Goal: Transaction & Acquisition: Purchase product/service

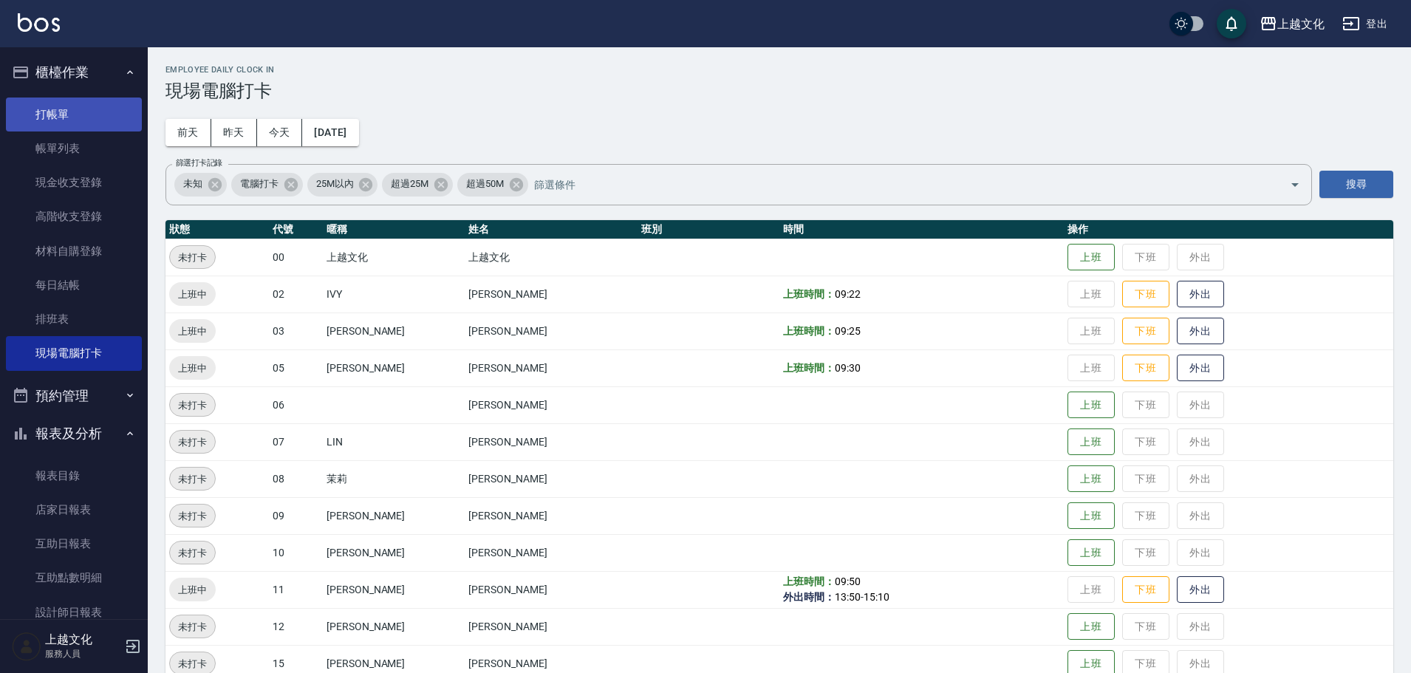
click at [34, 115] on link "打帳單" at bounding box center [74, 115] width 136 height 34
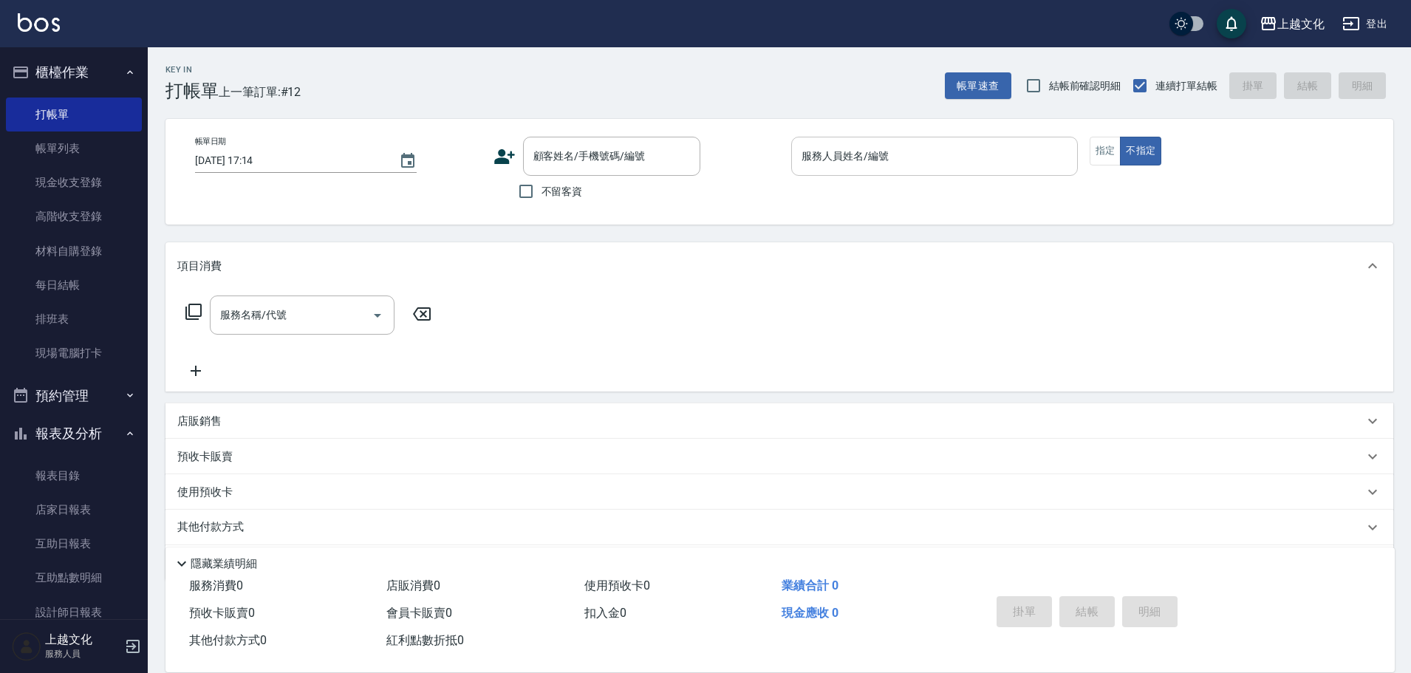
drag, startPoint x: 959, startPoint y: 134, endPoint x: 959, endPoint y: 144, distance: 10.3
click at [959, 135] on div "帳單日期 [DATE] 17:14 顧客姓名/手機號碼/編號 顧客姓名/手機號碼/編號 不留客資 服務人員姓名/編號 服務人員姓名/編號 指定 不指定" at bounding box center [780, 172] width 1228 height 106
click at [958, 140] on div "服務人員姓名/編號" at bounding box center [934, 156] width 287 height 39
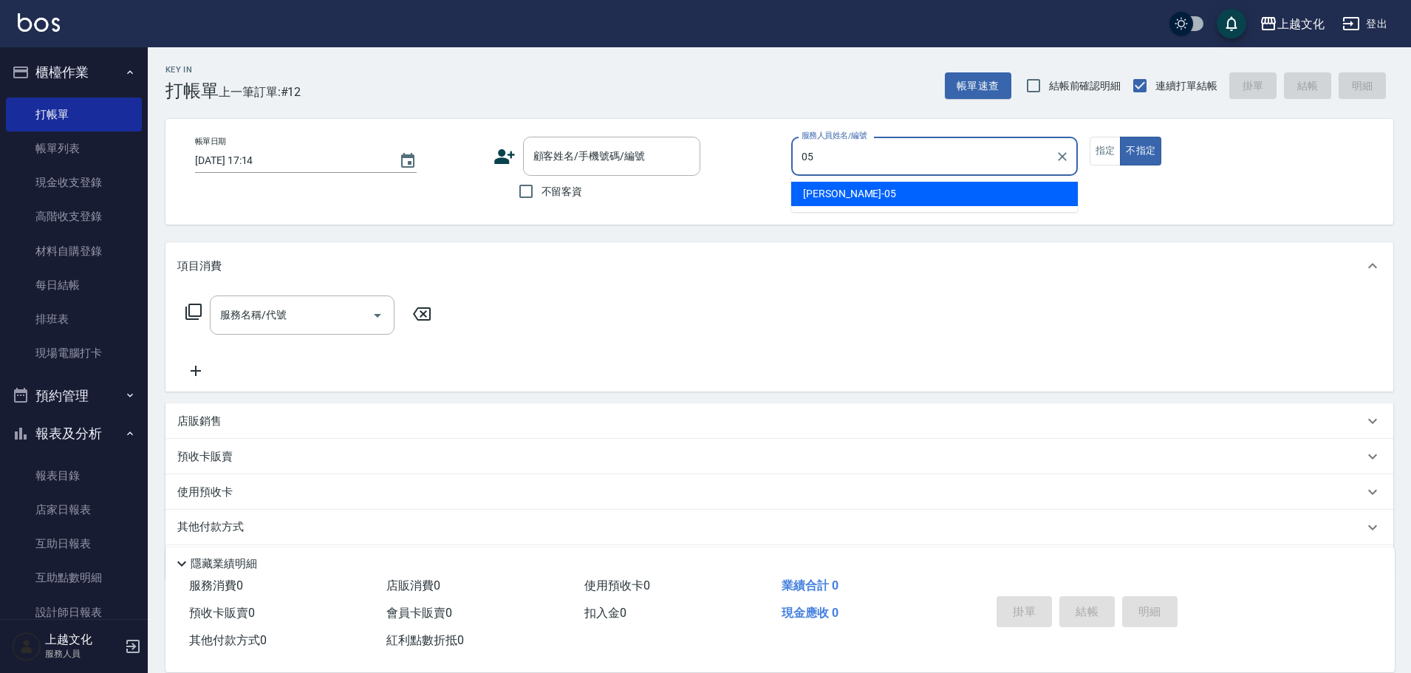
type input "[PERSON_NAME]-05"
type button "false"
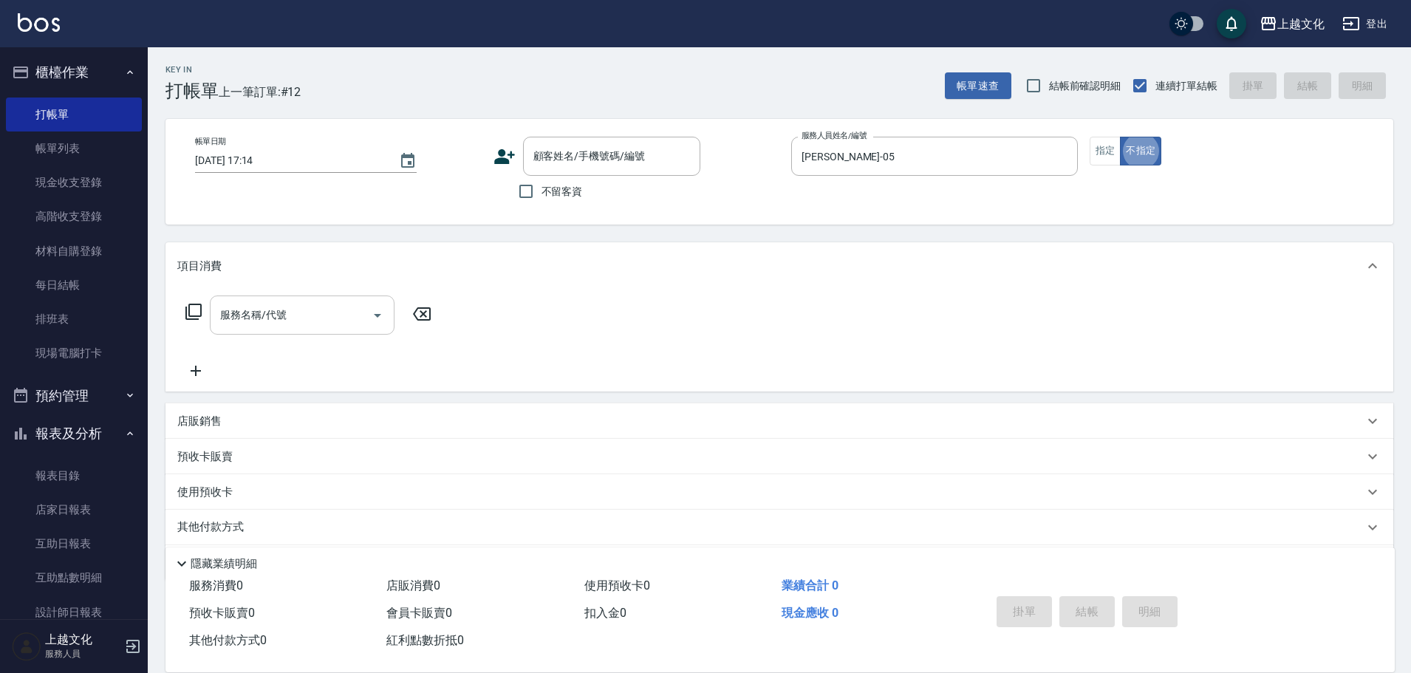
click at [319, 312] on input "服務名稱/代號" at bounding box center [290, 315] width 149 height 26
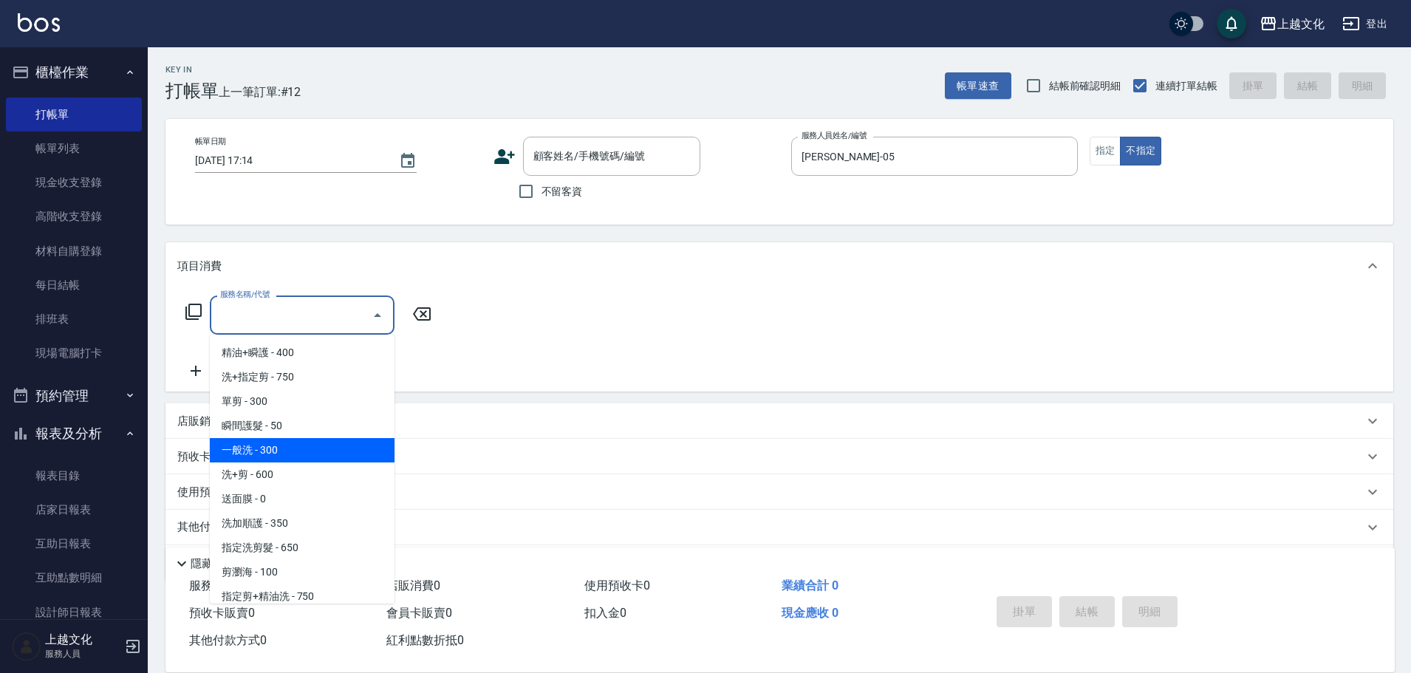
click at [286, 457] on span "一般洗 - 300" at bounding box center [302, 450] width 185 height 24
type input "一般洗(105)"
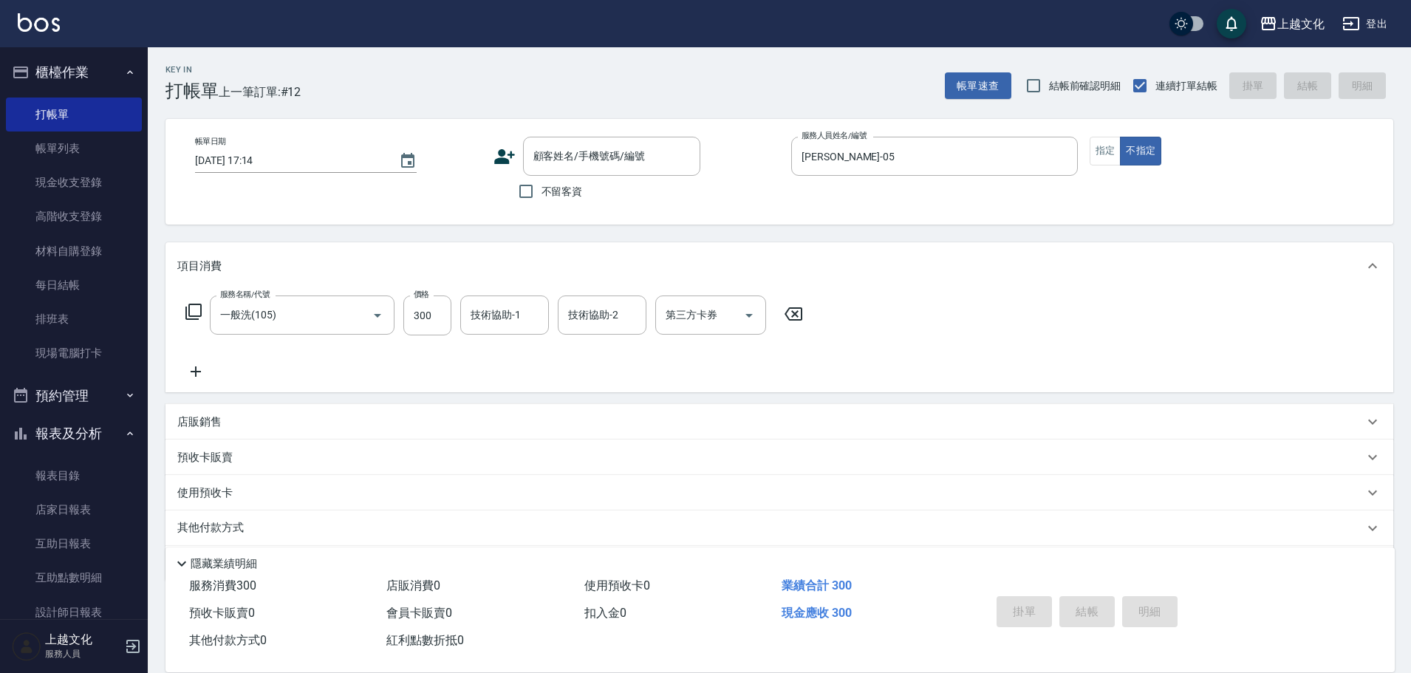
click at [202, 364] on icon at bounding box center [195, 372] width 37 height 18
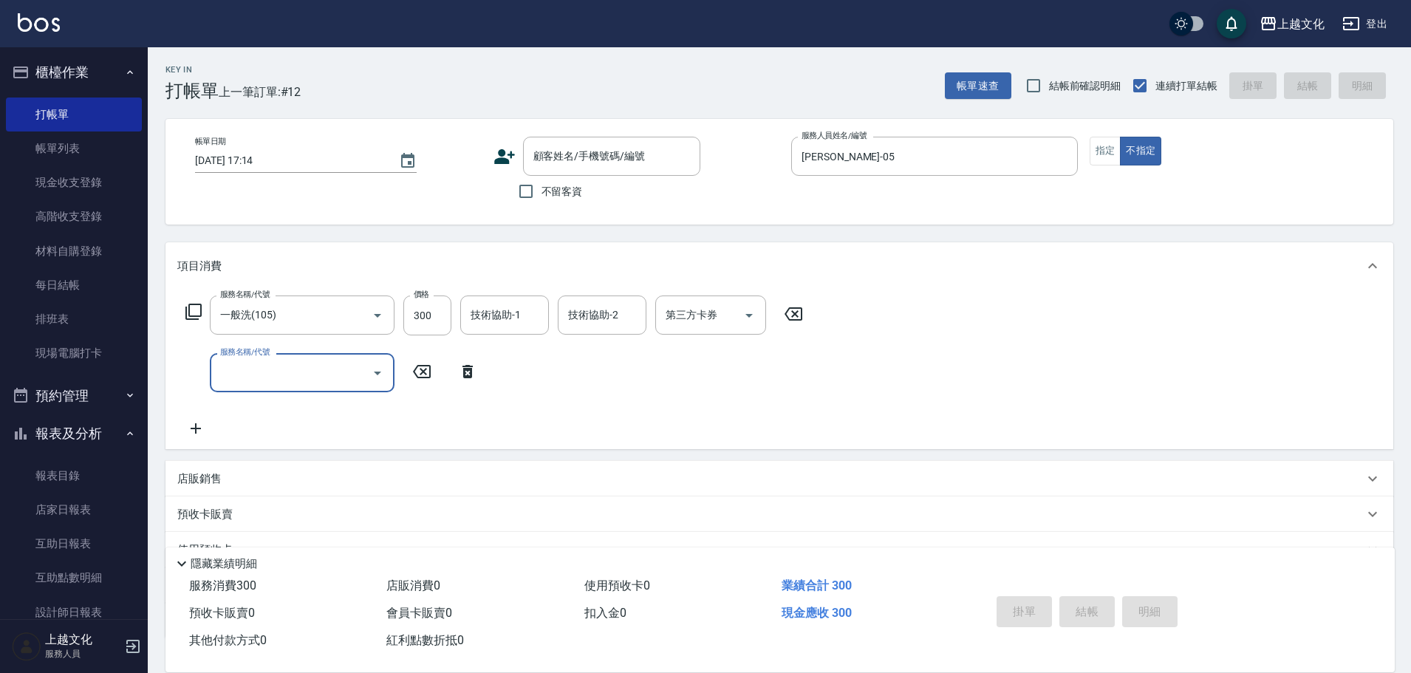
click at [250, 364] on input "服務名稱/代號" at bounding box center [290, 373] width 149 height 26
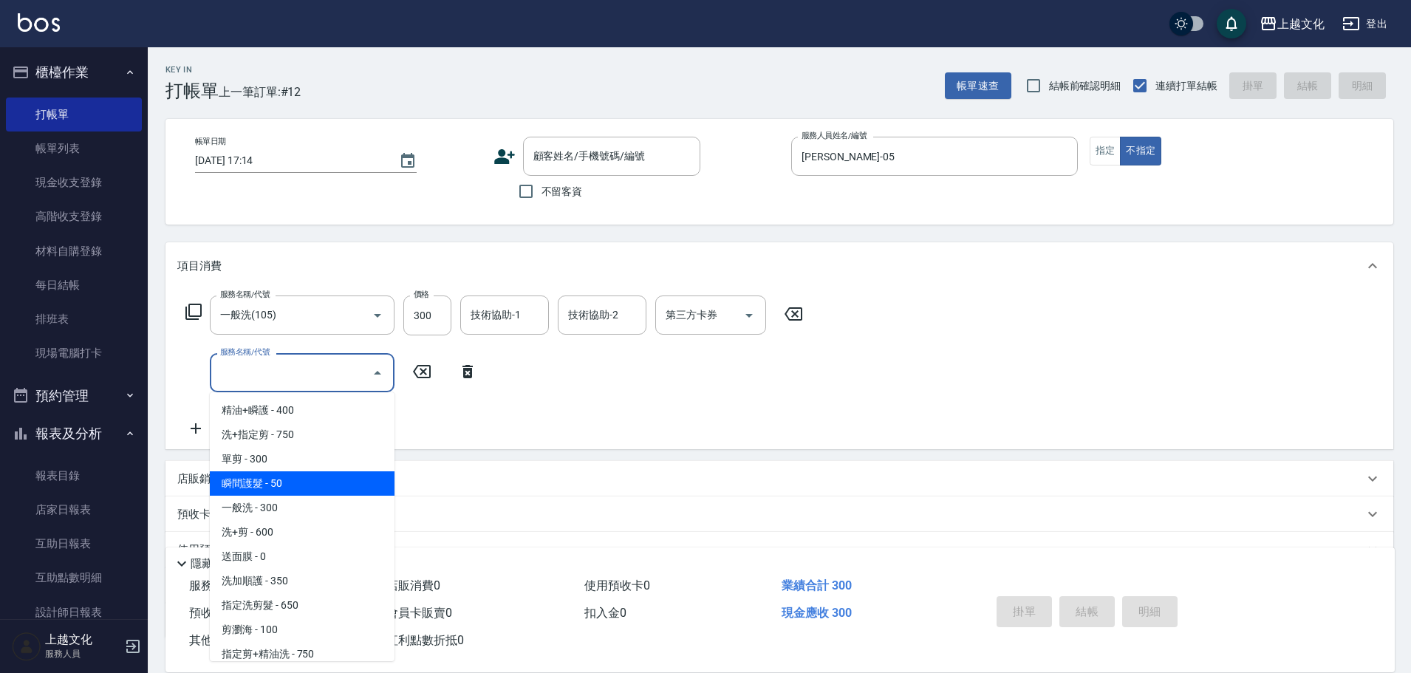
click at [284, 484] on span "瞬間護髮 - 50" at bounding box center [302, 483] width 185 height 24
type input "瞬間護髮(104)"
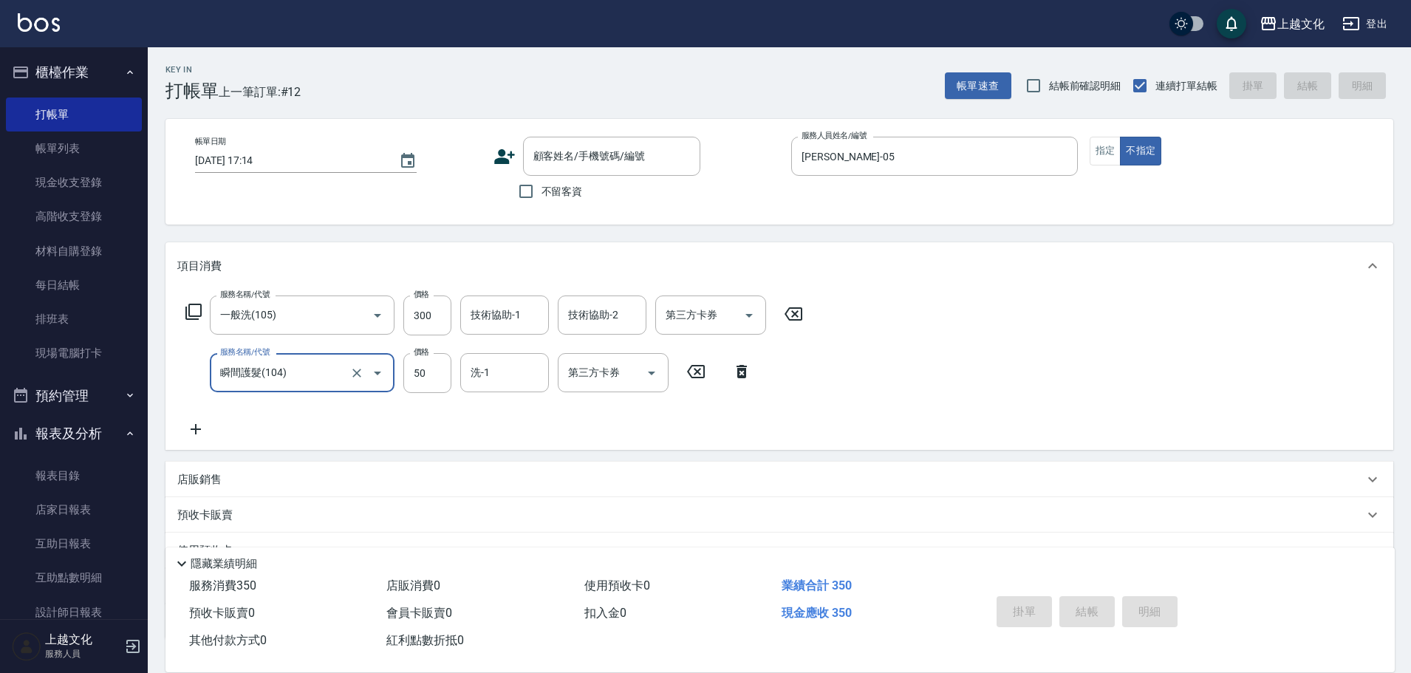
click at [922, 376] on div "服務名稱/代號 一般洗(105) 服務名稱/代號 價格 300 價格 技術協助-1 技術協助-1 技術協助-2 技術協助-2 第三方卡券 第三方卡券 服務名稱…" at bounding box center [780, 370] width 1228 height 160
click at [1134, 151] on button "不指定" at bounding box center [1140, 151] width 41 height 29
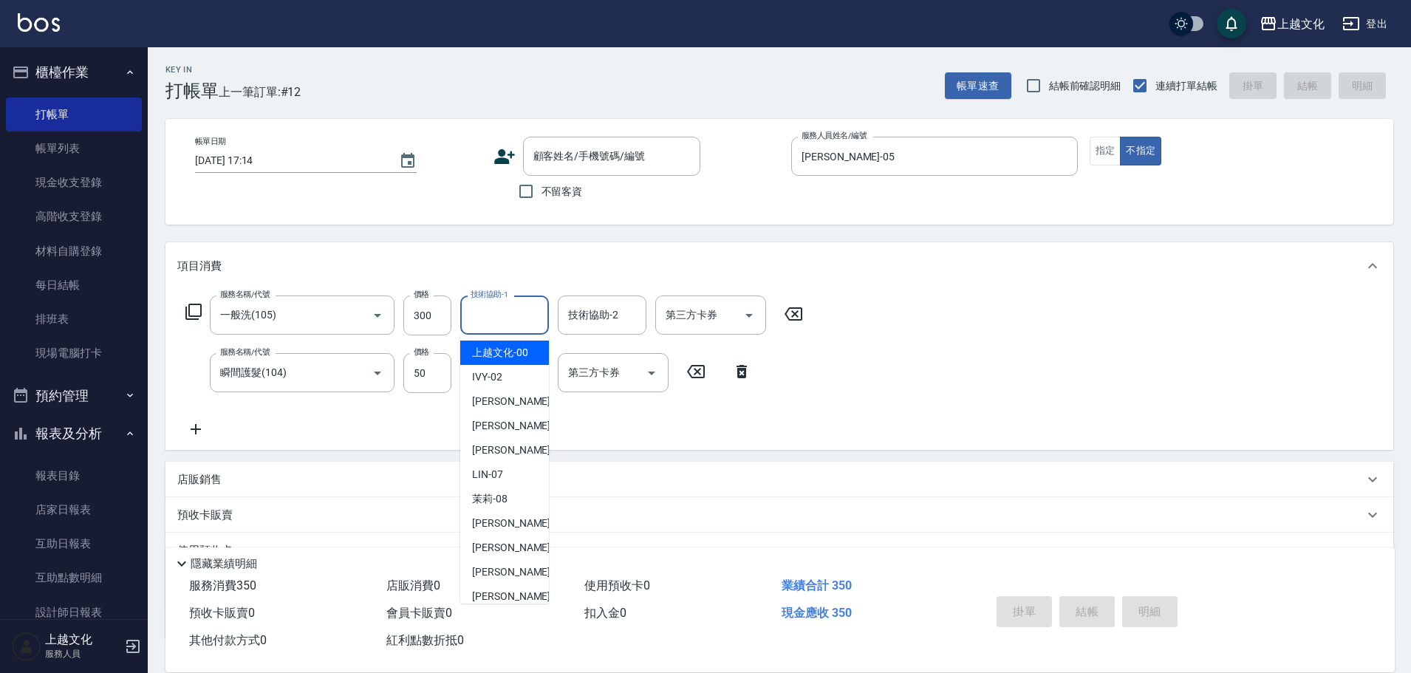
click at [524, 316] on input "技術協助-1" at bounding box center [504, 315] width 75 height 26
click at [503, 234] on div "Key In 打帳單 上一筆訂單:#12 帳單速查 結帳前確認明細 連續打單結帳 掛單 結帳 明細 帳單日期 2025/10/14 17:14 顧客姓名/手機…" at bounding box center [780, 414] width 1264 height 734
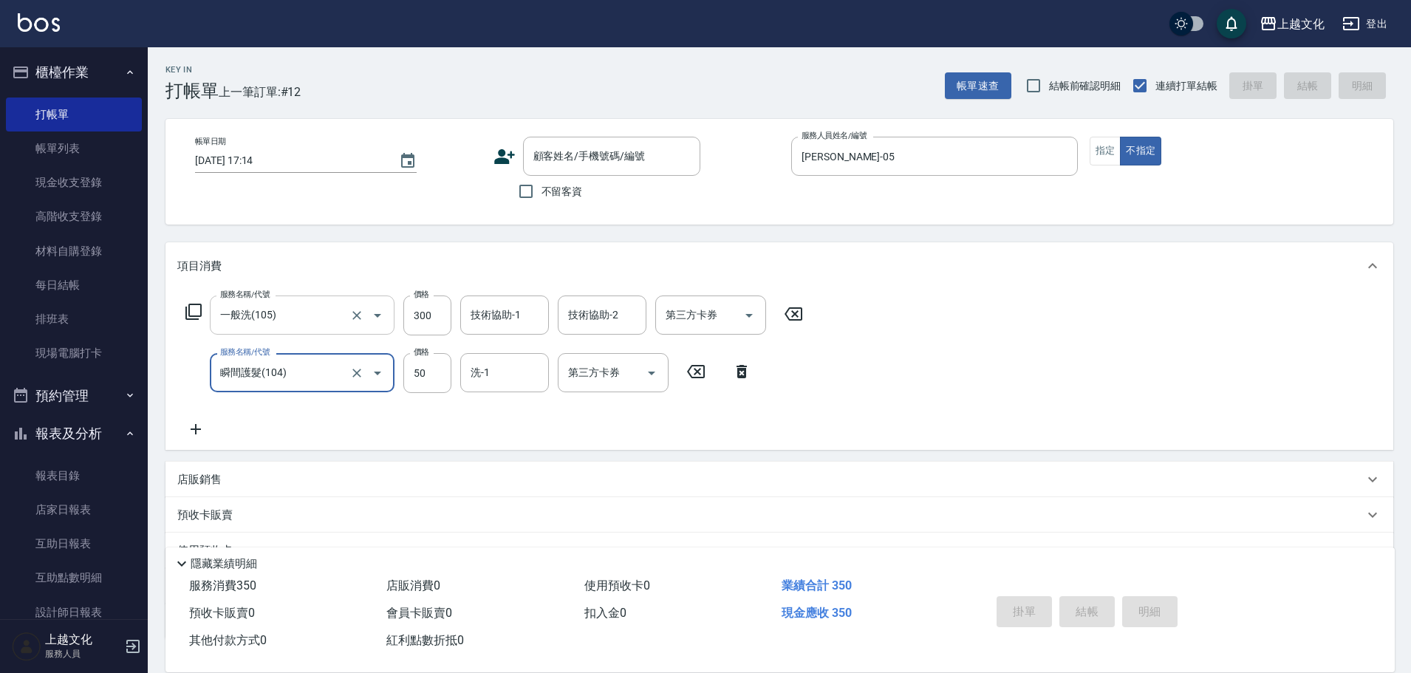
click at [341, 318] on input "一般洗(105)" at bounding box center [281, 315] width 130 height 26
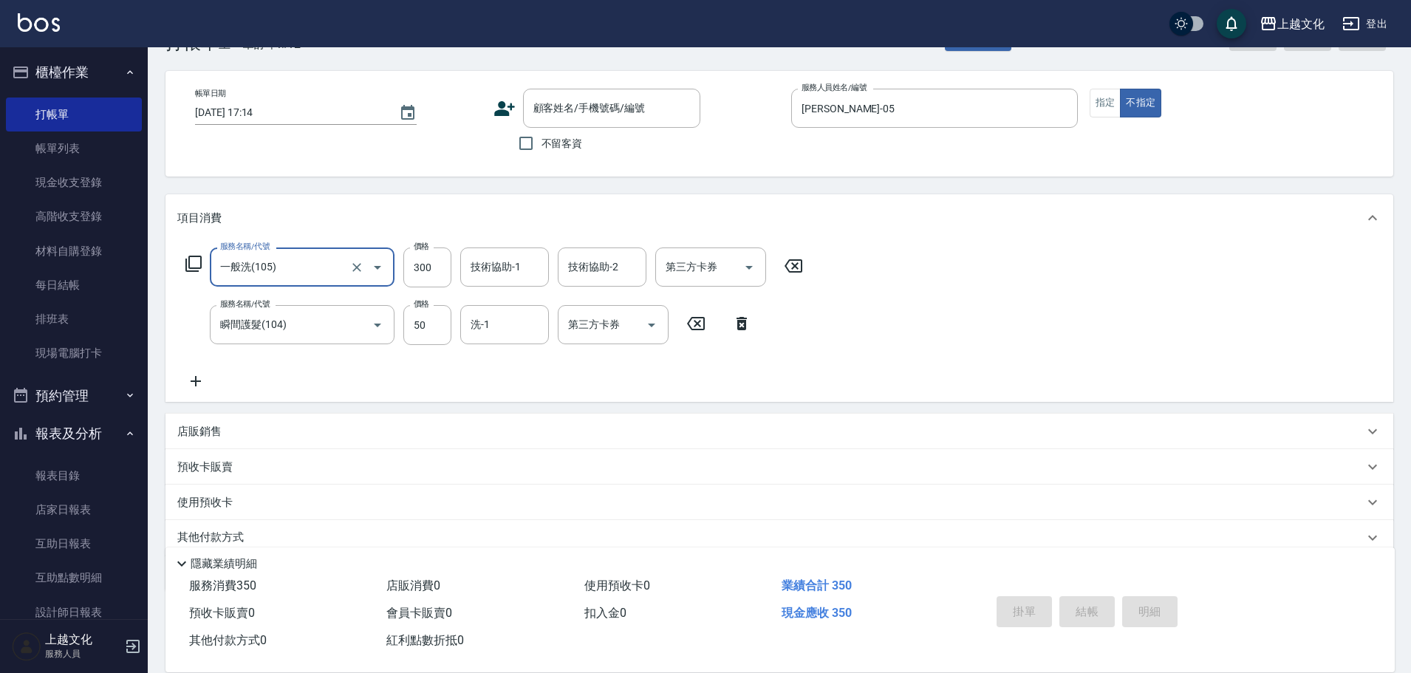
scroll to position [74, 0]
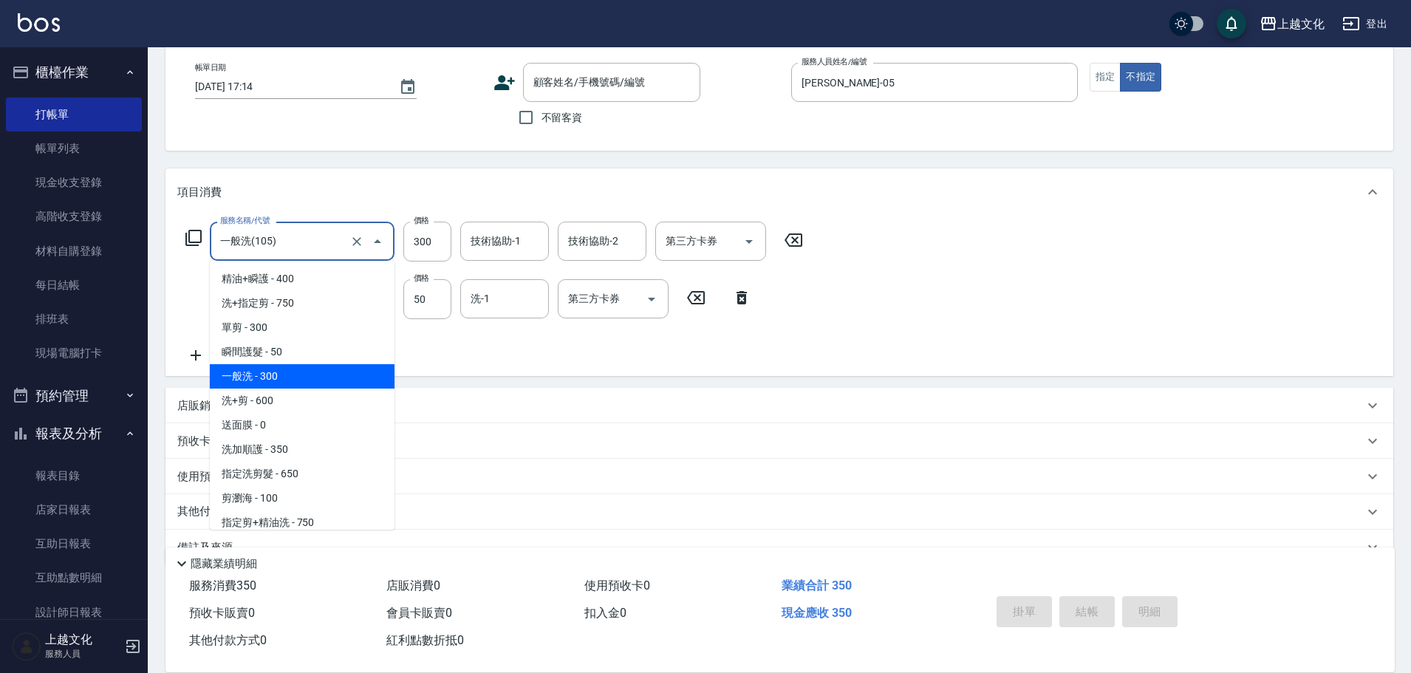
click at [332, 233] on input "一般洗(105)" at bounding box center [281, 241] width 130 height 26
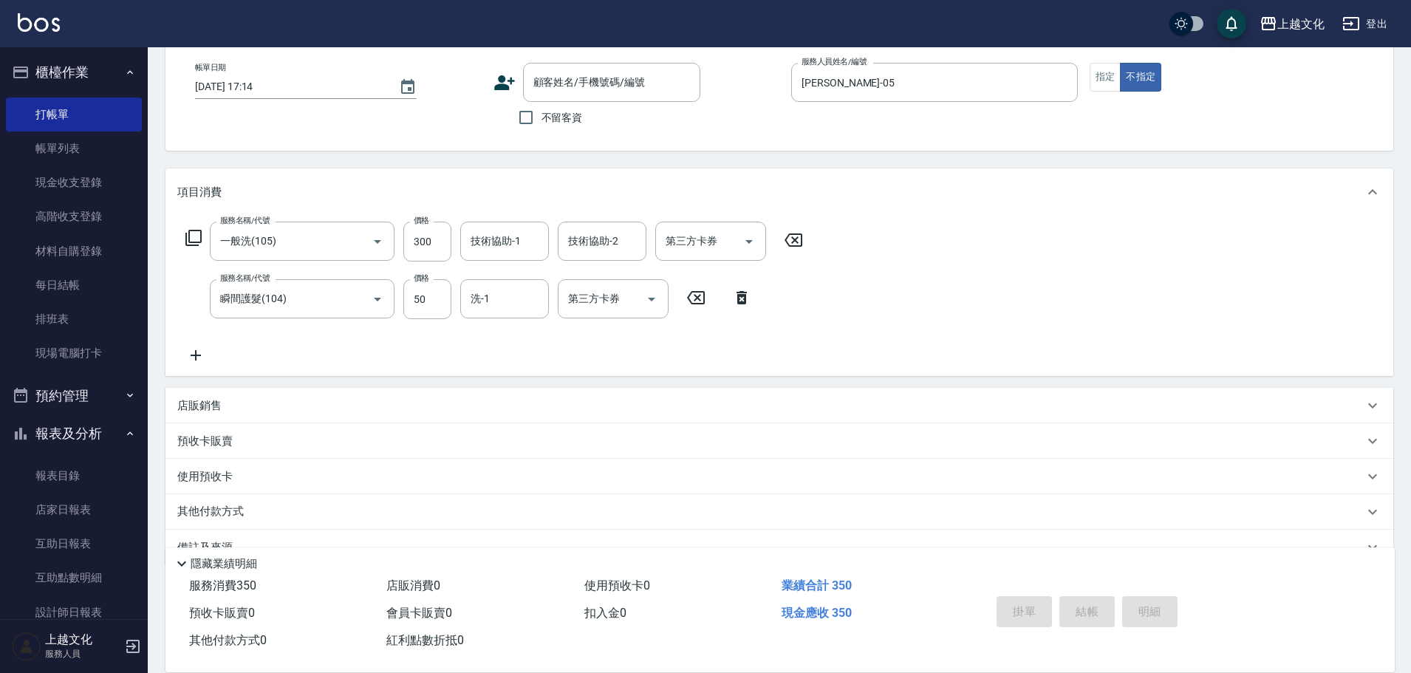
click at [411, 180] on div "項目消費" at bounding box center [780, 191] width 1228 height 47
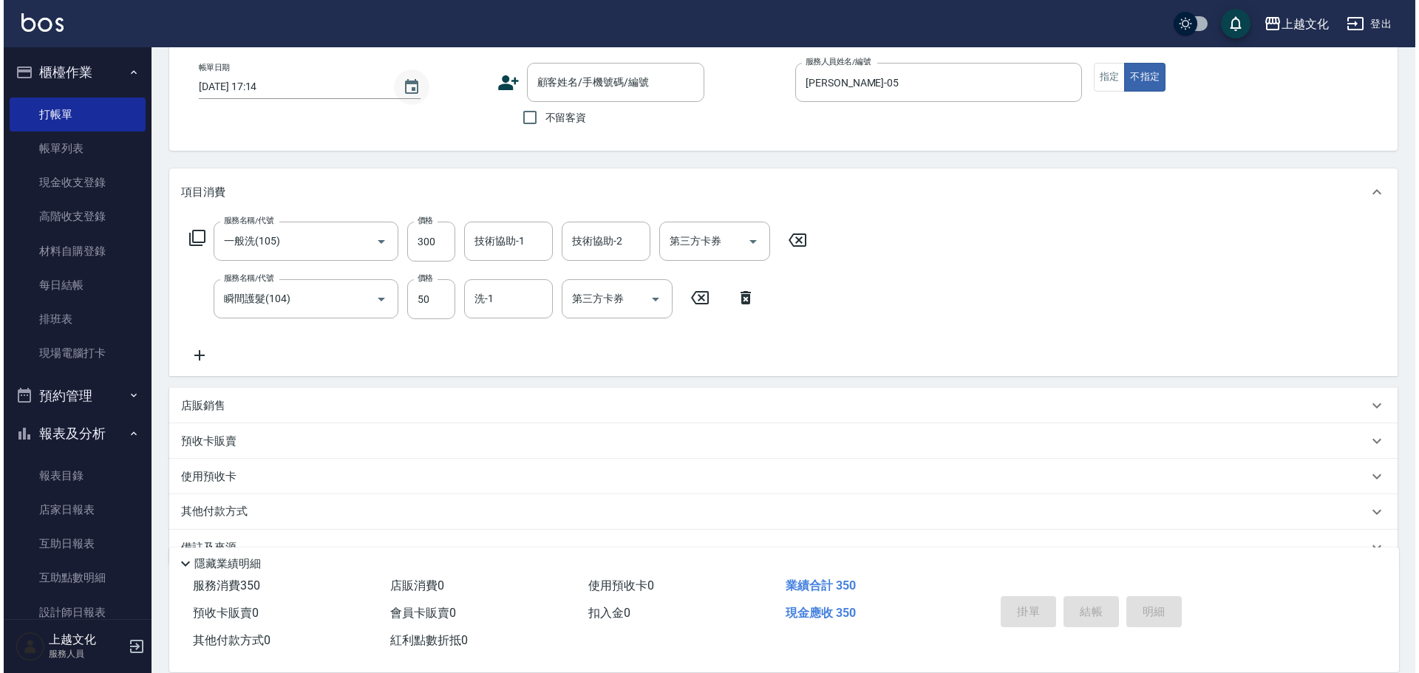
scroll to position [0, 0]
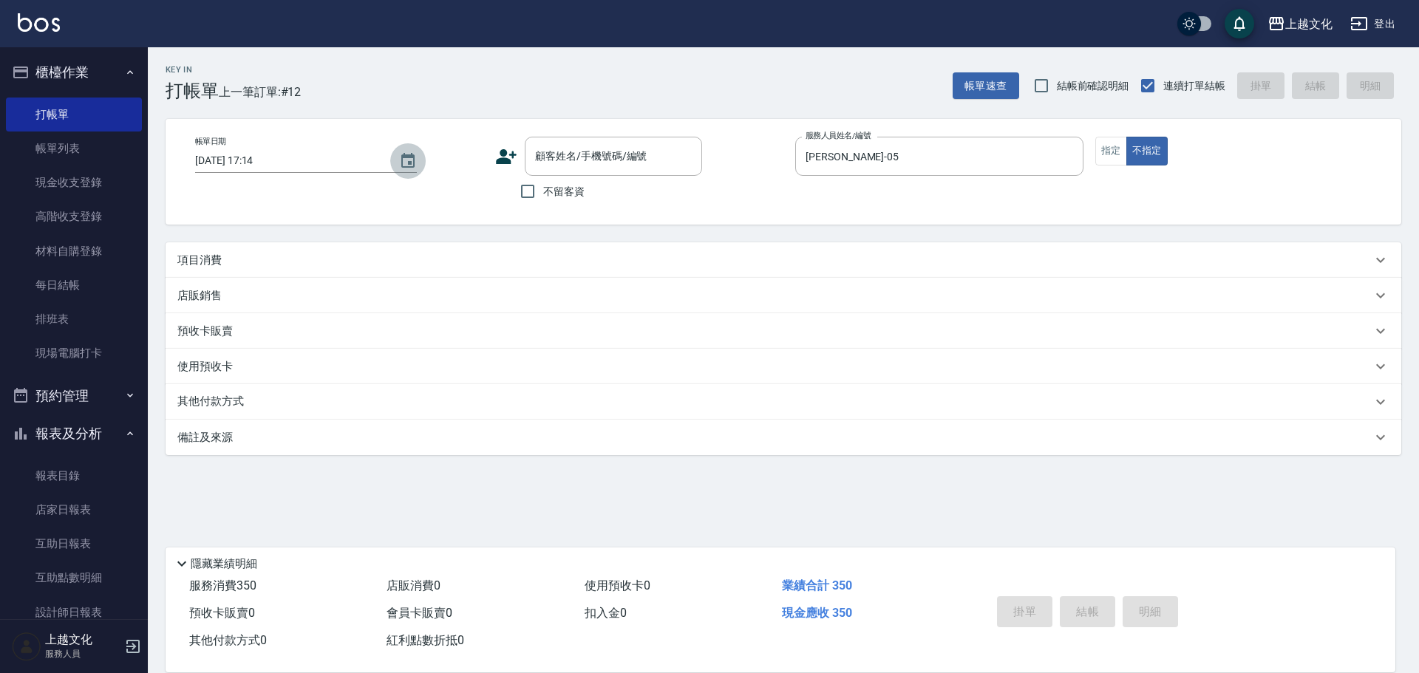
click at [412, 163] on icon "Choose date, selected date is 2025-10-14" at bounding box center [408, 161] width 18 height 18
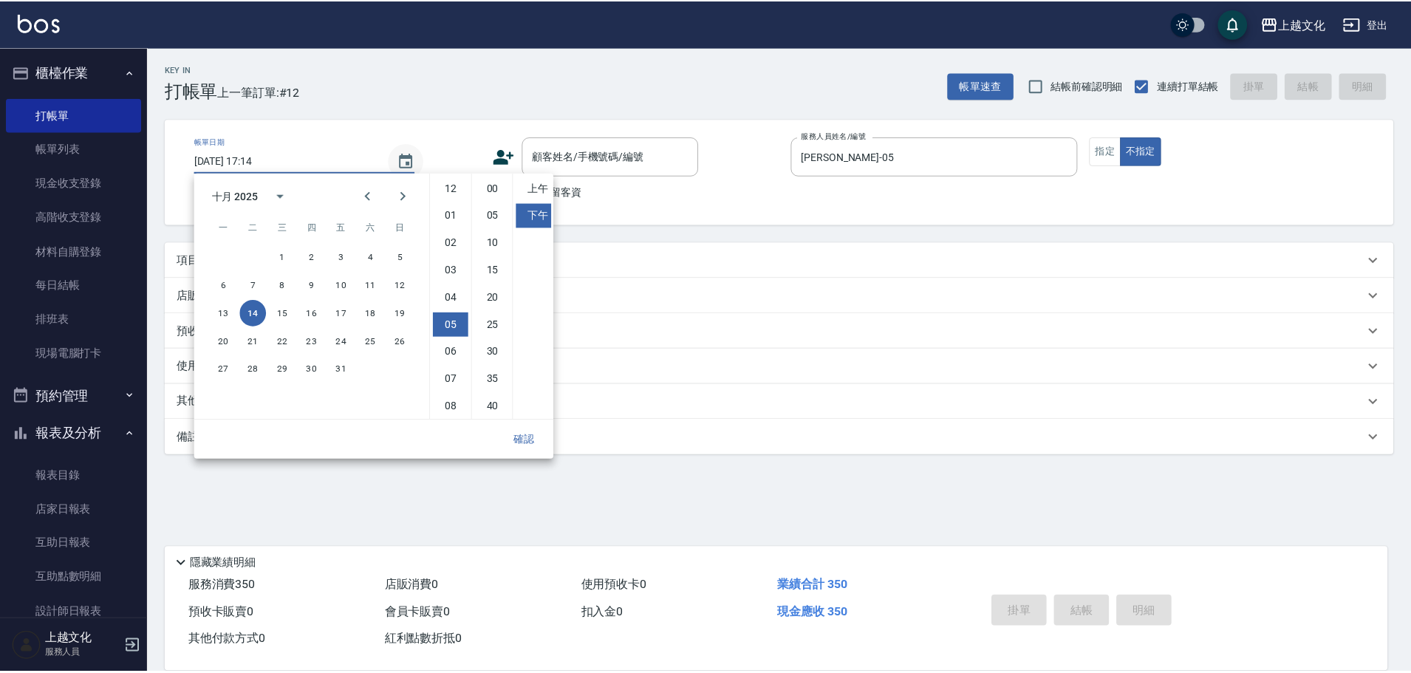
scroll to position [83, 0]
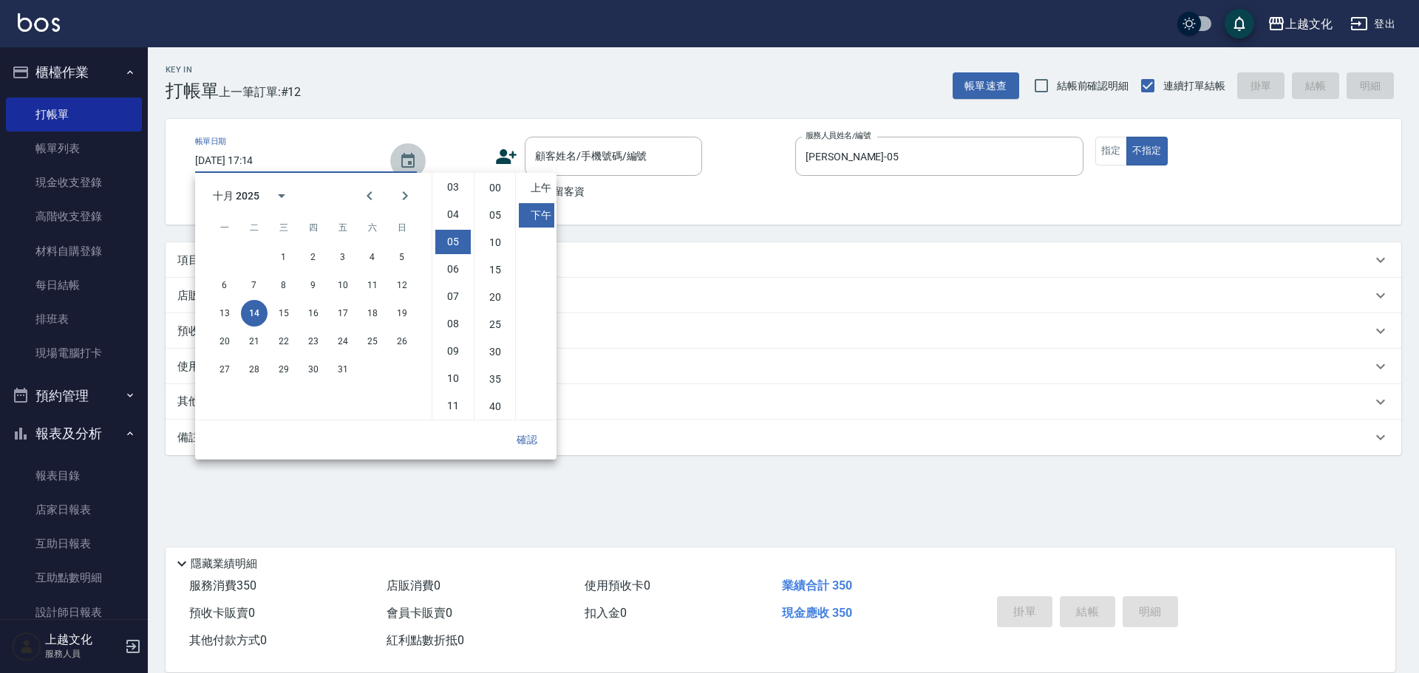
click at [412, 163] on icon "Choose date, selected date is 2025-10-14" at bounding box center [408, 161] width 18 height 18
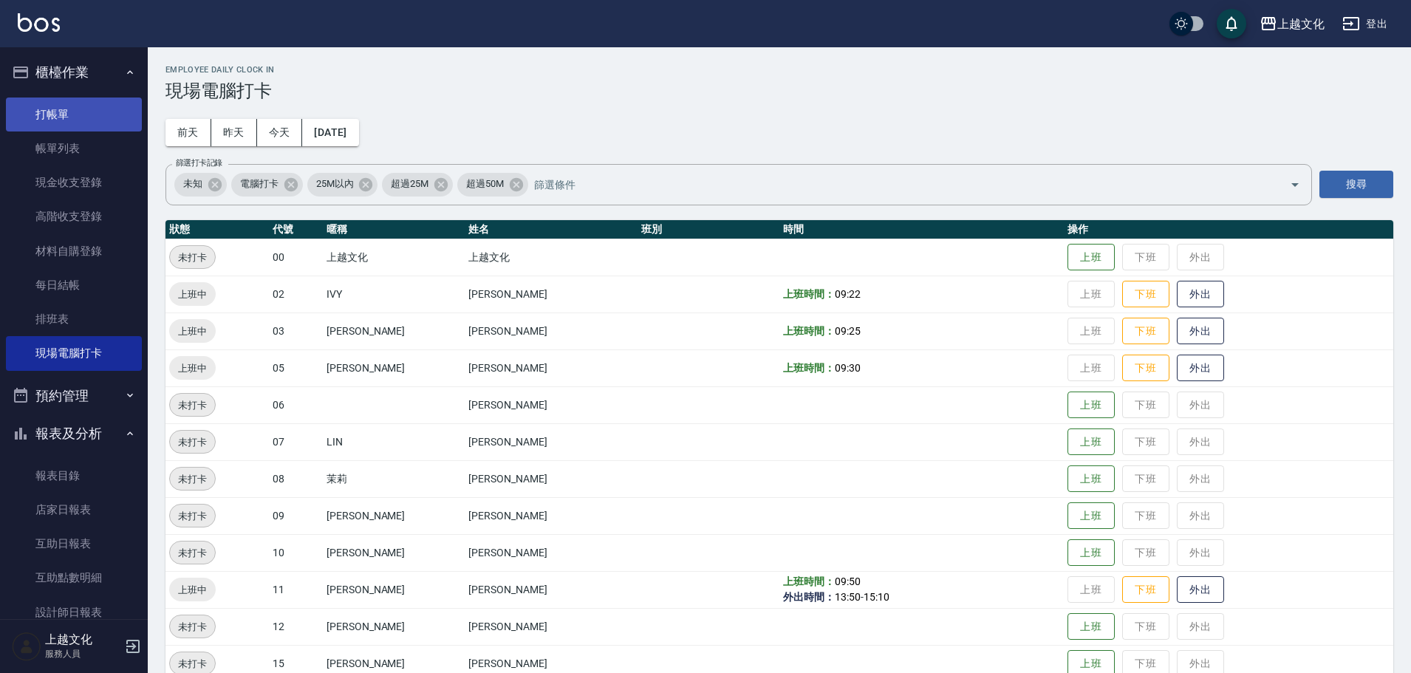
click at [101, 104] on link "打帳單" at bounding box center [74, 115] width 136 height 34
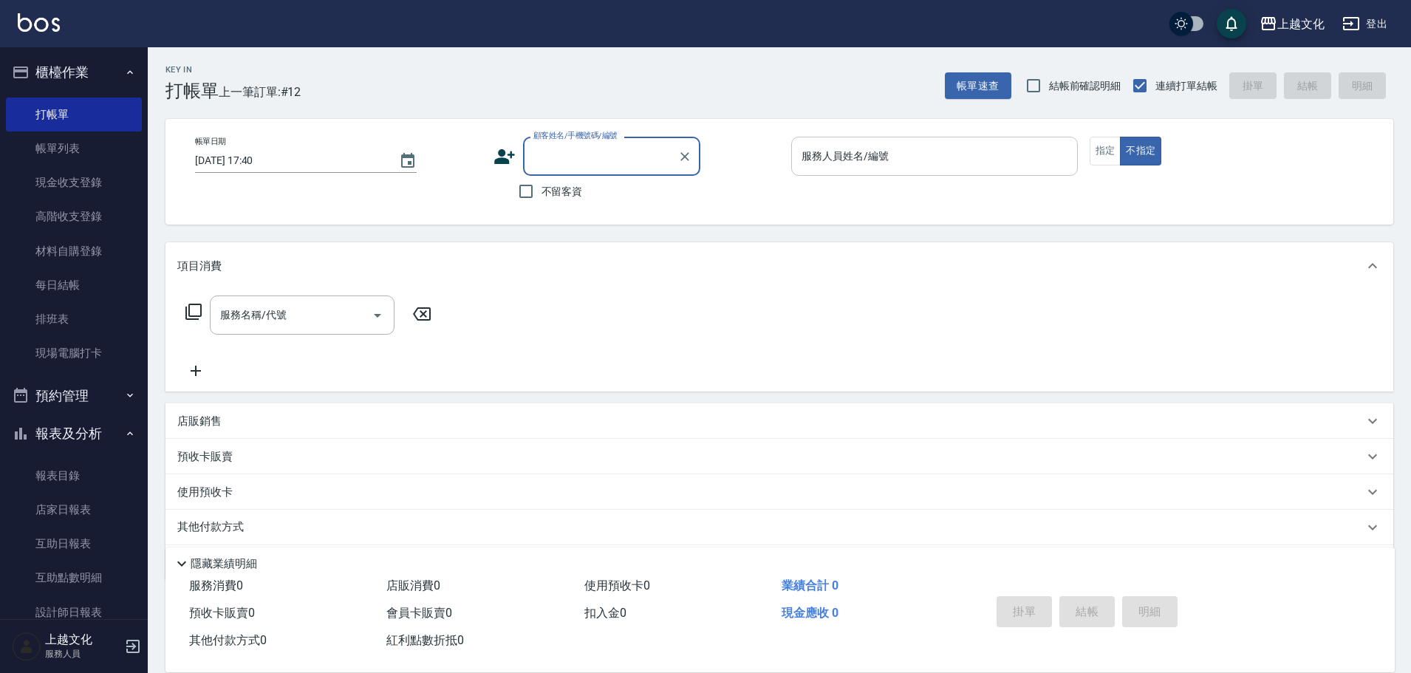
click at [1034, 149] on input "服務人員姓名/編號" at bounding box center [934, 156] width 273 height 26
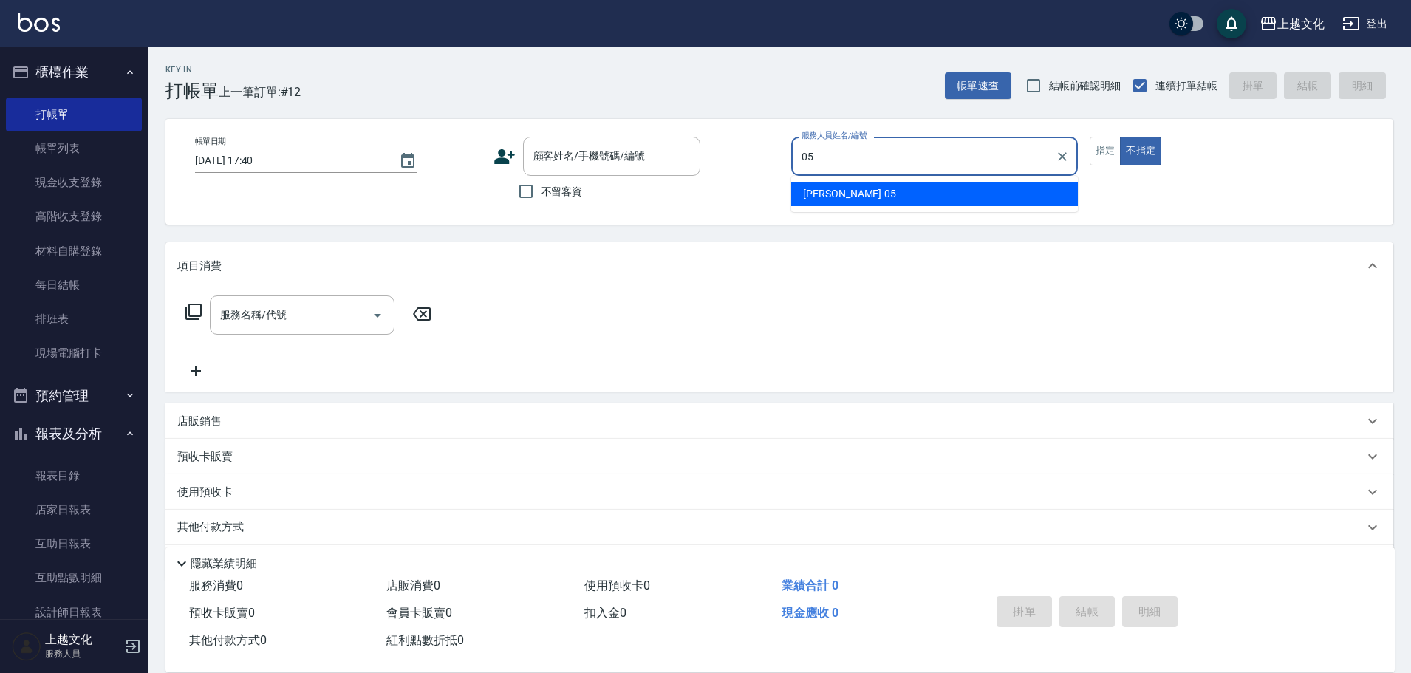
type input "[PERSON_NAME]-05"
type button "false"
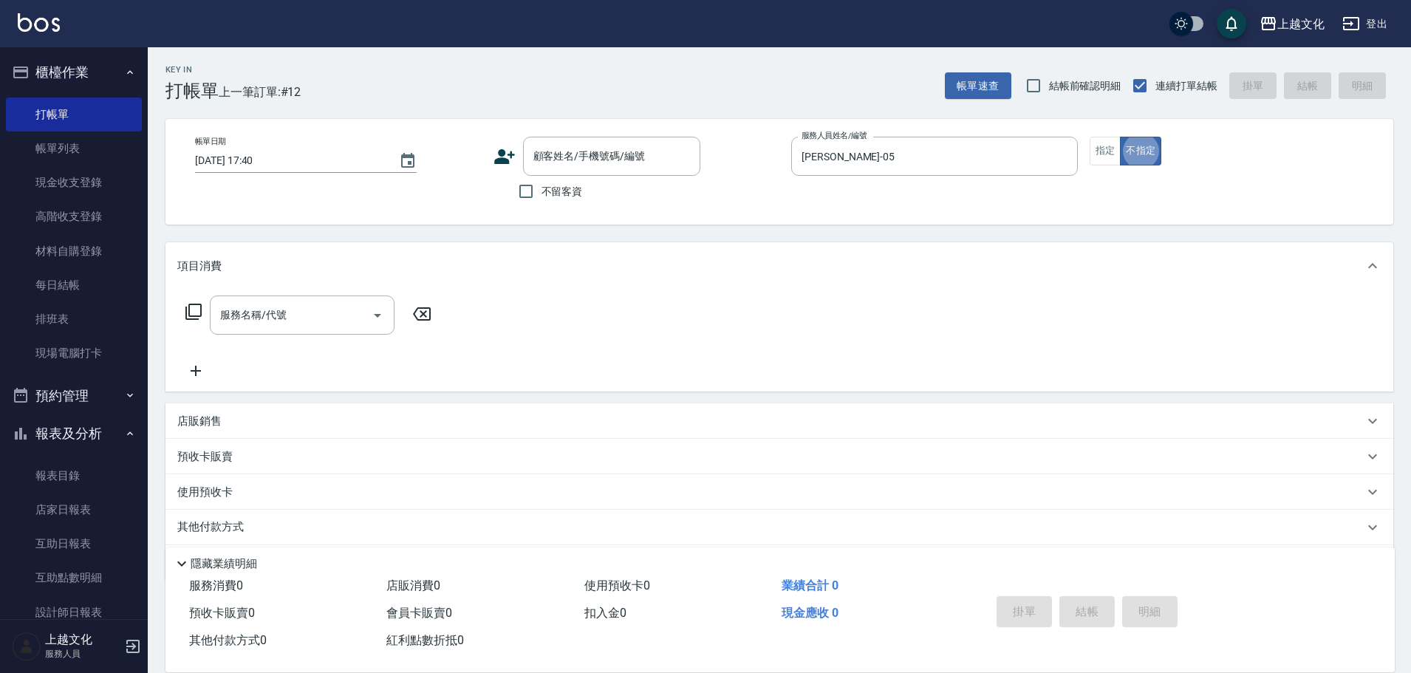
click at [200, 294] on div "服務名稱/代號 服務名稱/代號" at bounding box center [780, 341] width 1228 height 102
click at [196, 293] on div "服務名稱/代號 服務名稱/代號" at bounding box center [780, 341] width 1228 height 102
click at [192, 310] on icon at bounding box center [194, 312] width 18 height 18
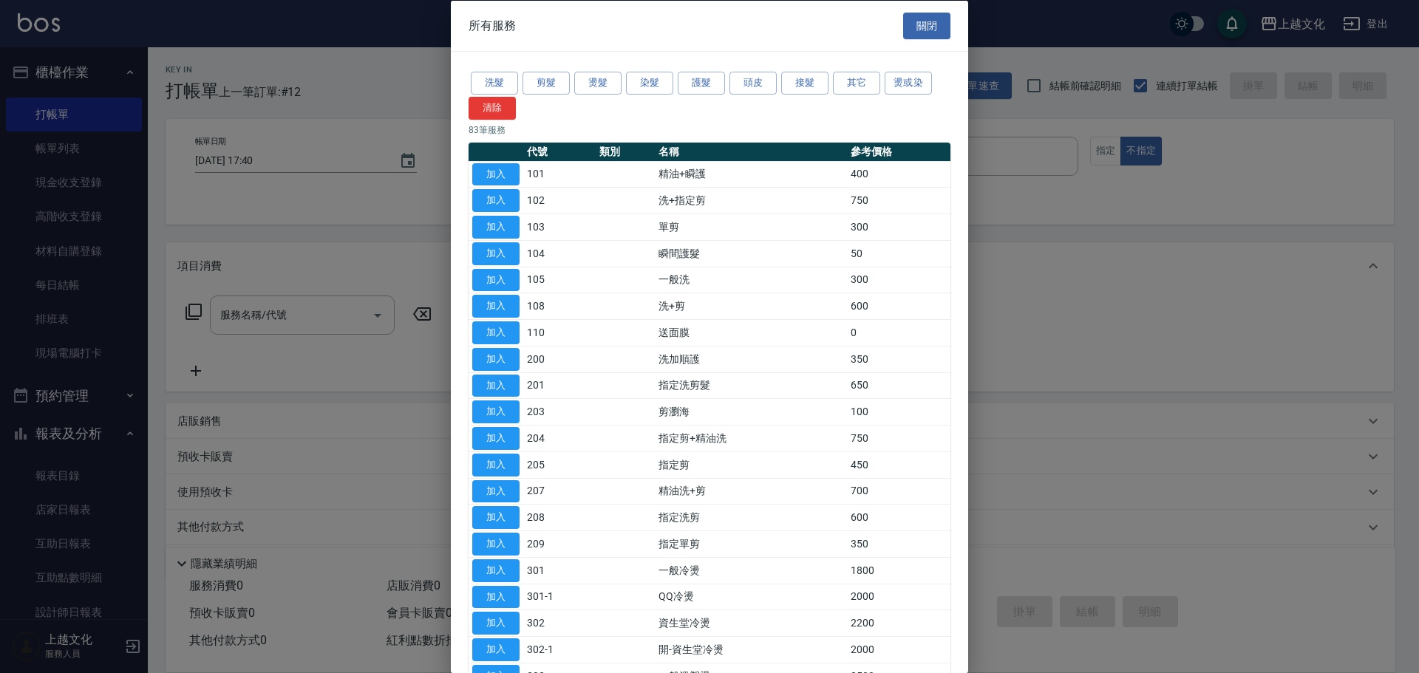
drag, startPoint x: 181, startPoint y: 263, endPoint x: 187, endPoint y: 257, distance: 8.4
click at [182, 263] on div at bounding box center [709, 336] width 1419 height 673
click at [925, 23] on button "關閉" at bounding box center [926, 25] width 47 height 27
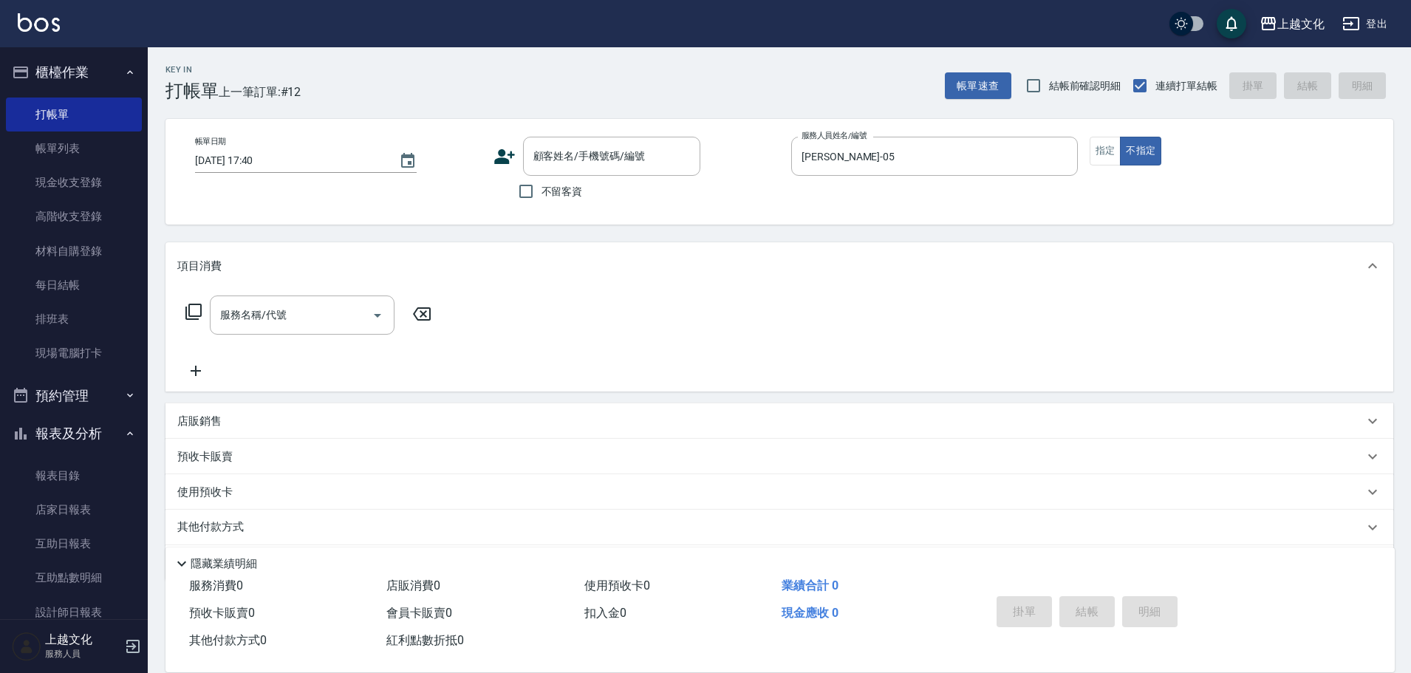
click at [209, 374] on icon at bounding box center [195, 371] width 37 height 18
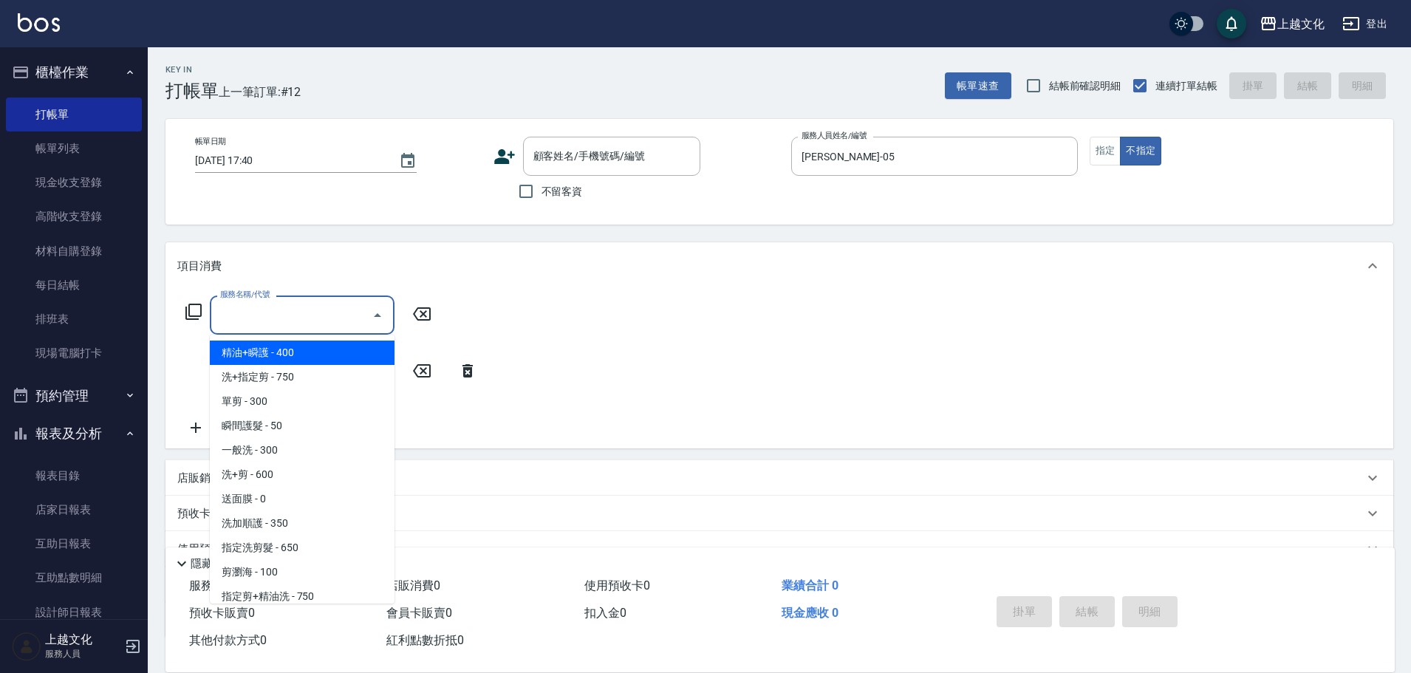
click at [284, 319] on input "服務名稱/代號" at bounding box center [290, 315] width 149 height 26
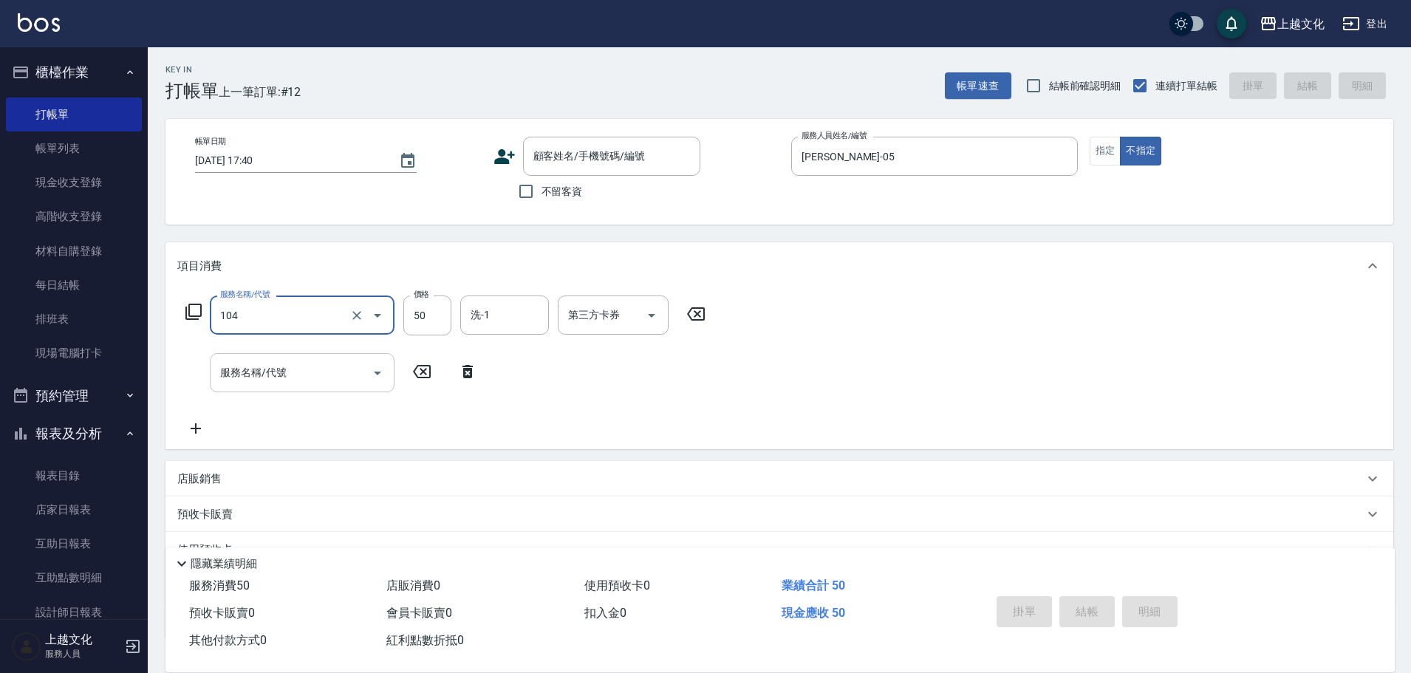
type input "瞬間護髮(104)"
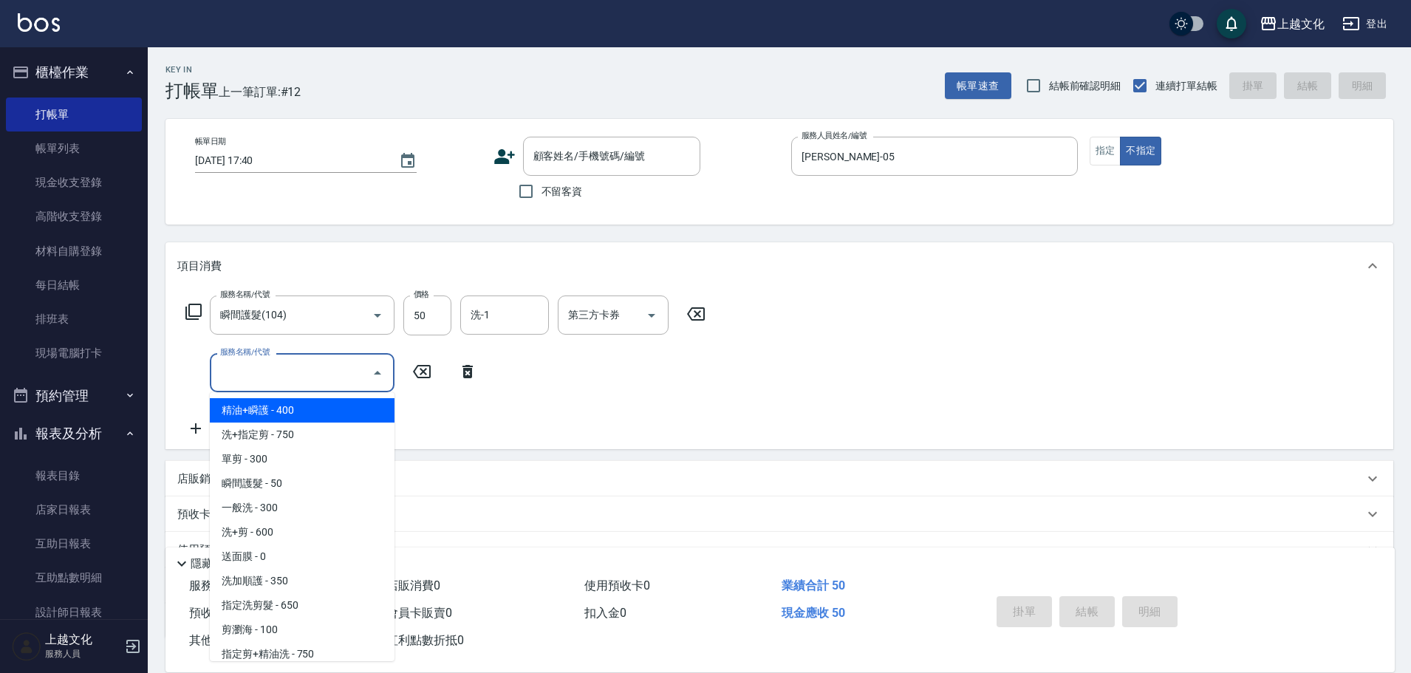
click at [245, 361] on div "服務名稱/代號 服務名稱/代號" at bounding box center [302, 372] width 185 height 39
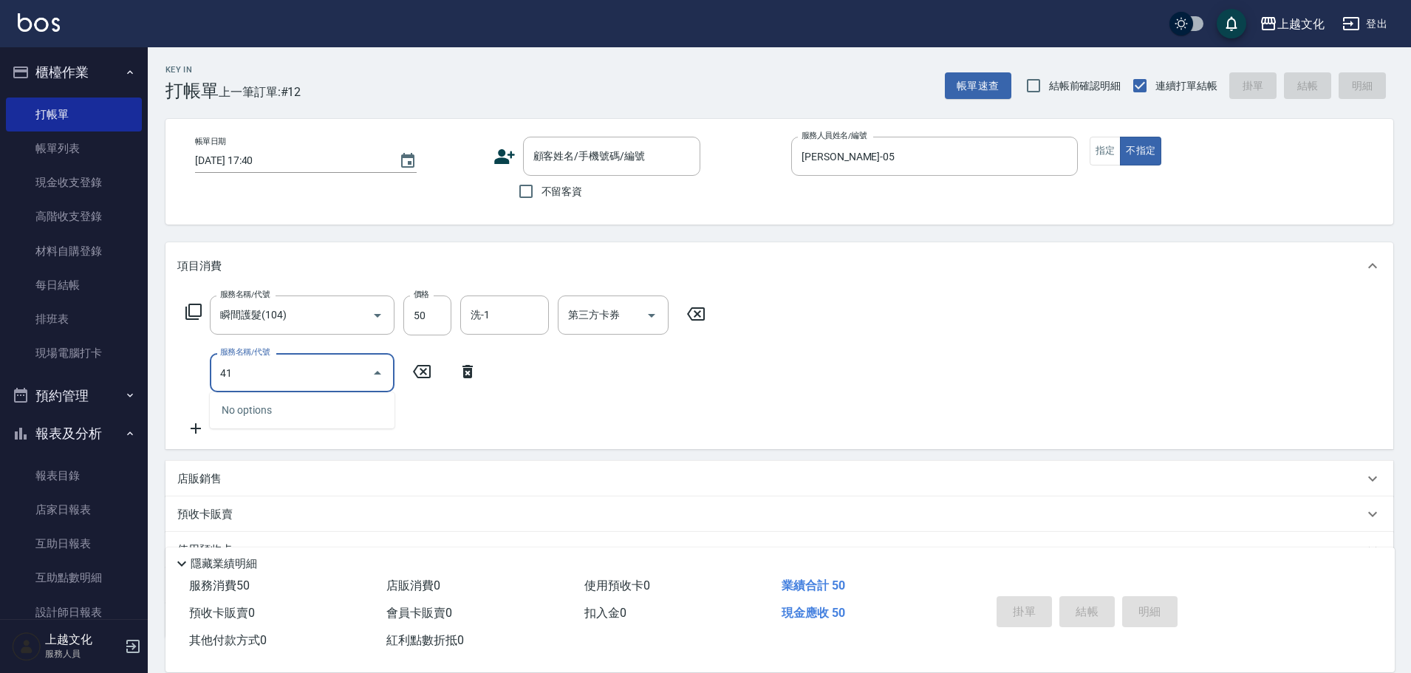
type input "4"
type input "一般洗(105)"
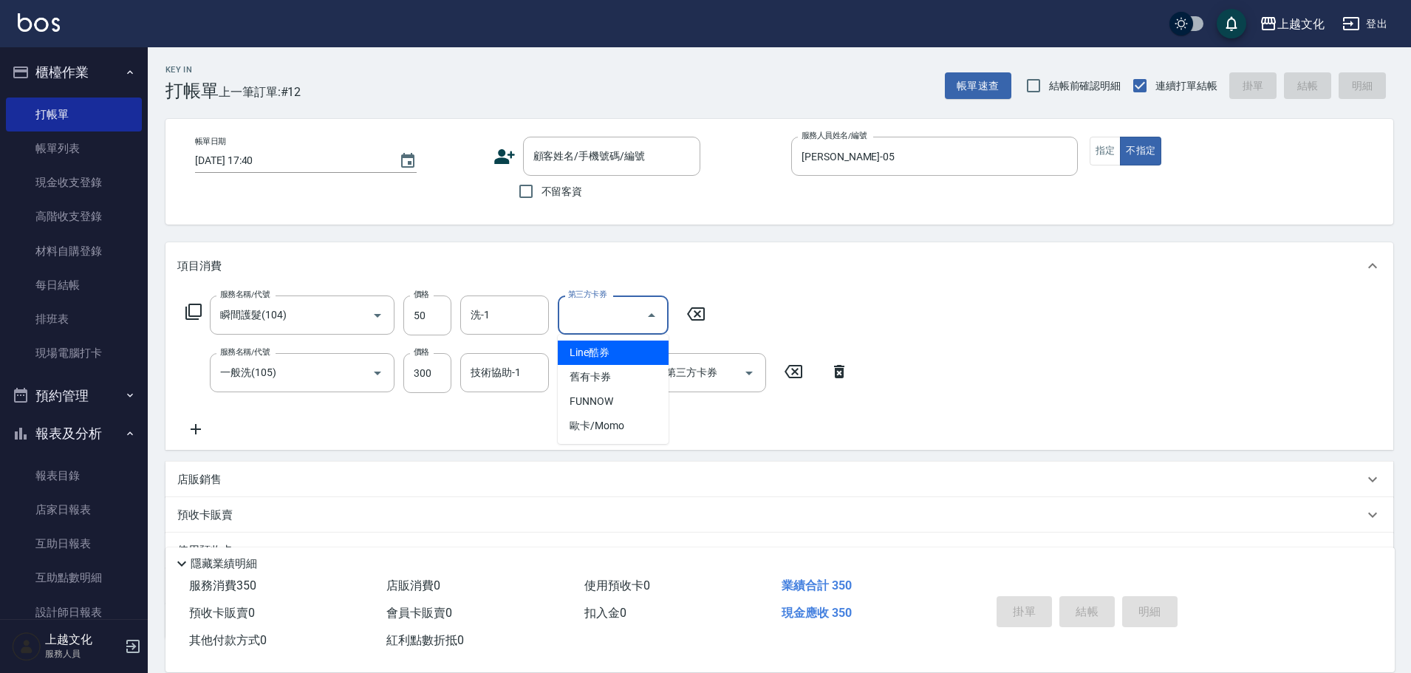
click at [620, 310] on input "第三方卡券" at bounding box center [602, 315] width 75 height 26
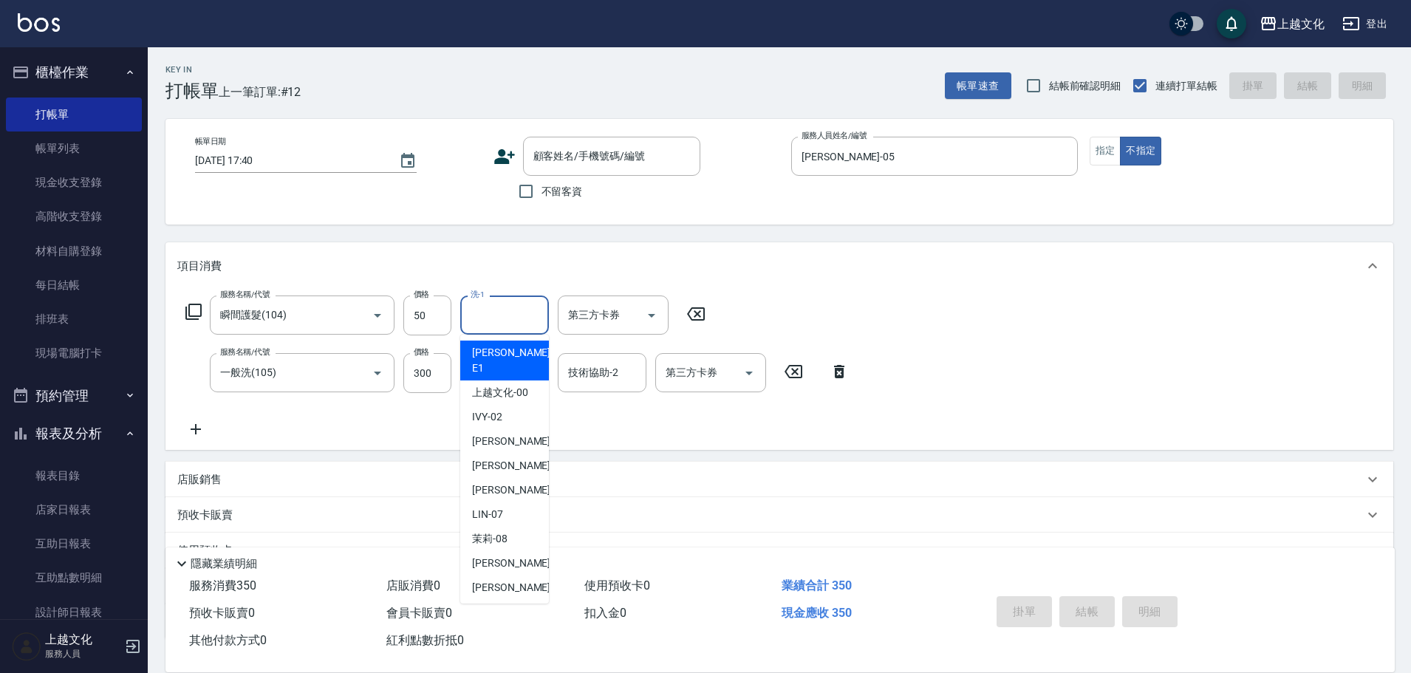
click at [534, 319] on input "洗-1" at bounding box center [504, 315] width 75 height 26
click at [488, 458] on span "EMILY -05" at bounding box center [518, 466] width 93 height 16
type input "[PERSON_NAME]-05"
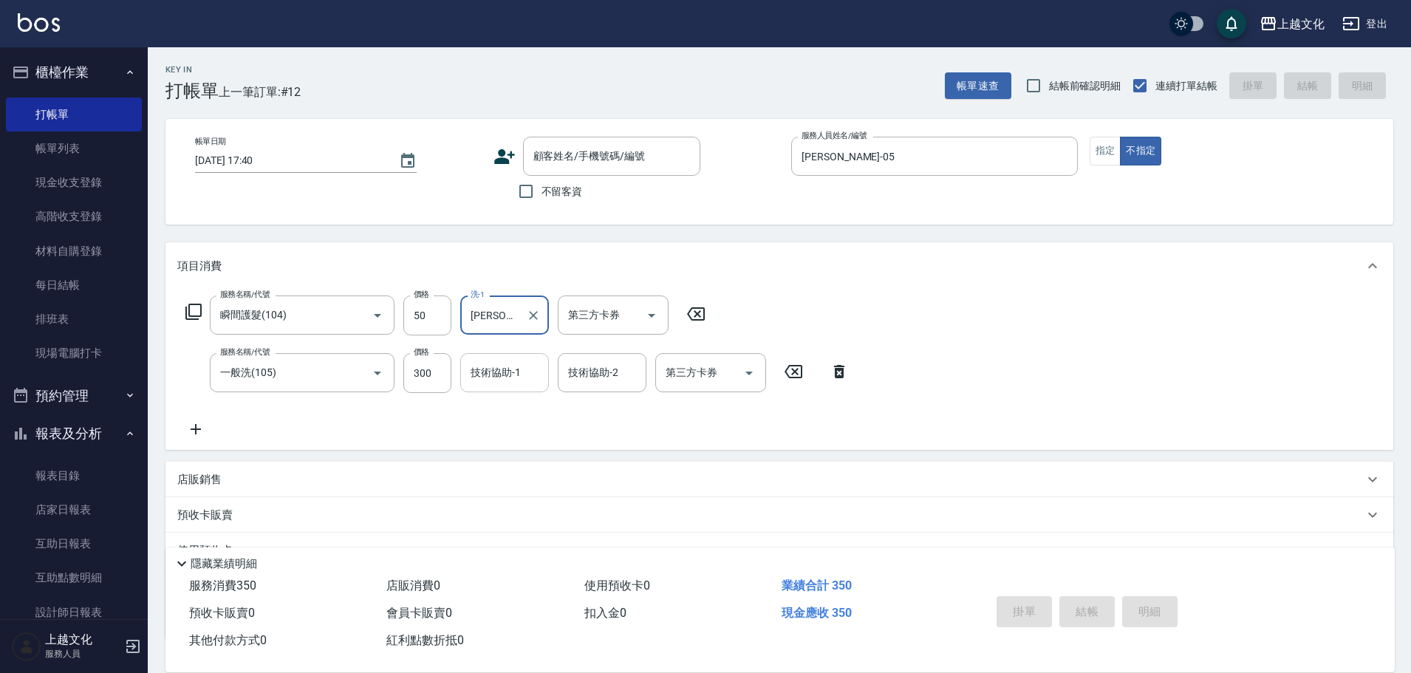
click at [498, 379] on input "技術協助-1" at bounding box center [504, 373] width 75 height 26
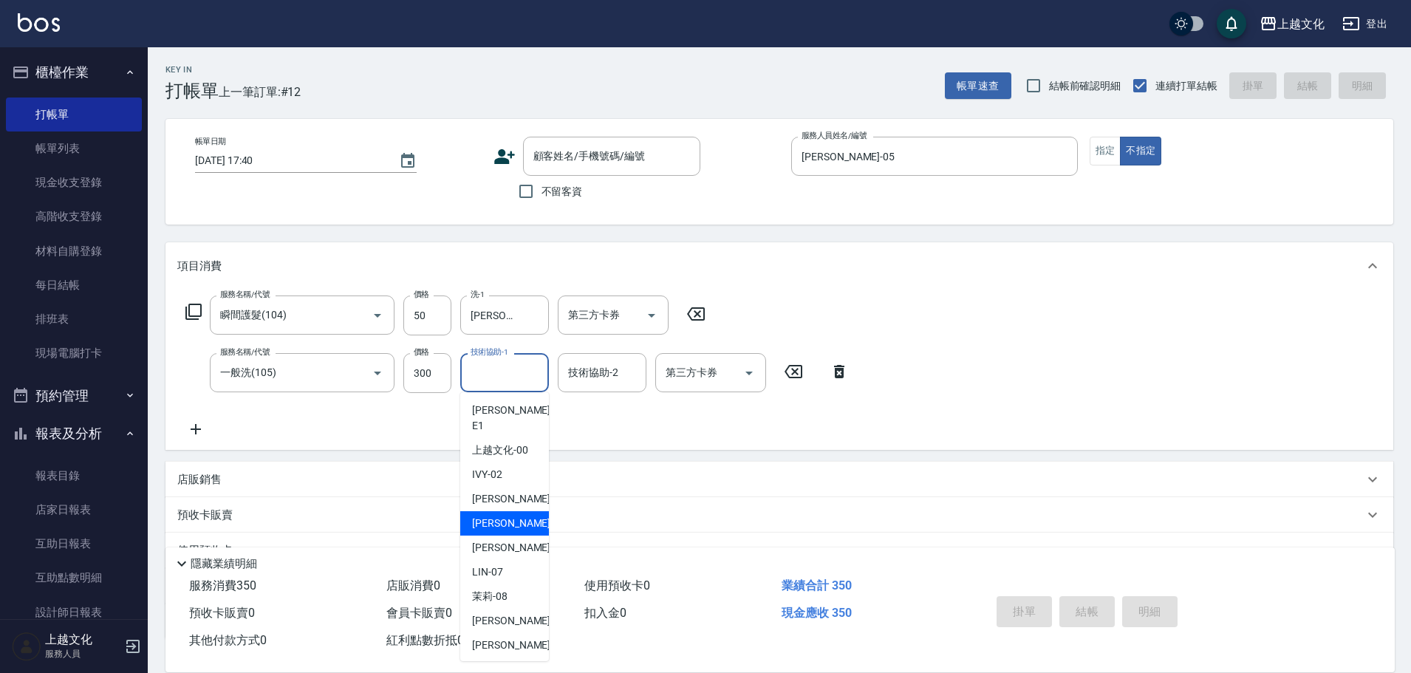
click at [501, 511] on div "EMILY -05" at bounding box center [504, 523] width 89 height 24
type input "[PERSON_NAME]-05"
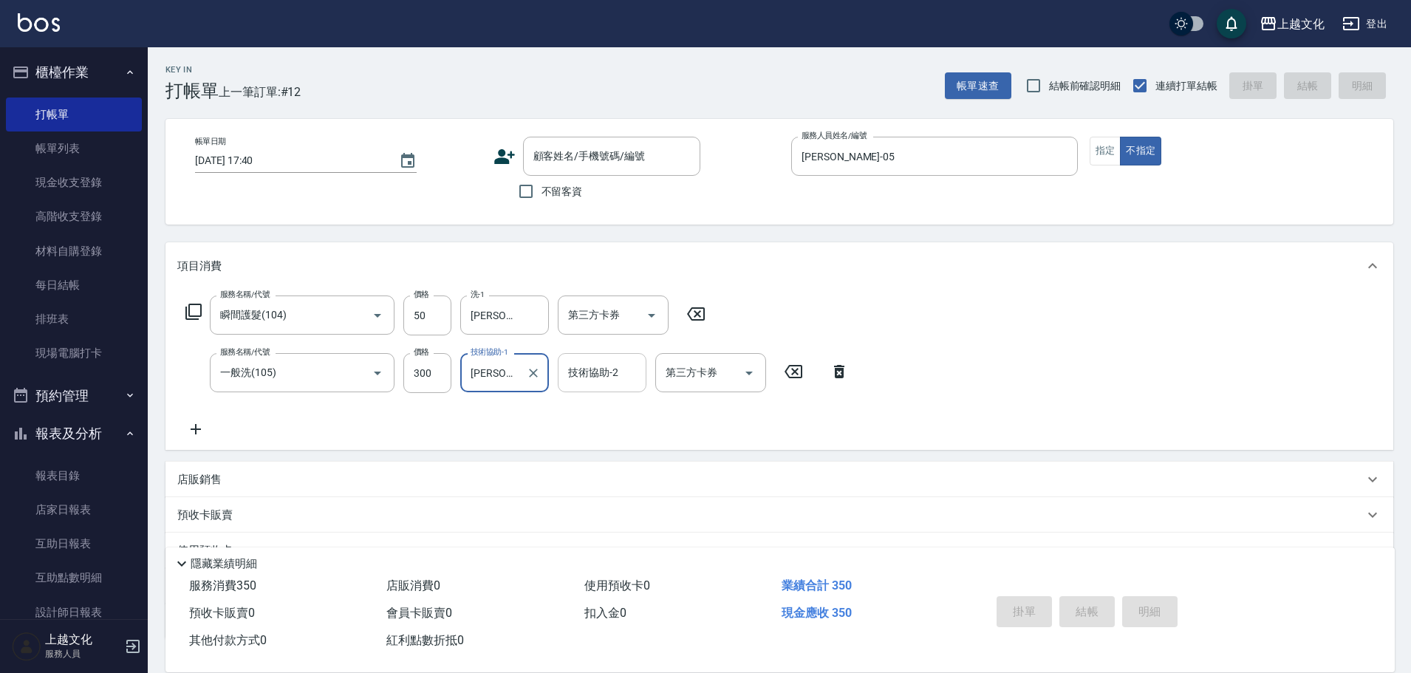
click at [620, 378] on input "技術協助-2" at bounding box center [602, 373] width 75 height 26
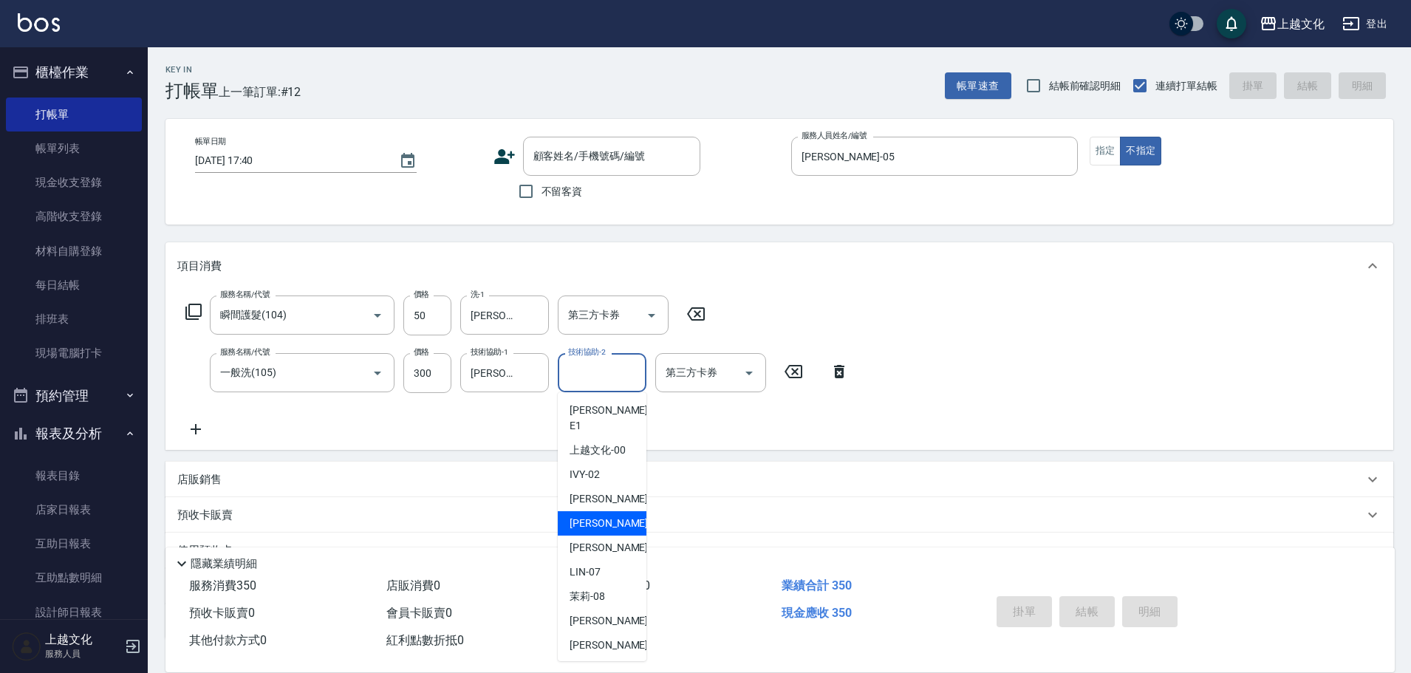
click at [598, 516] on span "EMILY -05" at bounding box center [616, 524] width 93 height 16
type input "[PERSON_NAME]-05"
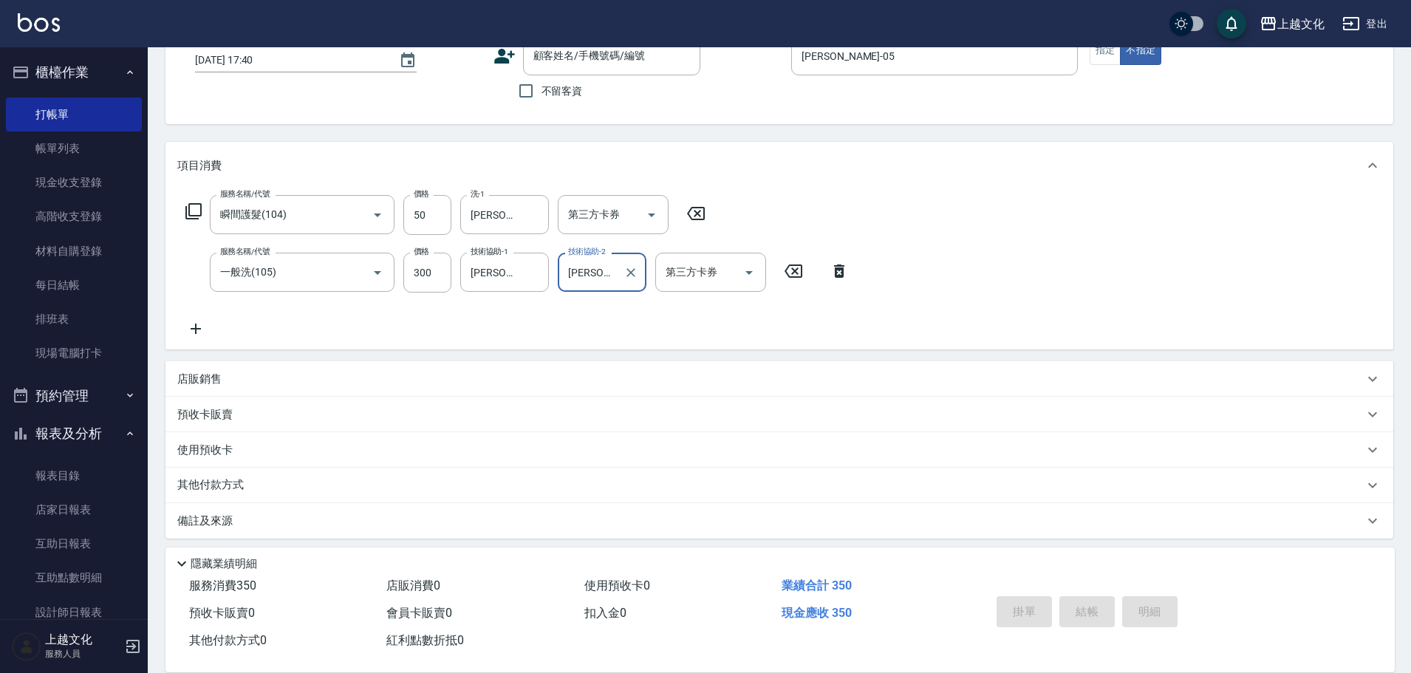
scroll to position [108, 0]
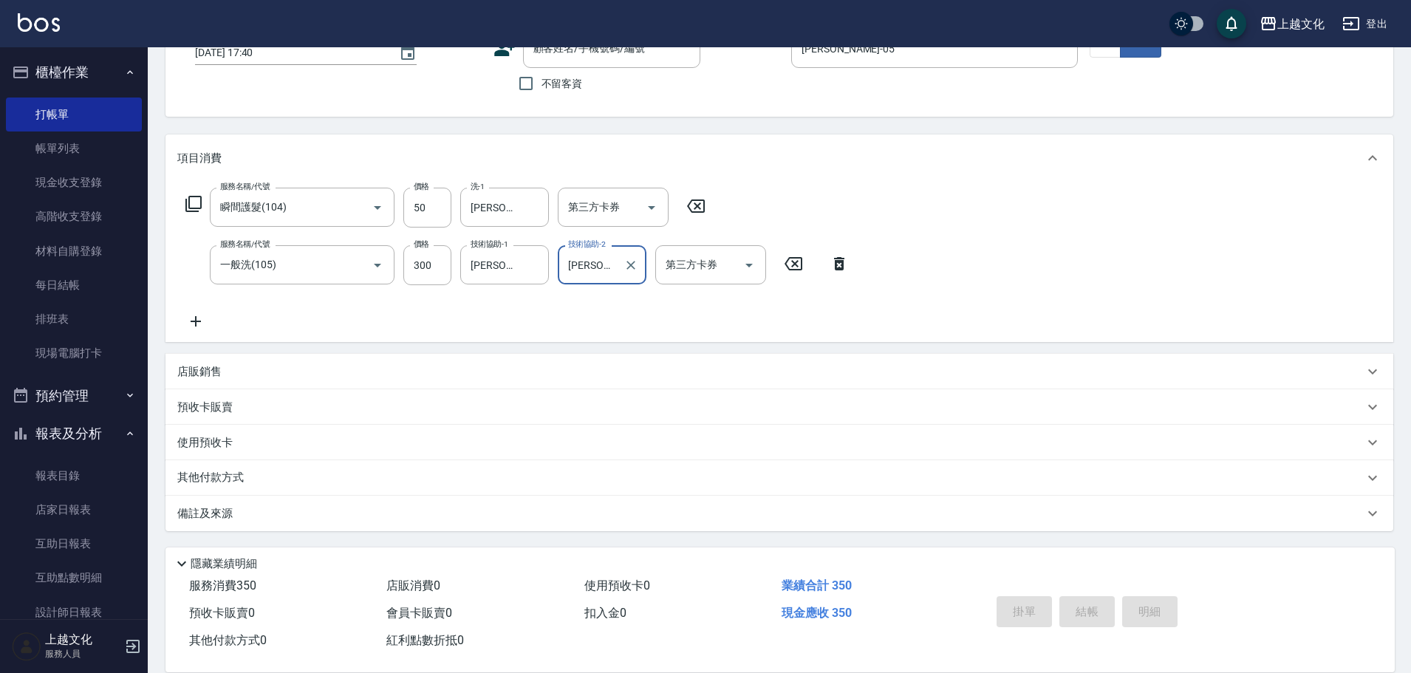
click at [305, 318] on div "服務名稱/代號 瞬間護髮(104) 服務名稱/代號 價格 50 價格 洗-1 EMILY-05 洗-1 第三方卡券 第三方卡券 服務名稱/代號 一般洗(105…" at bounding box center [517, 259] width 681 height 143
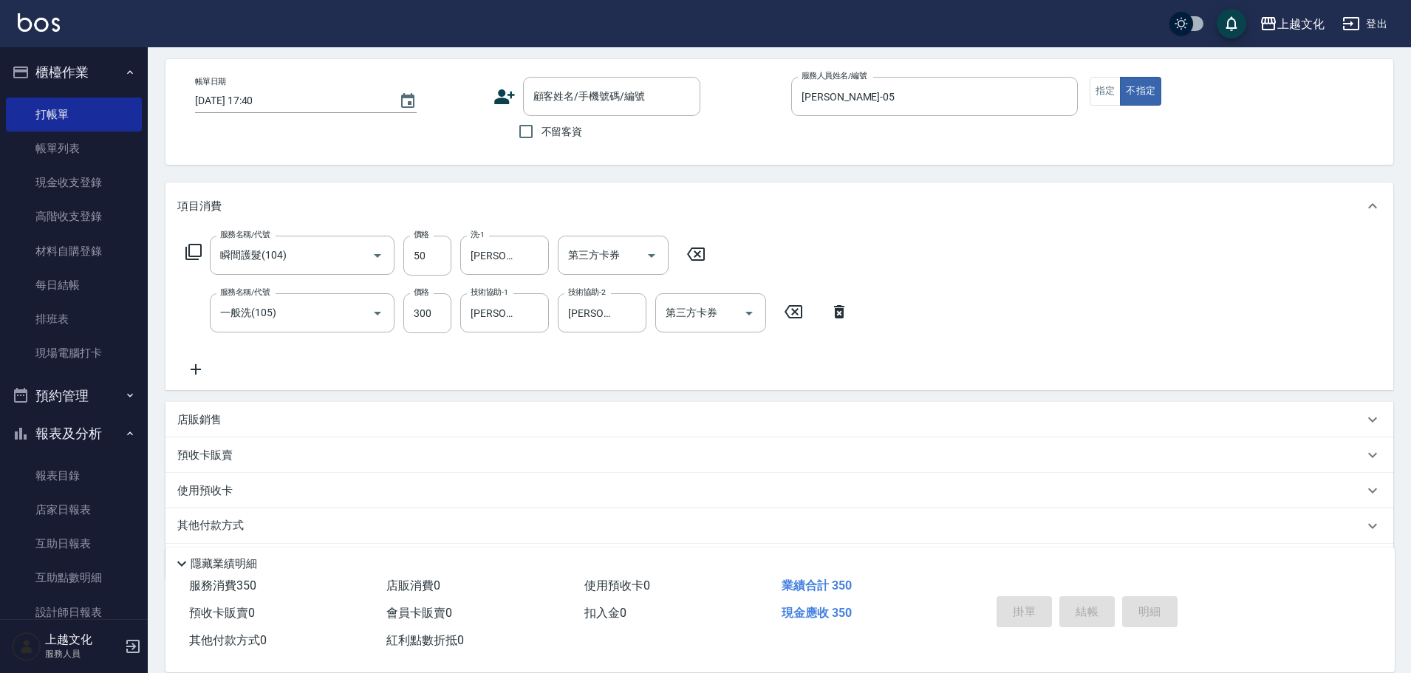
scroll to position [0, 0]
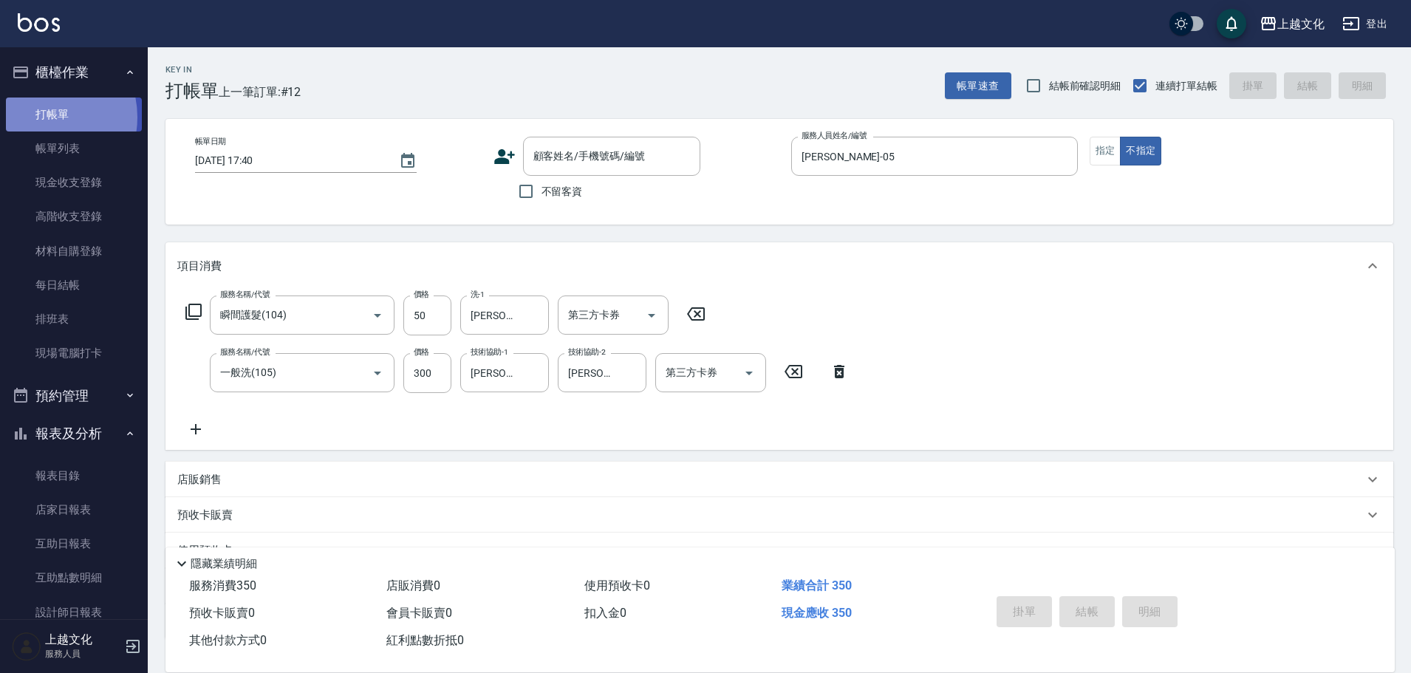
click at [41, 117] on link "打帳單" at bounding box center [74, 115] width 136 height 34
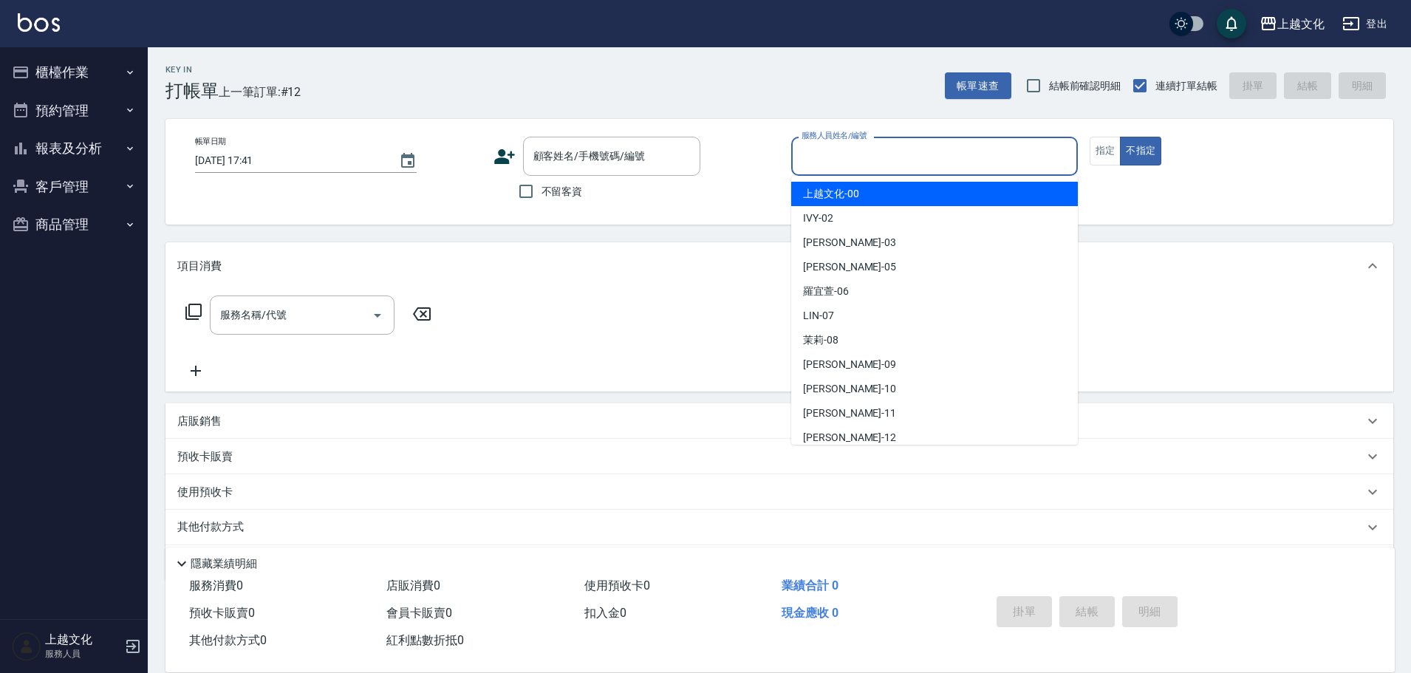
click at [924, 157] on input "服務人員姓名/編號" at bounding box center [934, 156] width 273 height 26
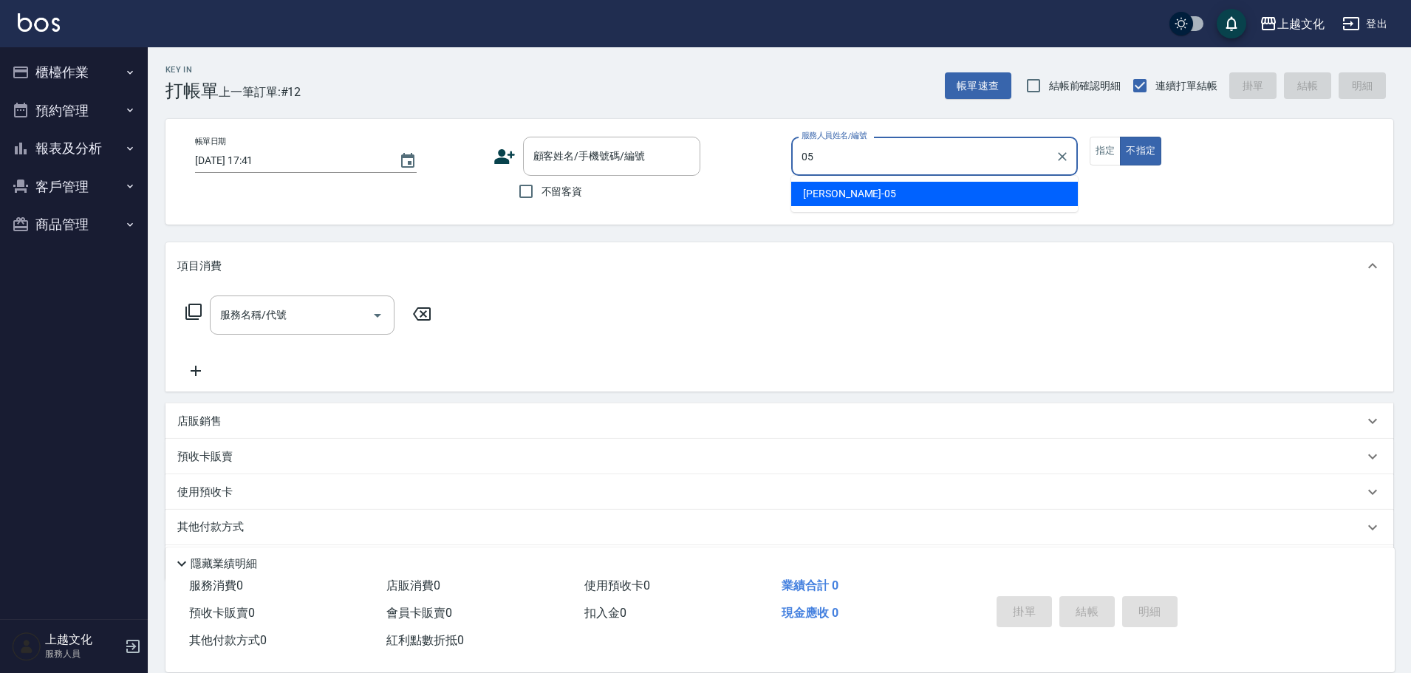
type input "[PERSON_NAME]-05"
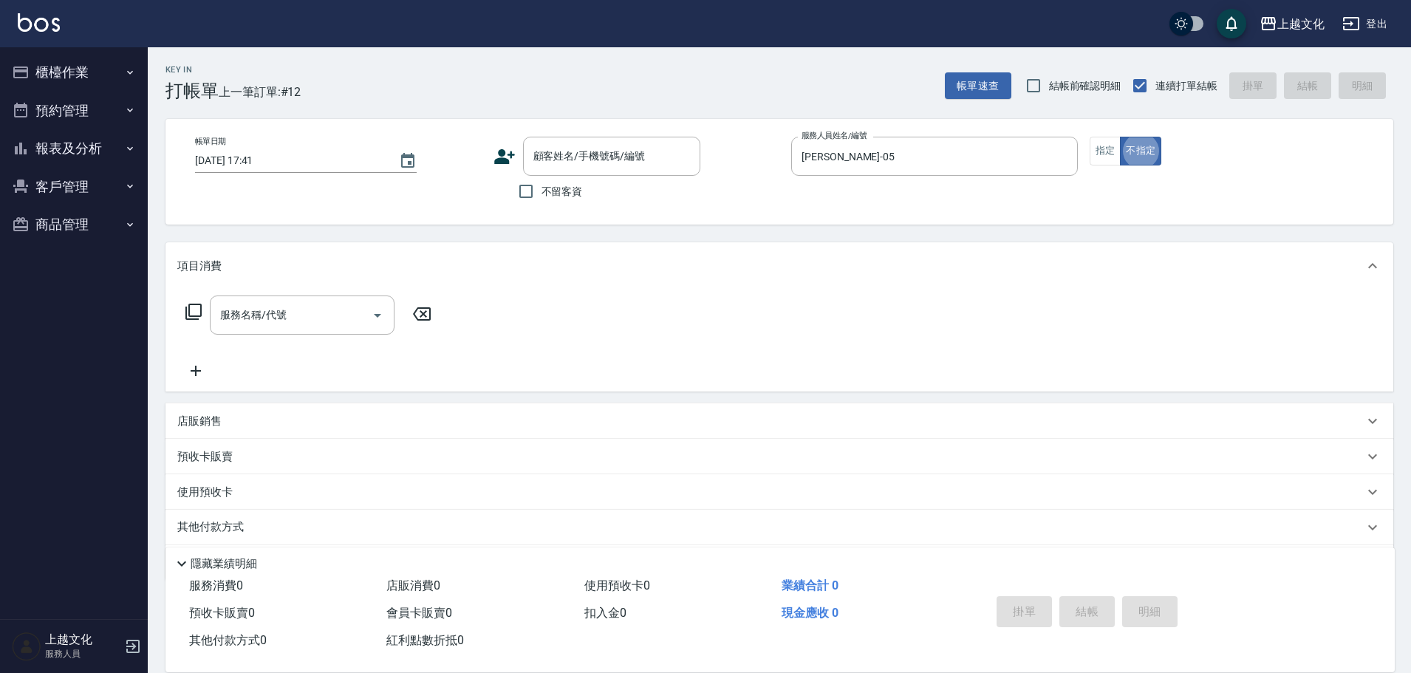
type button "false"
click at [928, 363] on div "服務名稱/代號 服務名稱/代號" at bounding box center [780, 341] width 1228 height 102
click at [542, 195] on span "不留客資" at bounding box center [562, 192] width 41 height 16
click at [542, 195] on input "不留客資" at bounding box center [526, 191] width 31 height 31
checkbox input "true"
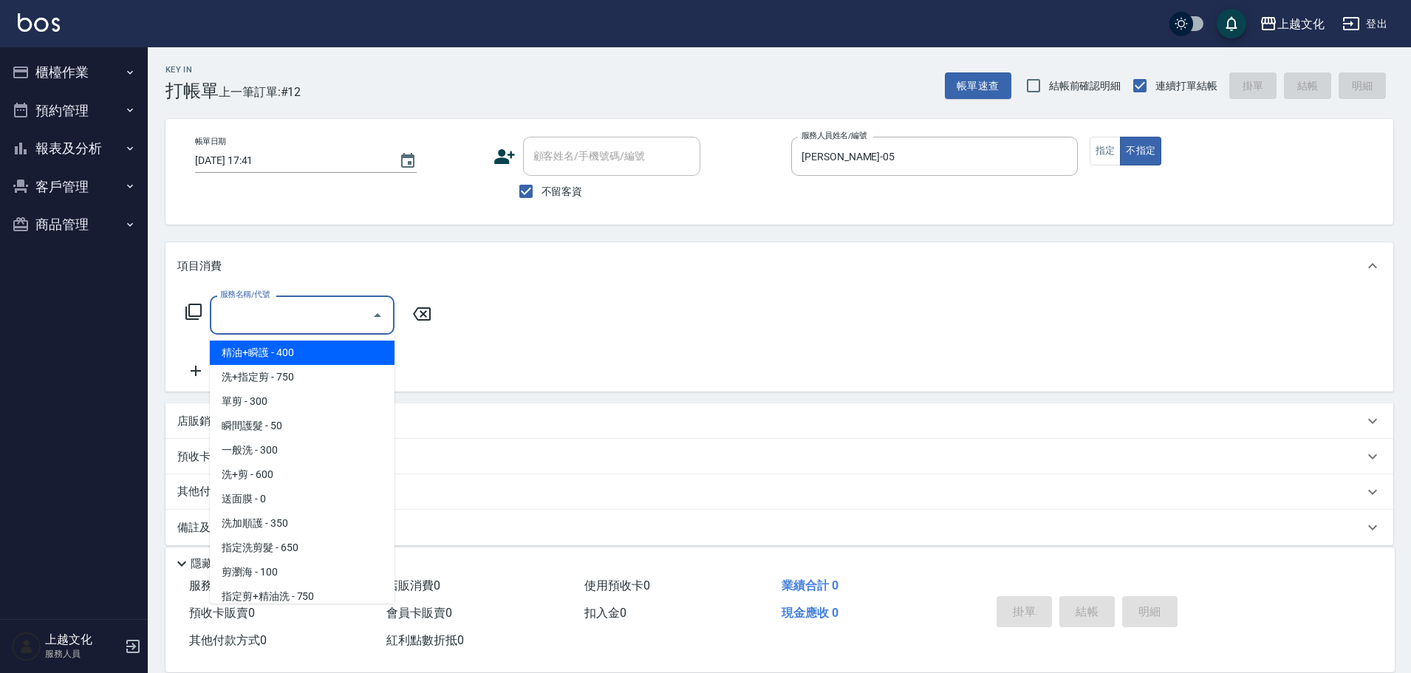
click at [314, 316] on input "服務名稱/代號" at bounding box center [290, 315] width 149 height 26
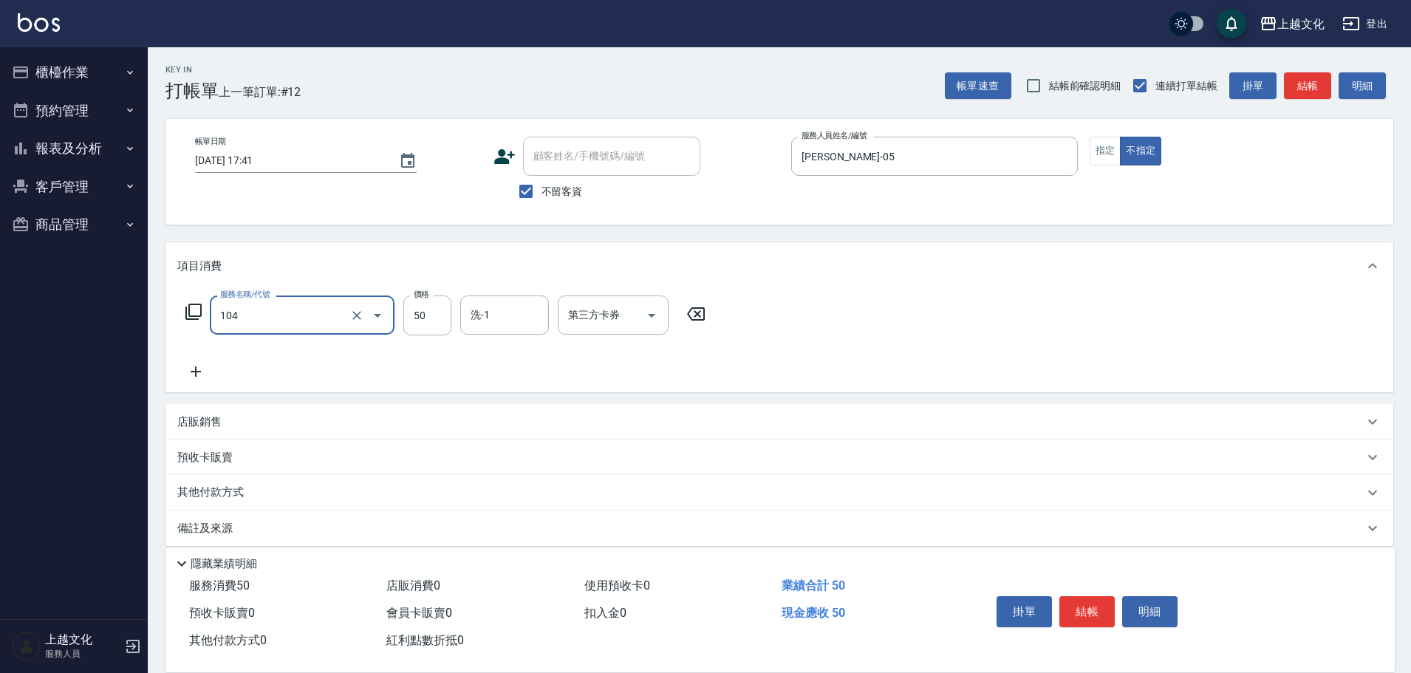
type input "瞬間護髮(104)"
click at [185, 308] on icon at bounding box center [194, 312] width 18 height 18
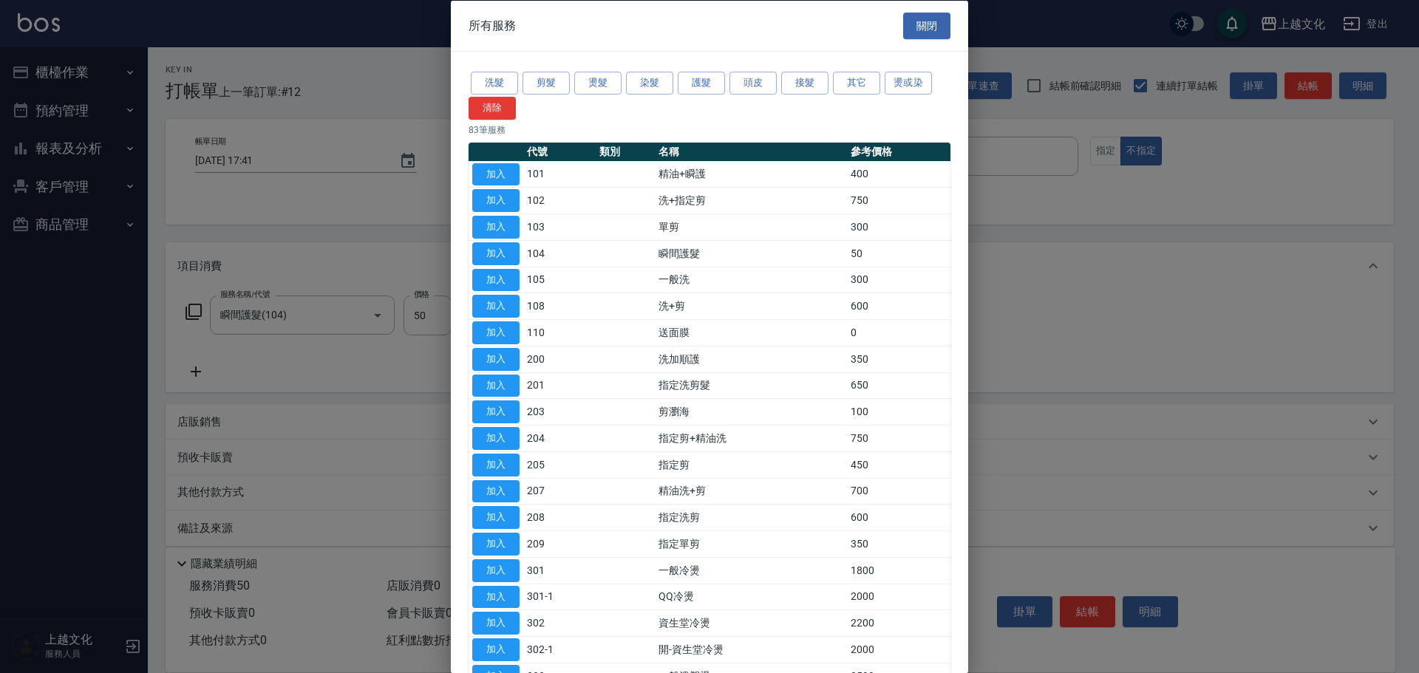
click at [308, 391] on div at bounding box center [709, 336] width 1419 height 673
click at [933, 35] on button "關閉" at bounding box center [926, 25] width 47 height 27
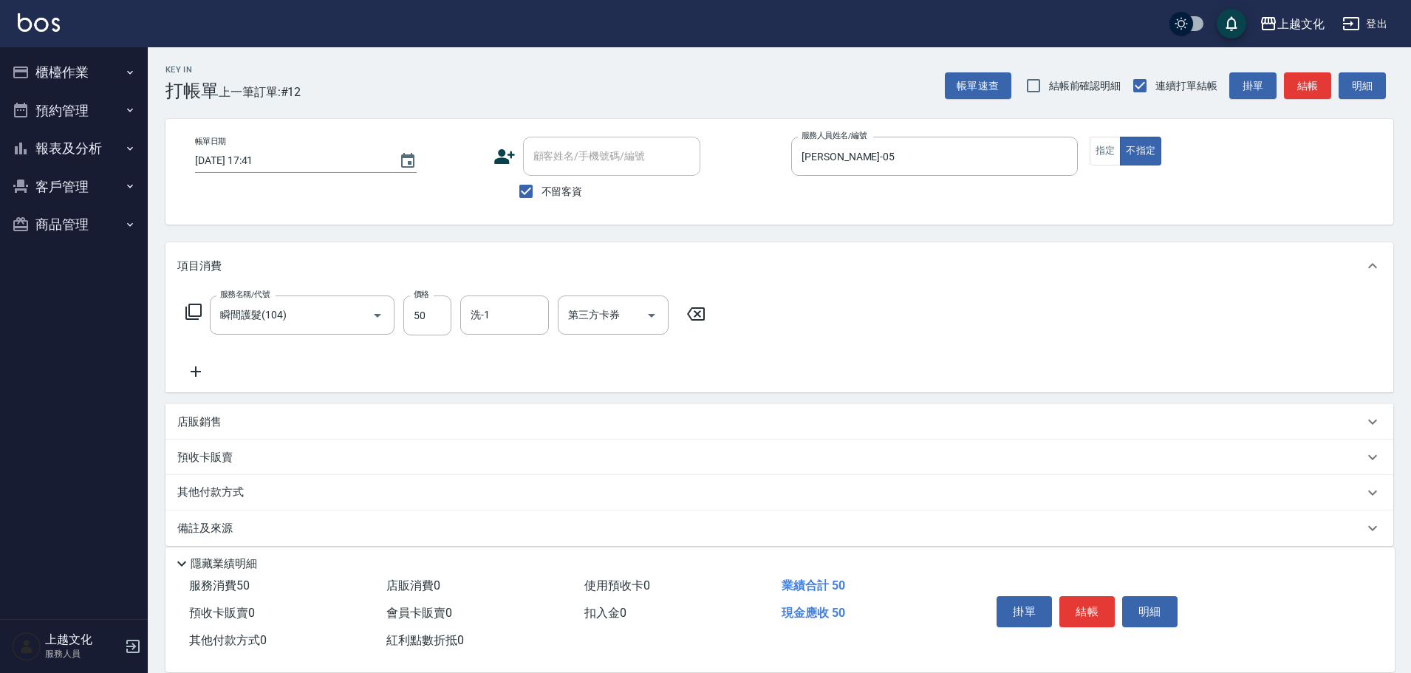
click at [195, 377] on icon at bounding box center [195, 372] width 37 height 18
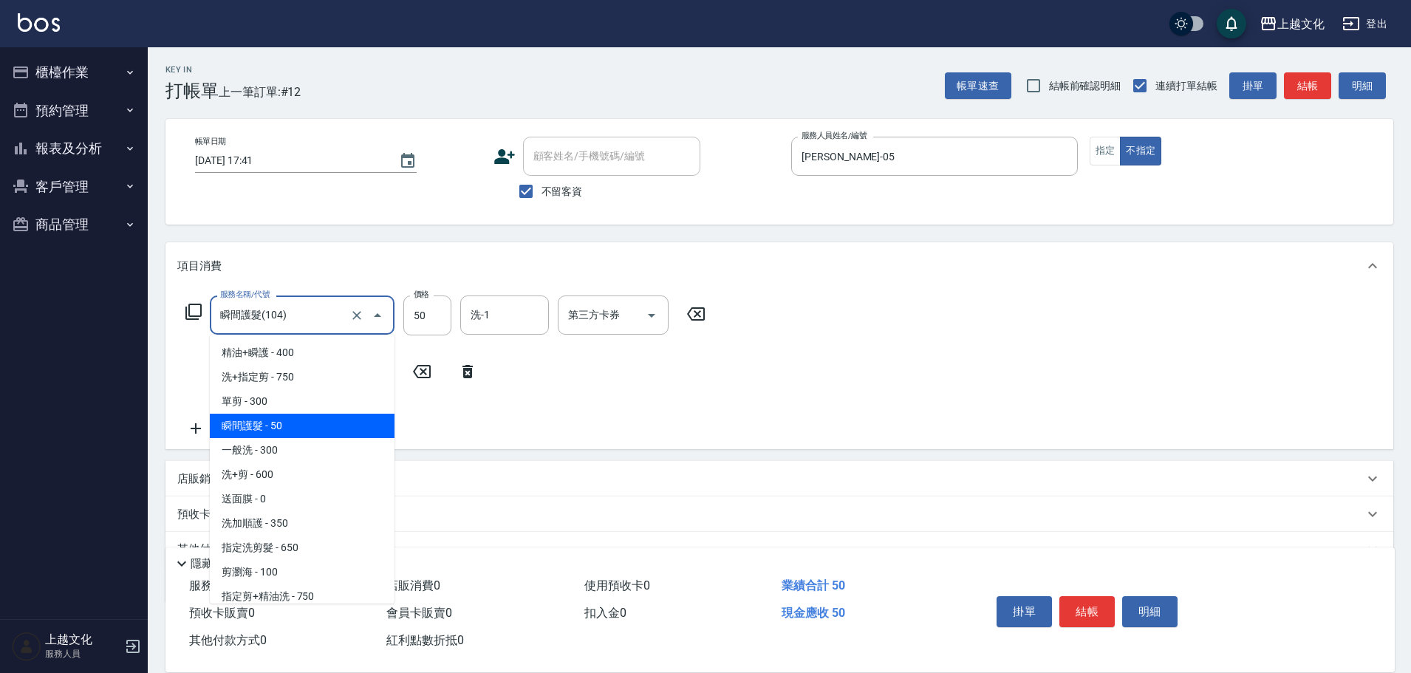
click at [308, 312] on input "瞬間護髮(104)" at bounding box center [281, 315] width 130 height 26
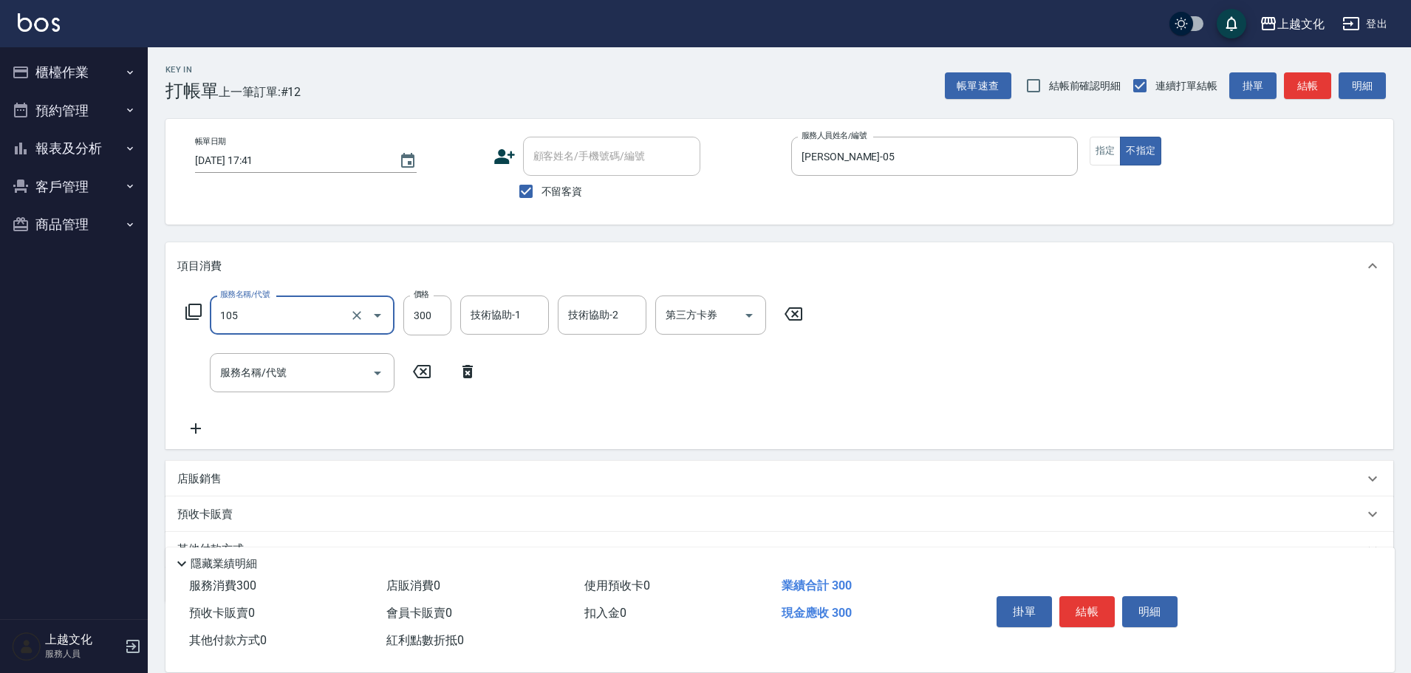
type input "一般洗(105)"
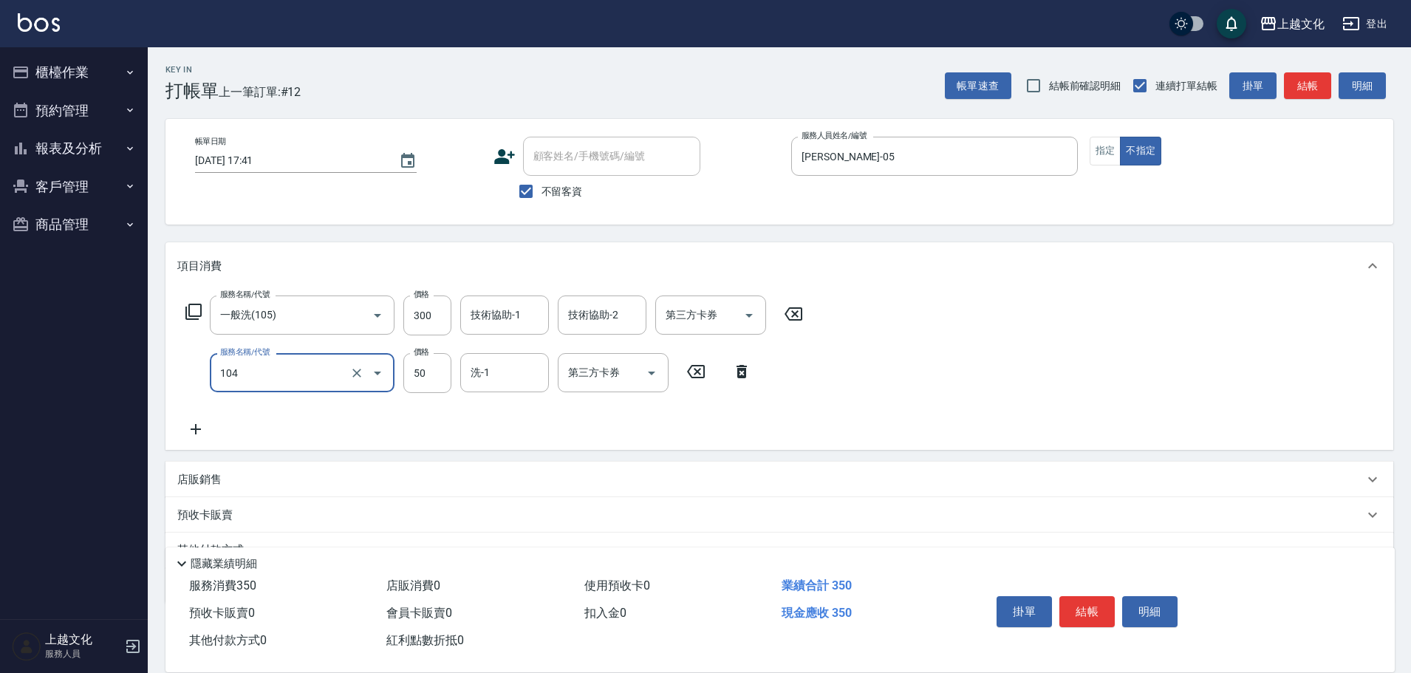
type input "瞬間護髮(104)"
click at [1094, 598] on button "結帳" at bounding box center [1087, 611] width 55 height 31
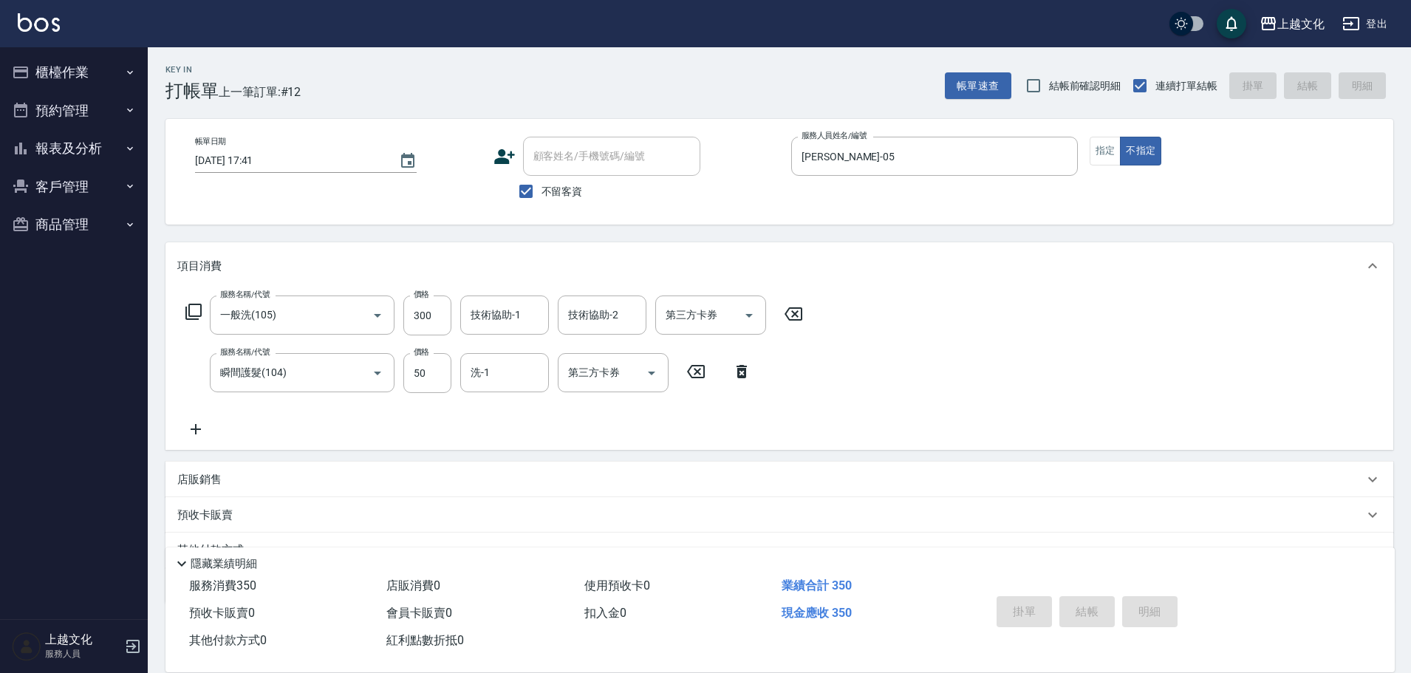
click at [1094, 598] on div "掛單 結帳 明細" at bounding box center [1087, 613] width 193 height 47
type input "[DATE] 17:42"
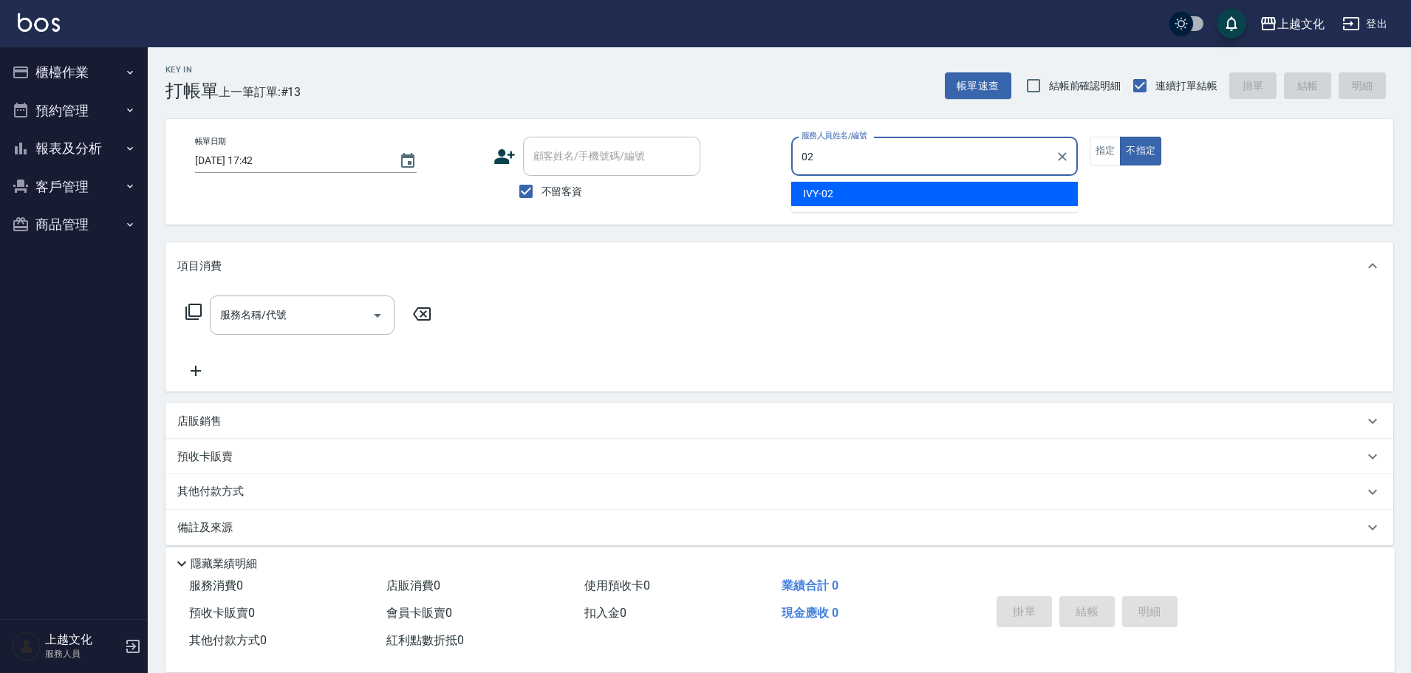
type input "IVY-02"
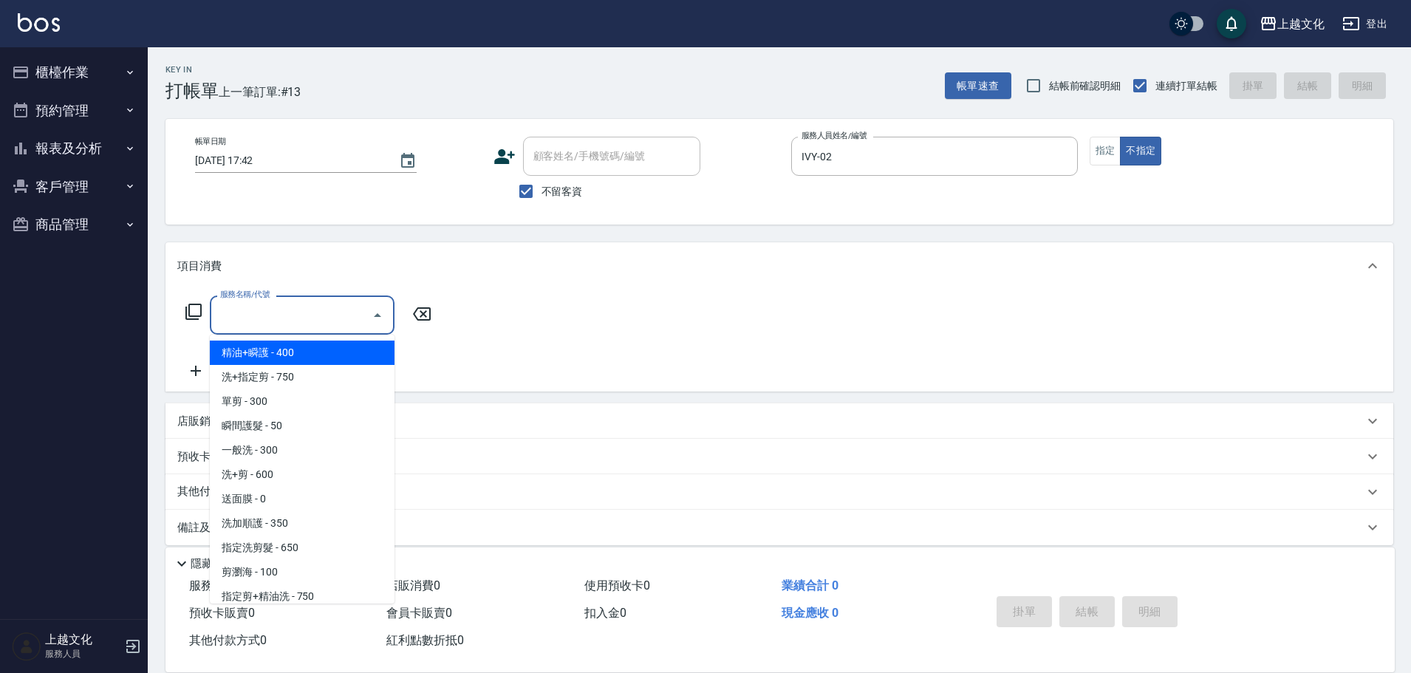
click at [270, 310] on input "服務名稱/代號" at bounding box center [290, 315] width 149 height 26
click at [193, 297] on div "服務名稱/代號 服務名稱/代號" at bounding box center [308, 315] width 263 height 39
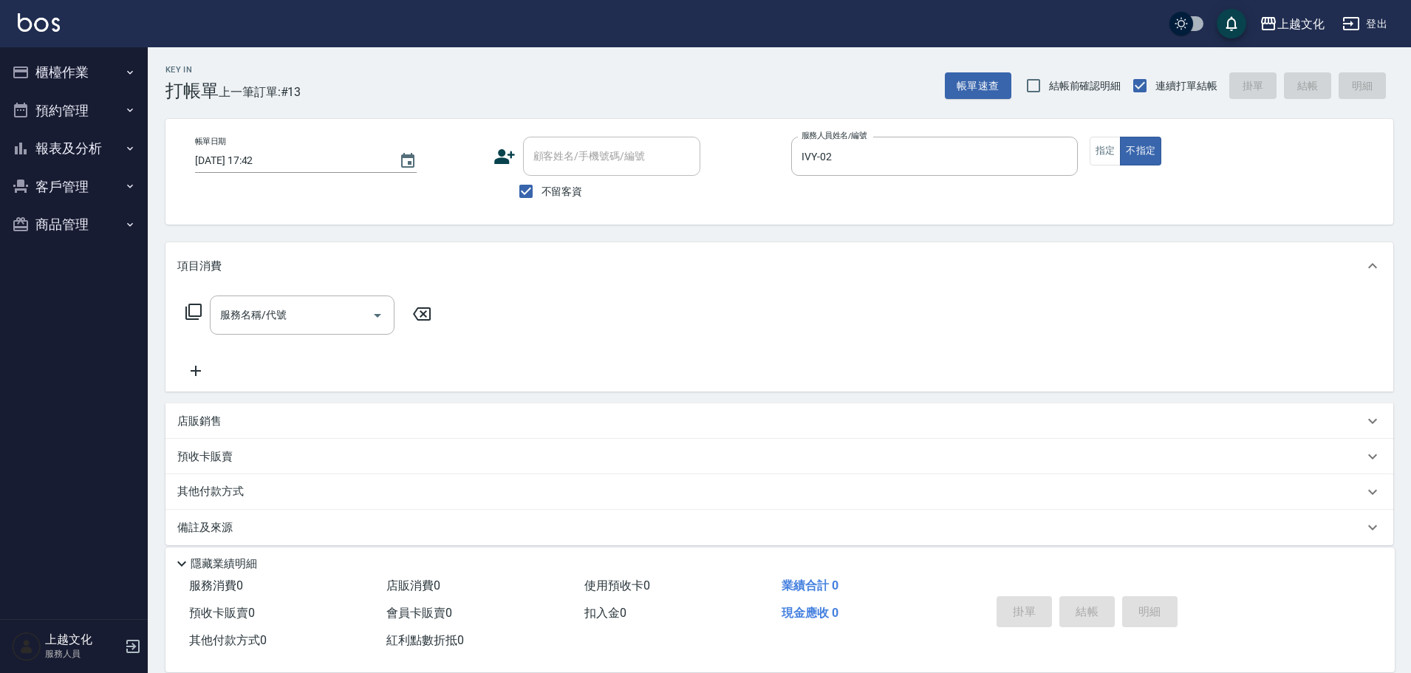
click at [199, 316] on icon at bounding box center [194, 312] width 18 height 18
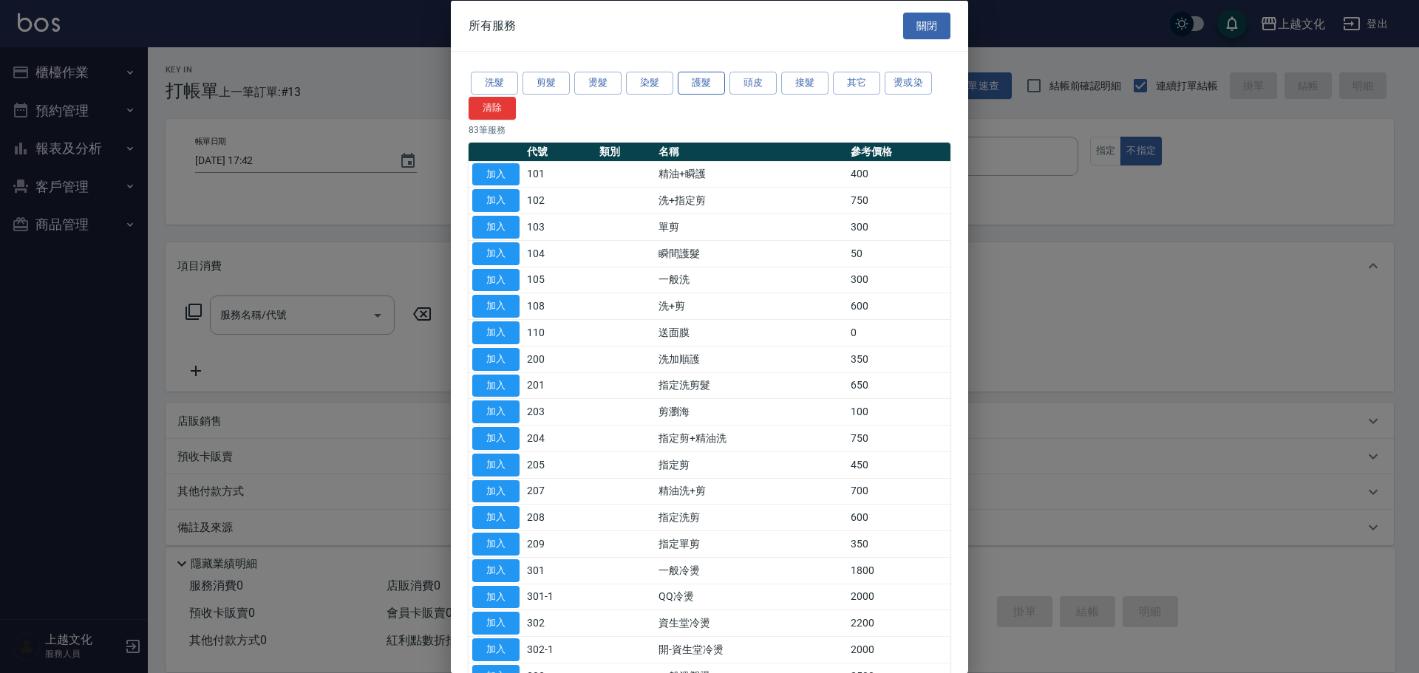
click at [698, 75] on button "護髮" at bounding box center [701, 83] width 47 height 23
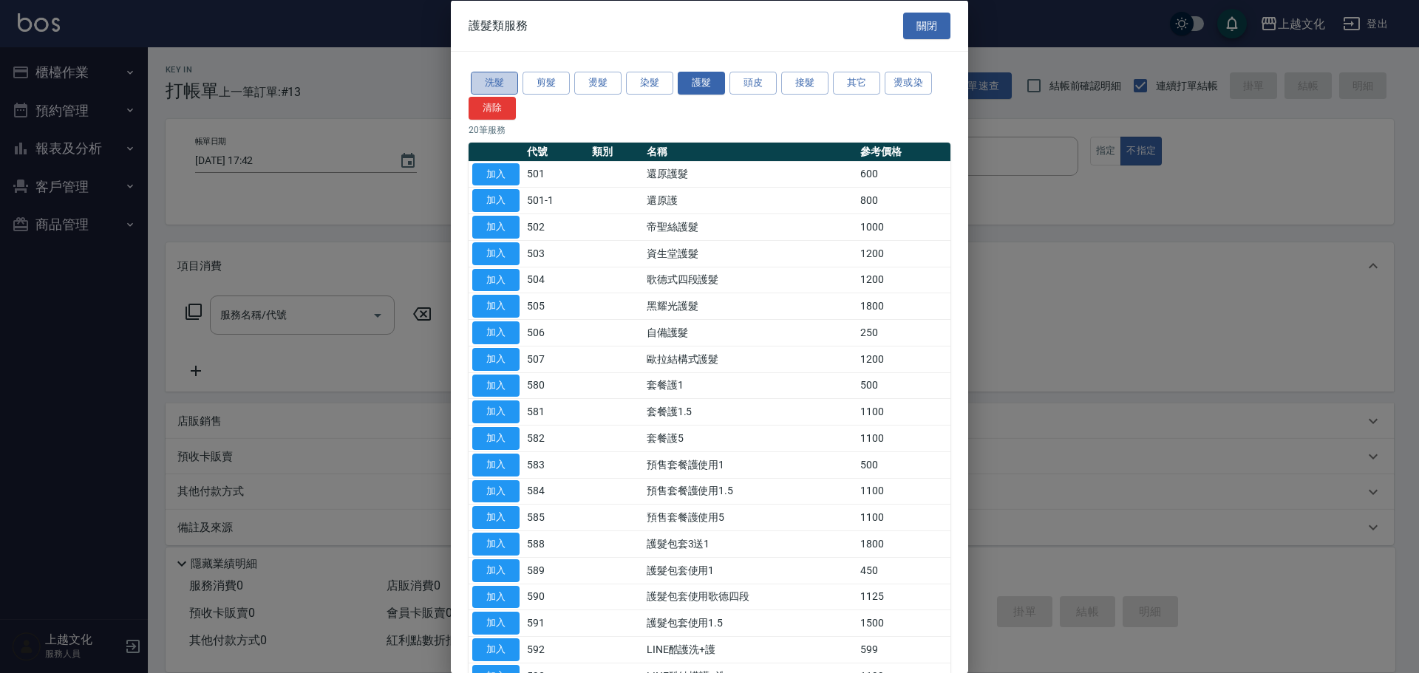
click at [495, 73] on button "洗髮" at bounding box center [494, 83] width 47 height 23
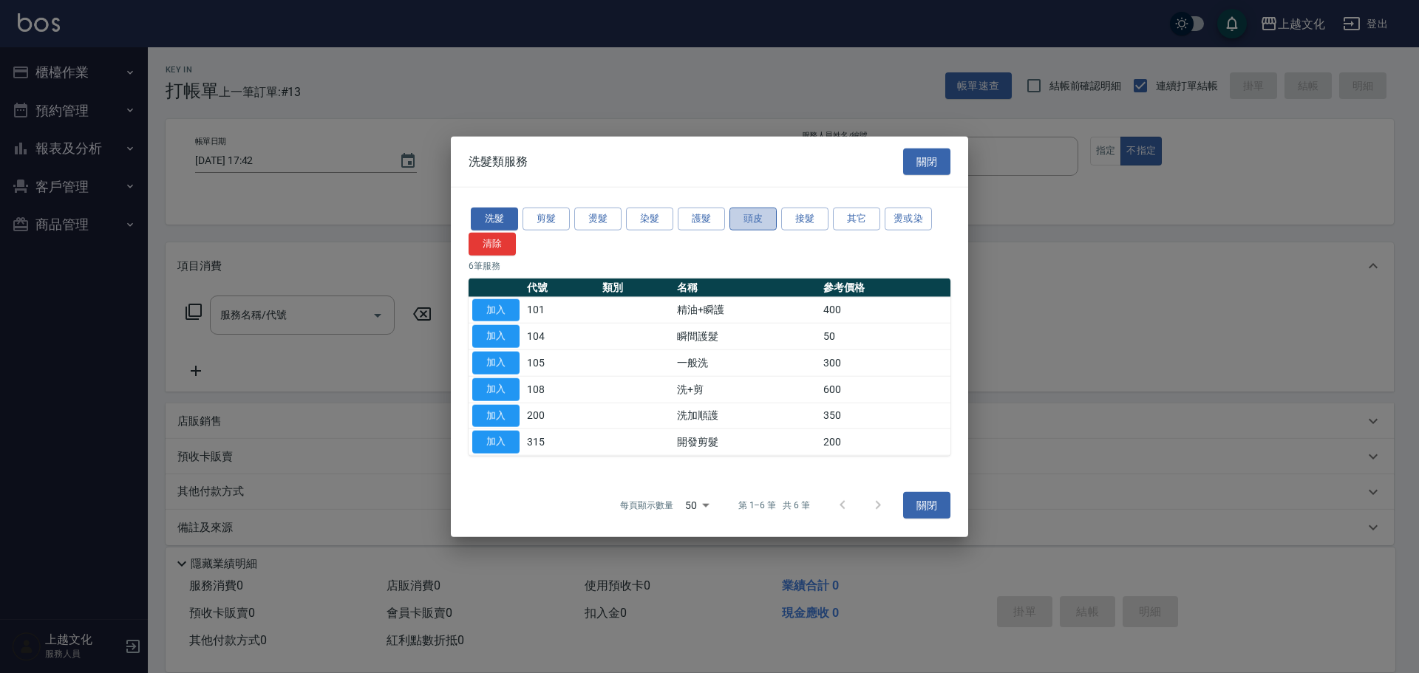
click at [741, 220] on button "頭皮" at bounding box center [752, 219] width 47 height 23
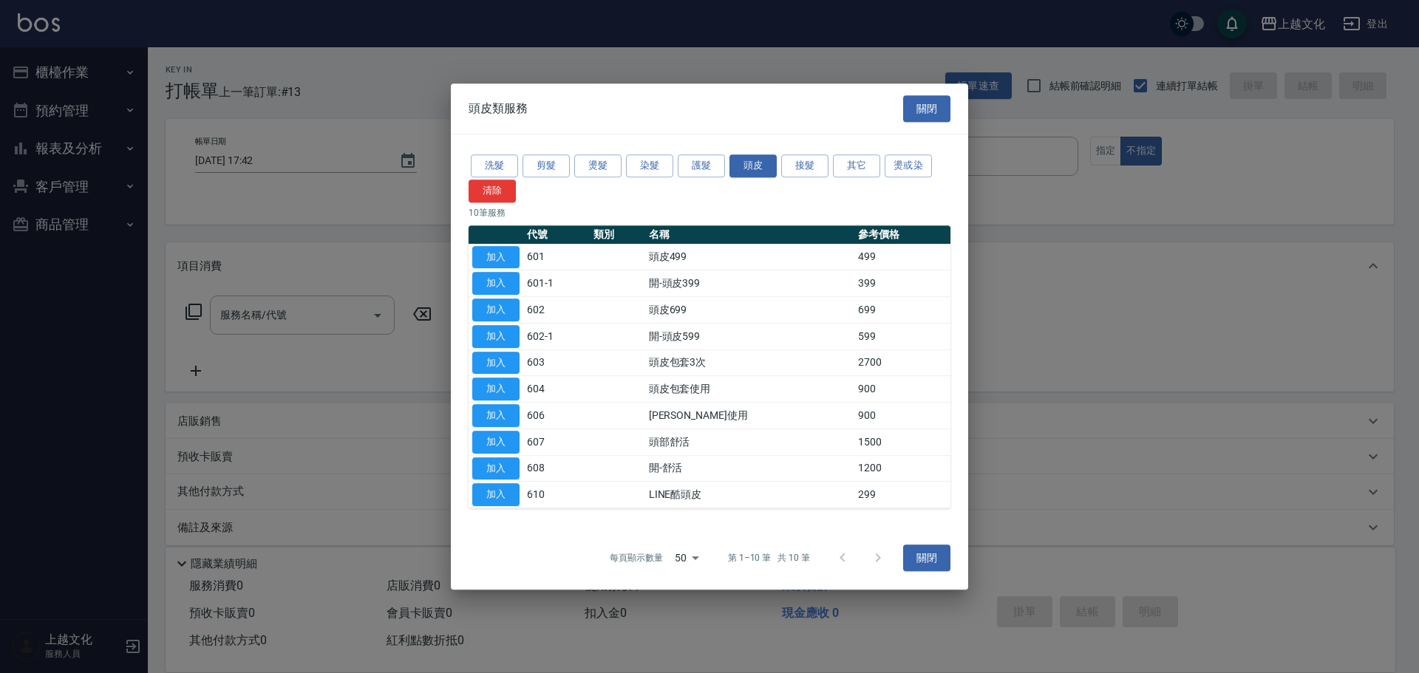
click at [919, 542] on div "每頁顯示數量 50 50 第 1–10 筆 共 10 筆 關閉" at bounding box center [709, 558] width 517 height 64
click at [920, 542] on div "每頁顯示數量 50 50 第 1–10 筆 共 10 筆 關閉" at bounding box center [709, 558] width 517 height 64
click at [924, 544] on div "每頁顯示數量 50 50 第 1–10 筆 共 10 筆 關閉" at bounding box center [709, 558] width 517 height 64
drag, startPoint x: 932, startPoint y: 562, endPoint x: 882, endPoint y: 472, distance: 103.2
click at [932, 561] on button "關閉" at bounding box center [926, 558] width 47 height 27
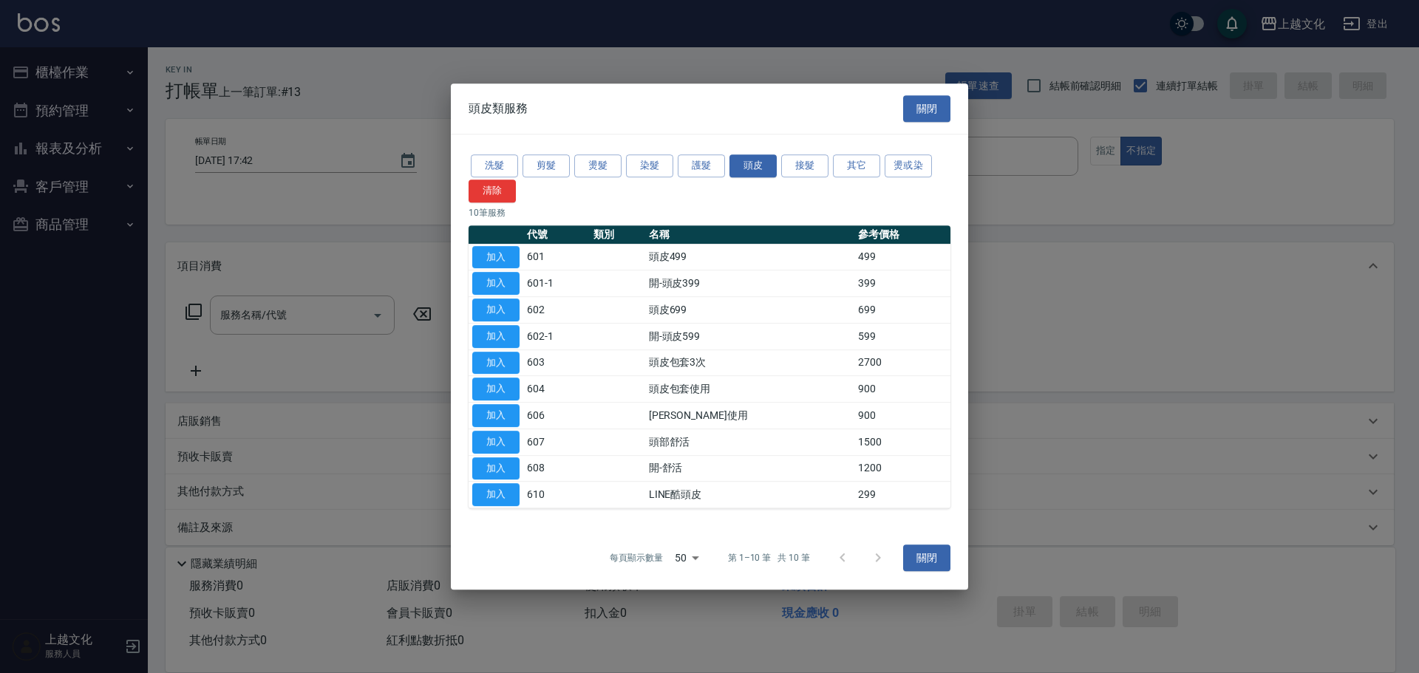
click at [930, 555] on div "隱藏業績明細" at bounding box center [784, 564] width 1222 height 18
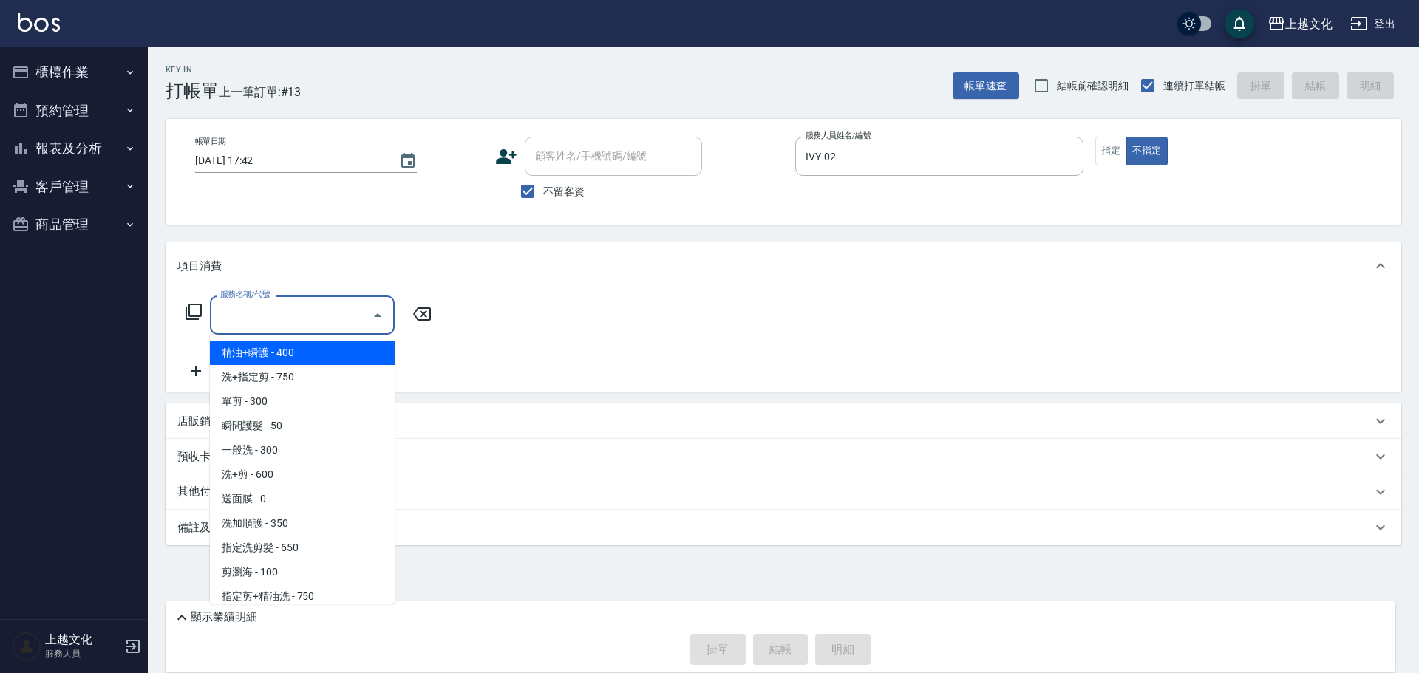
click at [284, 307] on input "服務名稱/代號" at bounding box center [290, 315] width 149 height 26
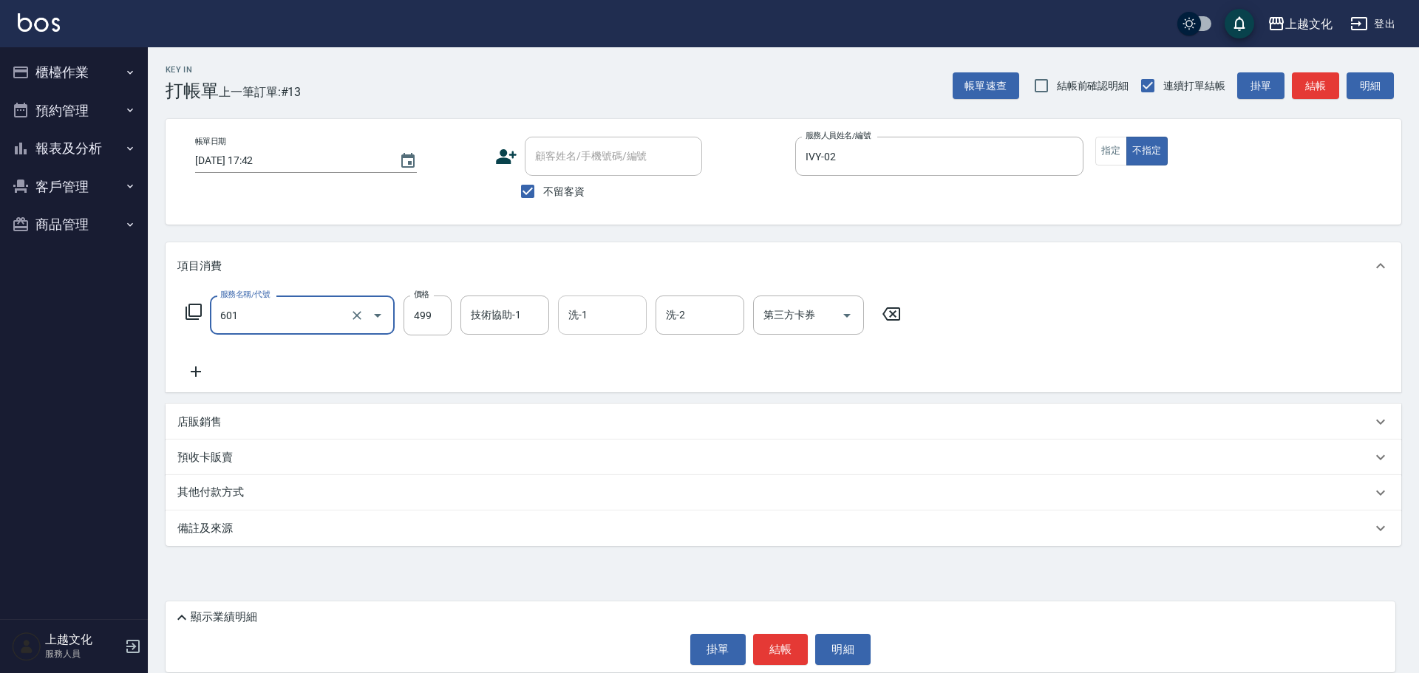
type input "頭皮499(601)"
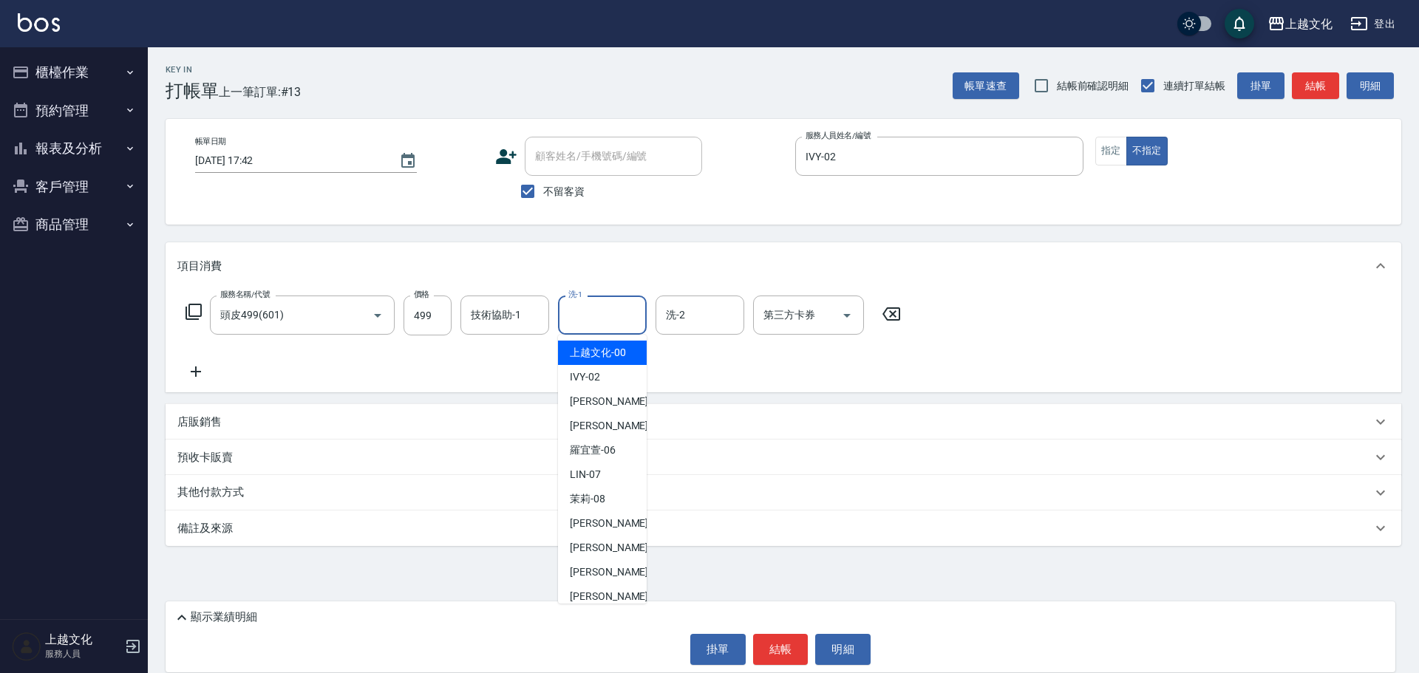
click at [608, 317] on input "洗-1" at bounding box center [602, 315] width 75 height 26
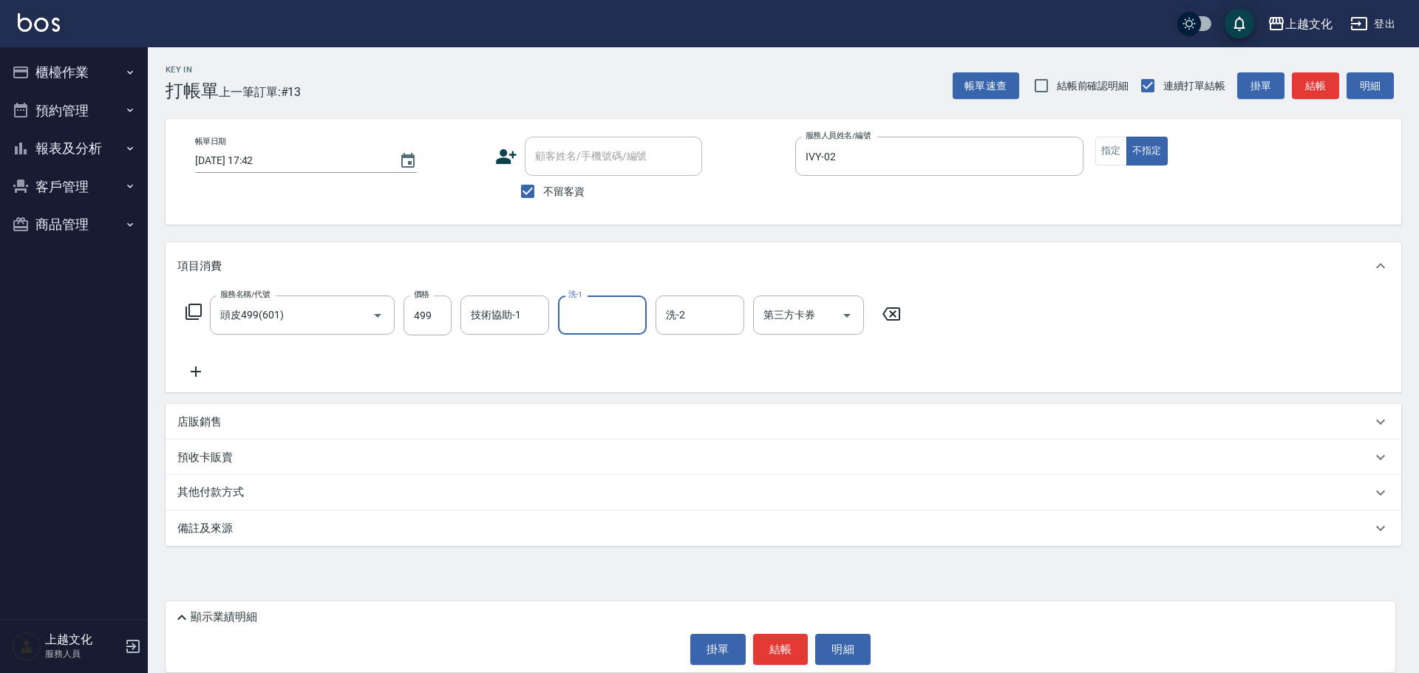
click at [610, 307] on input "洗-1" at bounding box center [602, 315] width 75 height 26
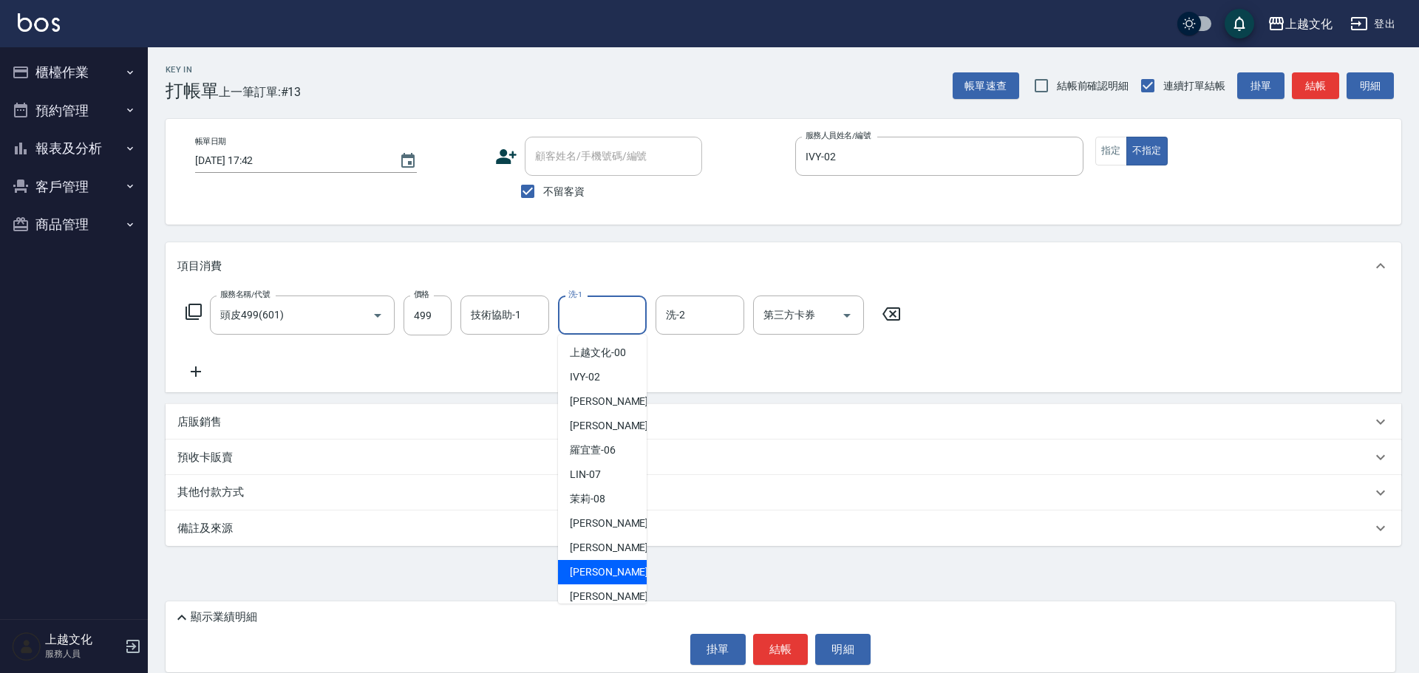
click at [610, 560] on div "[PERSON_NAME] -11" at bounding box center [602, 572] width 89 height 24
type input "[PERSON_NAME]-11"
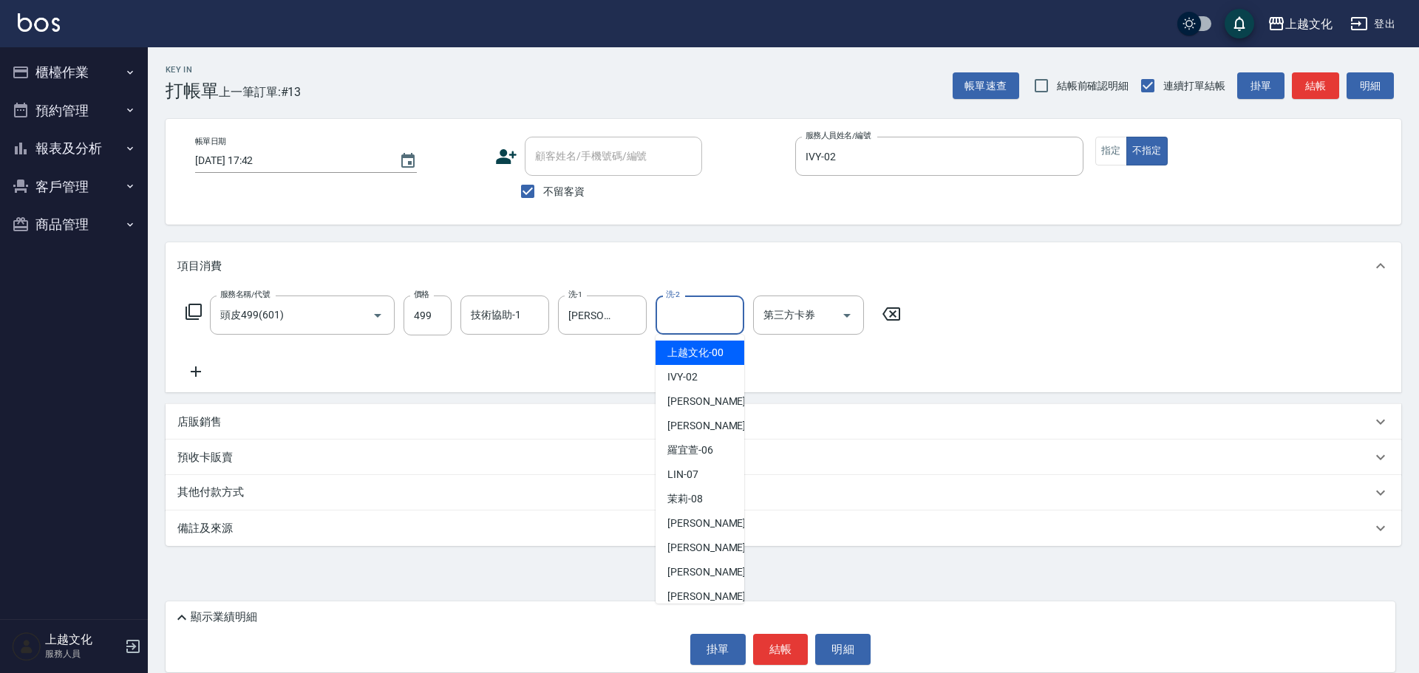
click at [724, 330] on div "洗-2" at bounding box center [699, 315] width 89 height 39
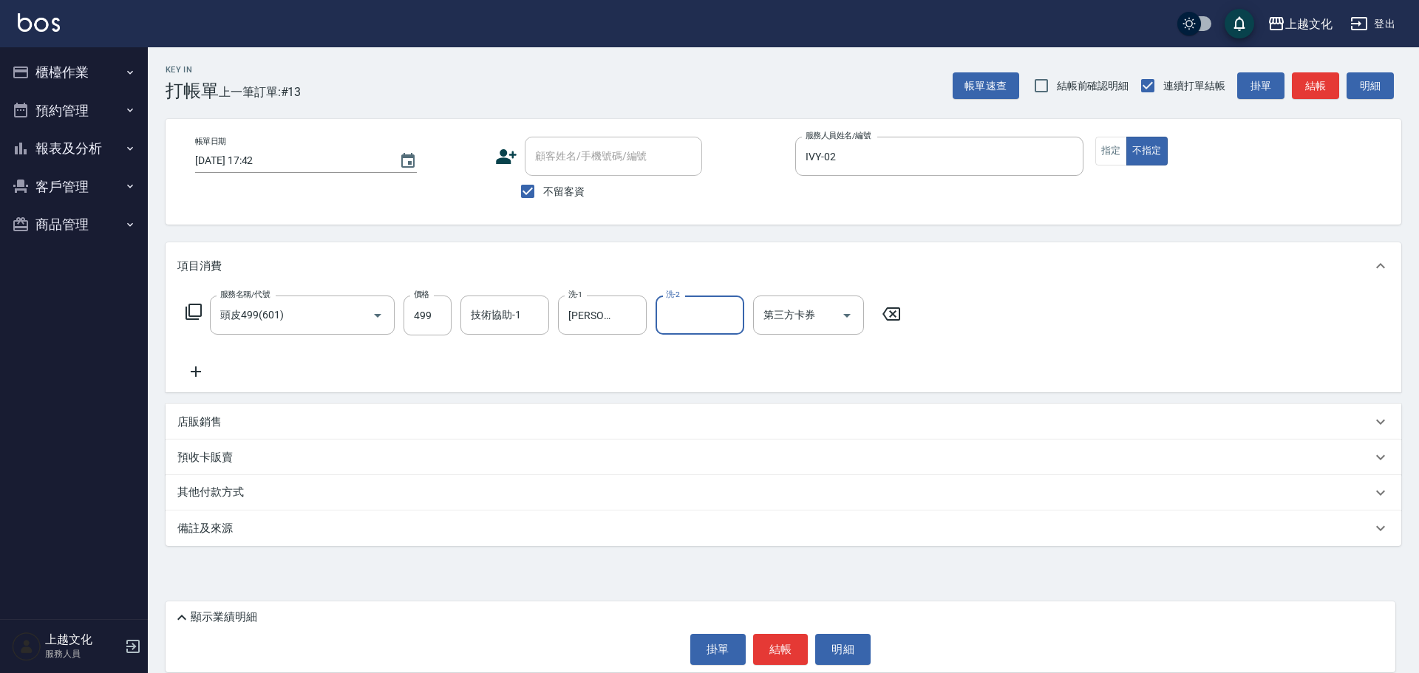
click at [700, 325] on input "洗-2" at bounding box center [699, 315] width 75 height 26
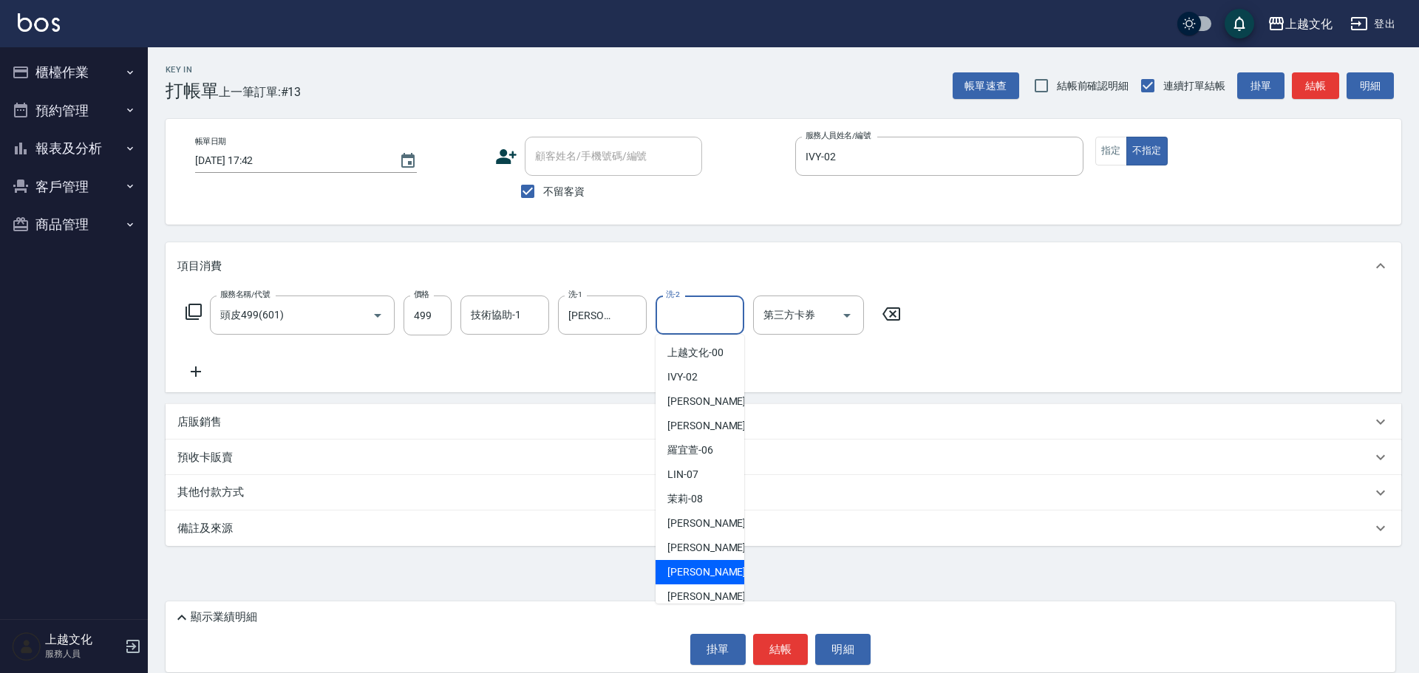
drag, startPoint x: 710, startPoint y: 564, endPoint x: 720, endPoint y: 553, distance: 14.1
click at [712, 563] on div "[PERSON_NAME] -11" at bounding box center [699, 572] width 89 height 24
type input "[PERSON_NAME]-11"
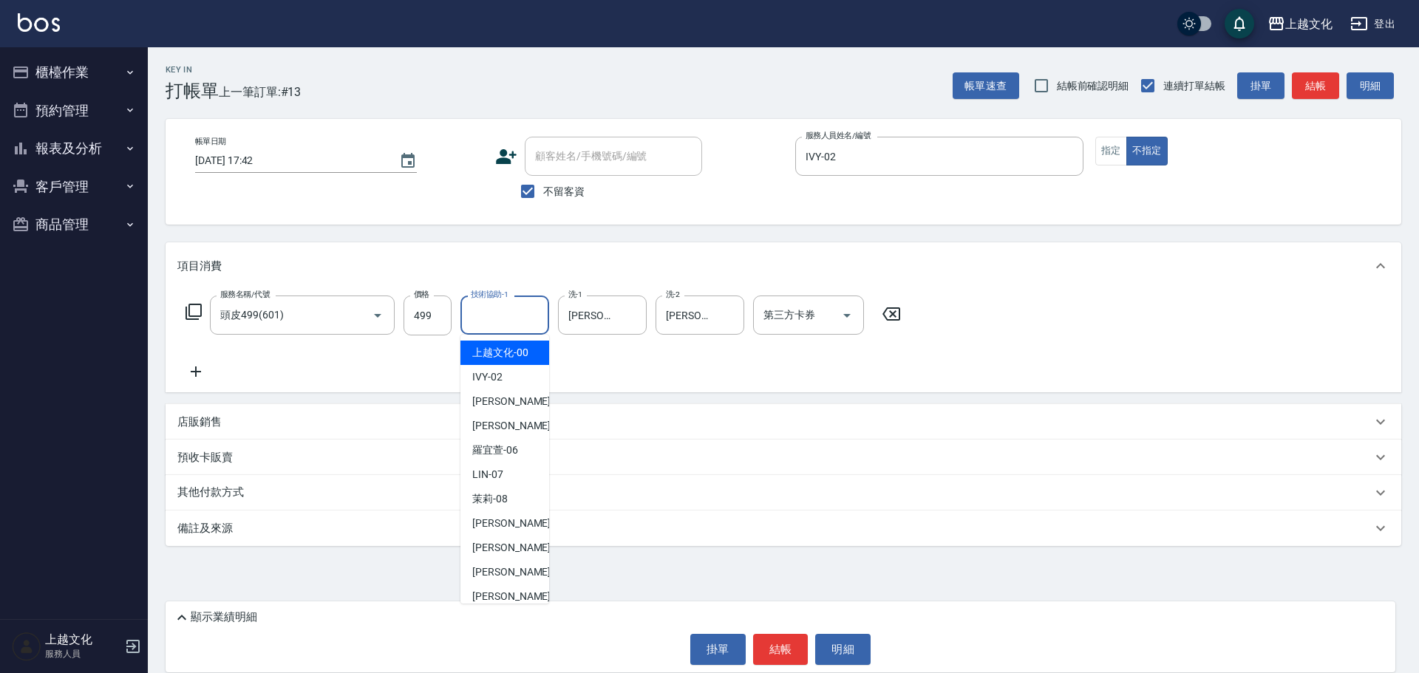
click at [519, 319] on input "技術協助-1" at bounding box center [504, 315] width 75 height 26
click at [521, 319] on input "技術協助-1" at bounding box center [504, 315] width 75 height 26
click at [523, 316] on input "技術協助-1" at bounding box center [504, 315] width 75 height 26
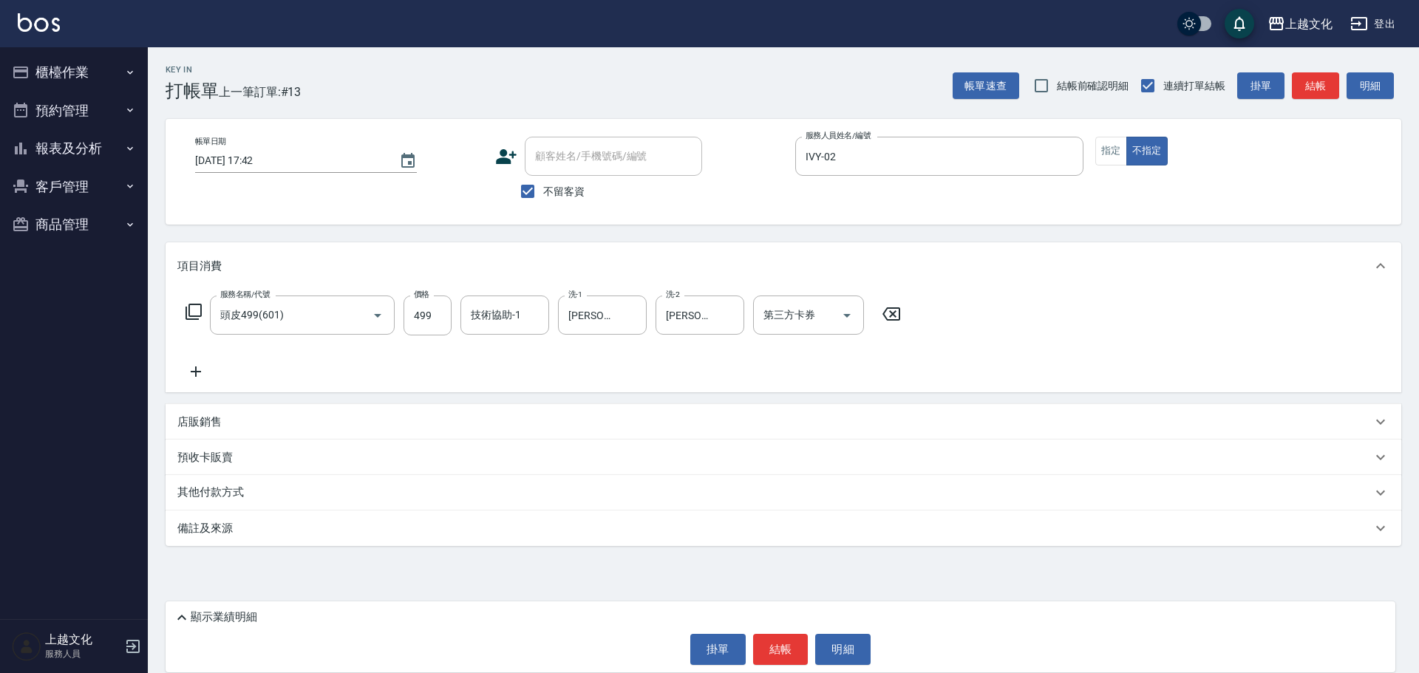
click at [548, 250] on div "項目消費" at bounding box center [783, 265] width 1235 height 47
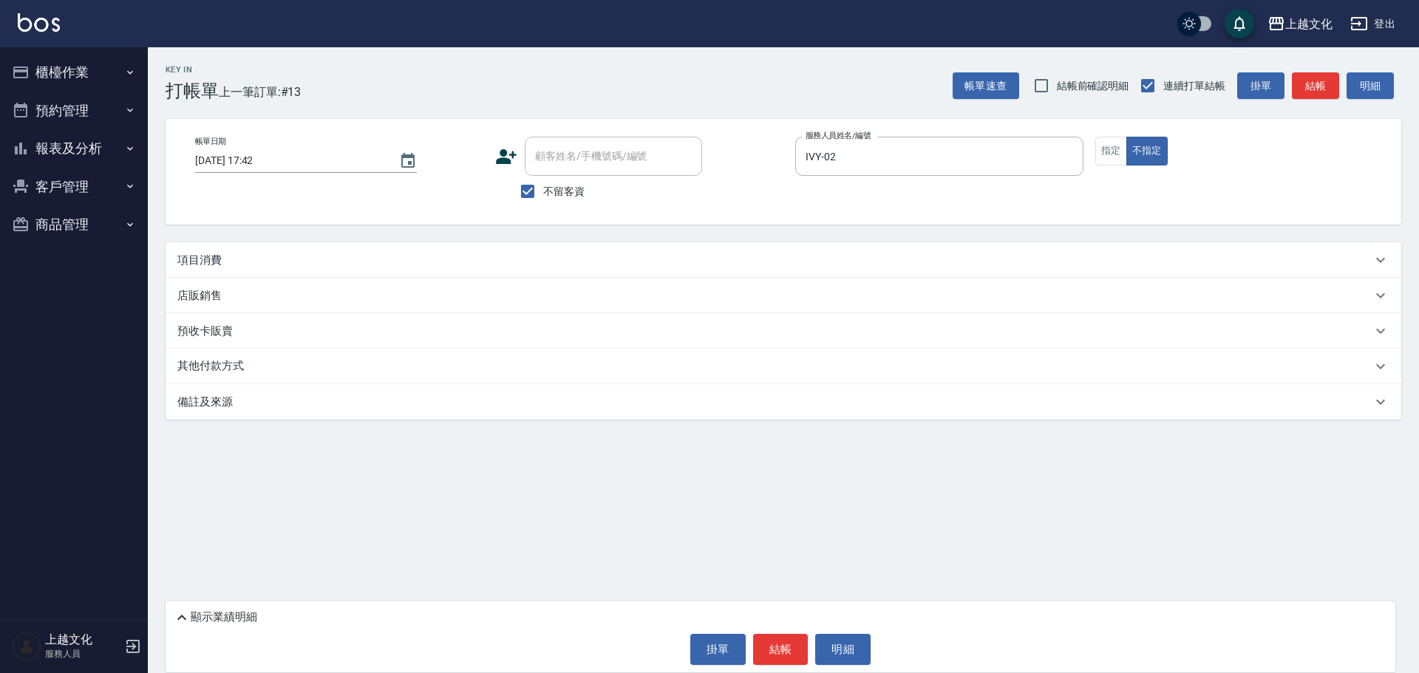
click at [549, 254] on div "項目消費" at bounding box center [774, 261] width 1194 height 16
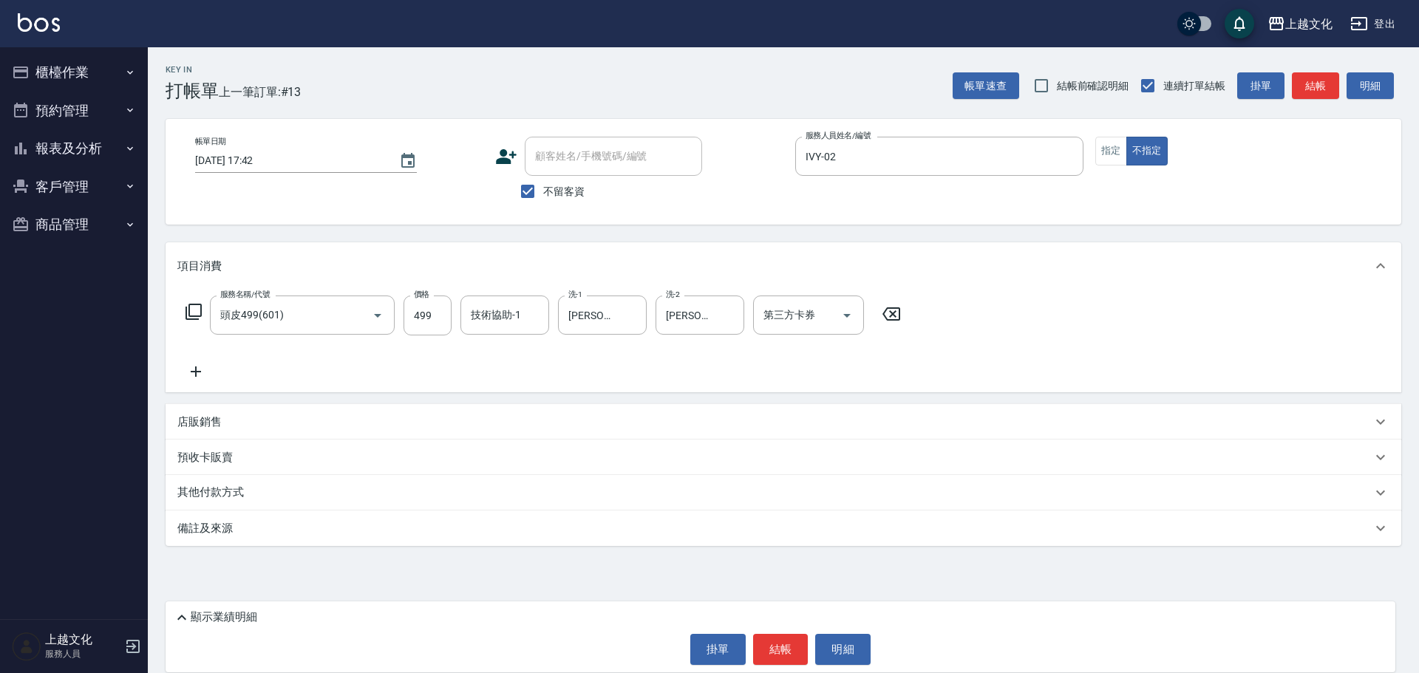
drag, startPoint x: 508, startPoint y: 305, endPoint x: 526, endPoint y: 293, distance: 22.3
click at [518, 294] on div "服務名稱/代號 頭皮499(601) 服務名稱/代號 價格 499 價格 技術協助-1 技術協助-1 洗-1 [PERSON_NAME]-11 洗-1 洗-2…" at bounding box center [783, 341] width 1235 height 103
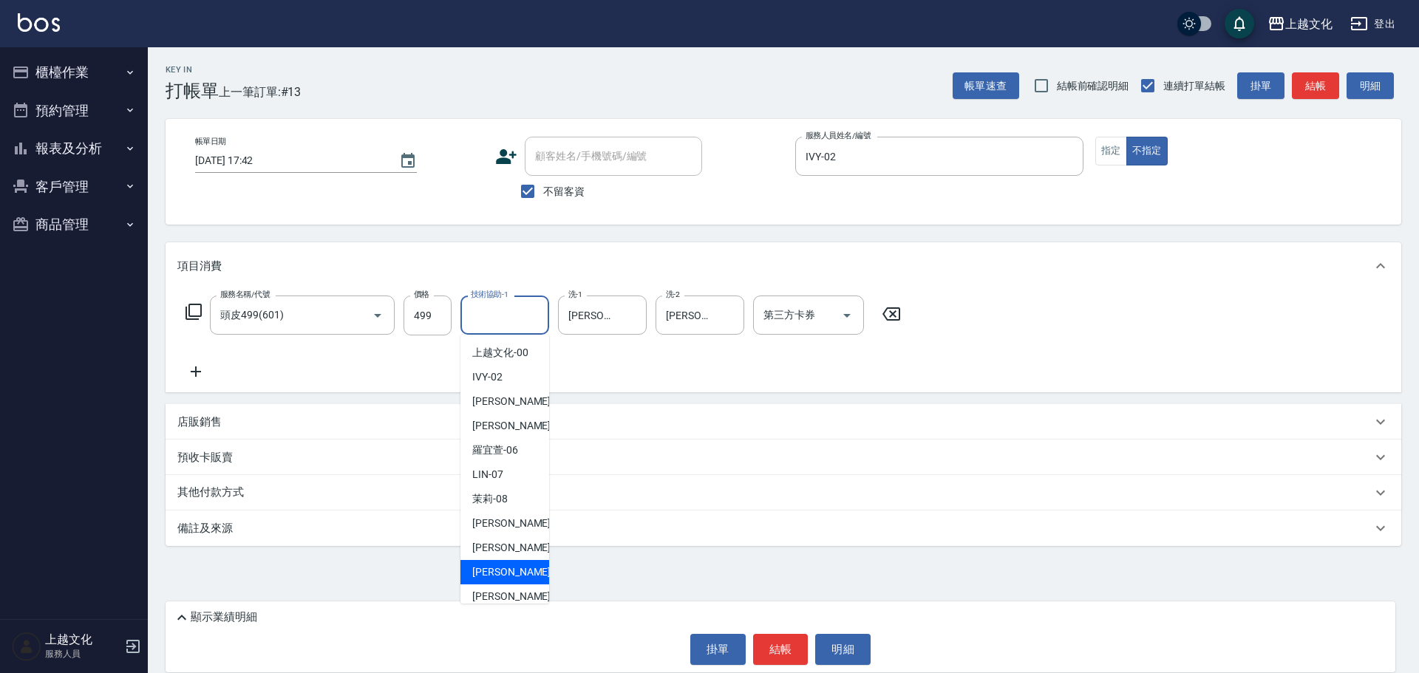
drag, startPoint x: 503, startPoint y: 574, endPoint x: 524, endPoint y: 576, distance: 20.7
click at [503, 573] on span "[PERSON_NAME] -11" at bounding box center [518, 573] width 93 height 16
type input "[PERSON_NAME]-11"
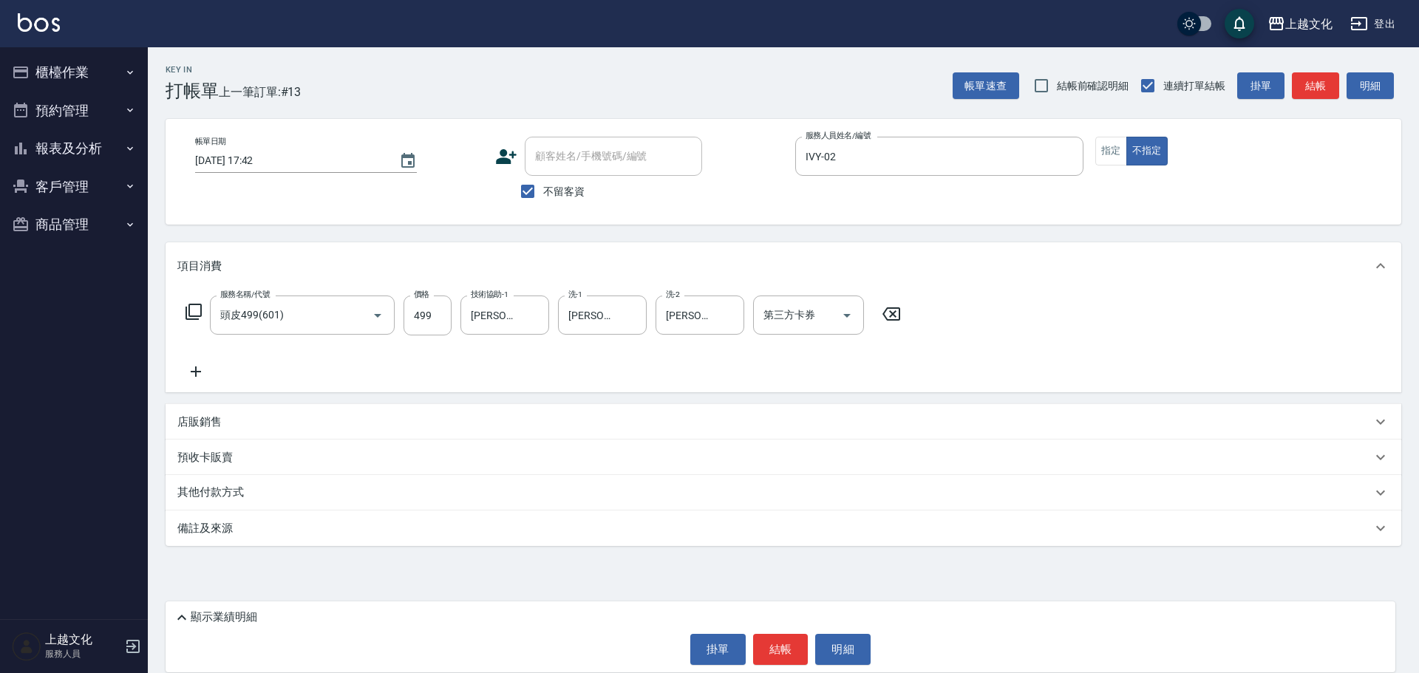
click at [1060, 246] on div "項目消費" at bounding box center [783, 265] width 1235 height 47
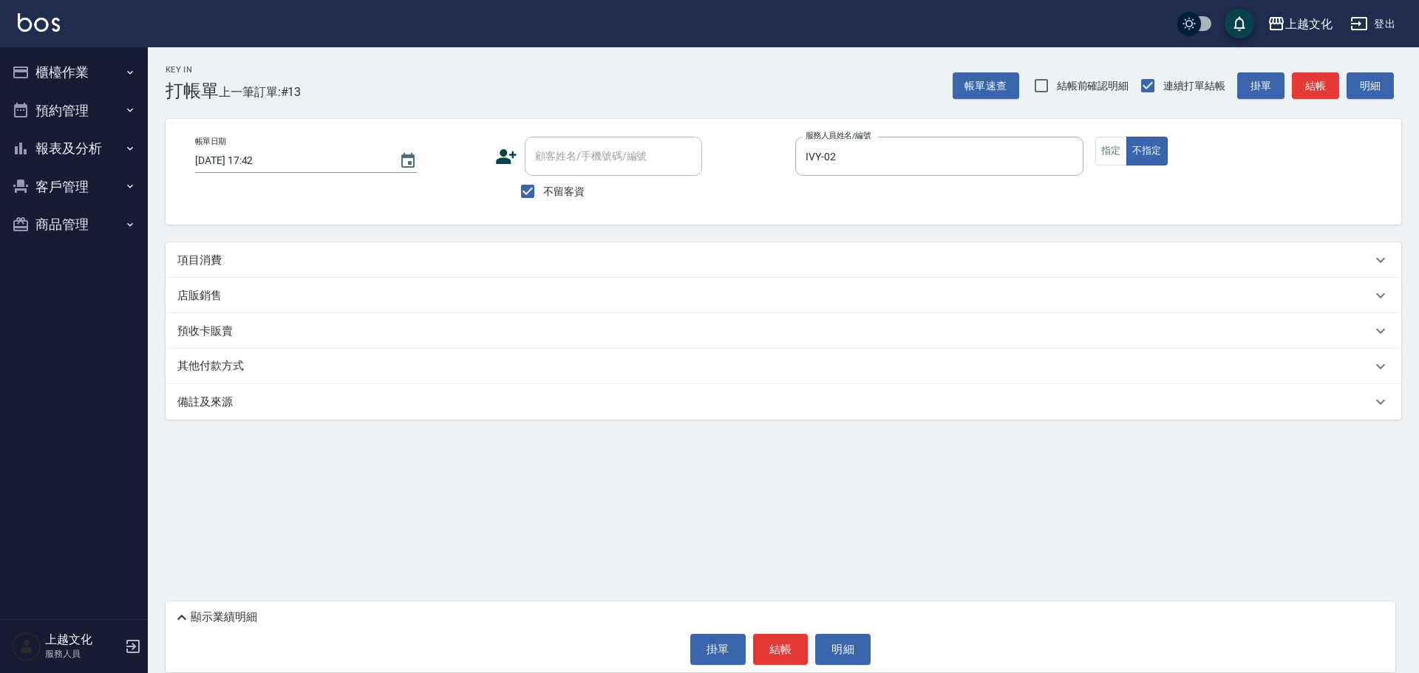
click at [740, 236] on div "Key In 打帳單 上一筆訂單:#13 帳單速查 結帳前確認明細 連續打單結帳 掛單 結帳 明細 帳單日期 [DATE] 17:42 顧客姓名/手機號碼/編…" at bounding box center [783, 274] width 1271 height 454
drag, startPoint x: 260, startPoint y: 259, endPoint x: 233, endPoint y: 250, distance: 28.7
click at [259, 259] on div "項目消費" at bounding box center [774, 261] width 1194 height 16
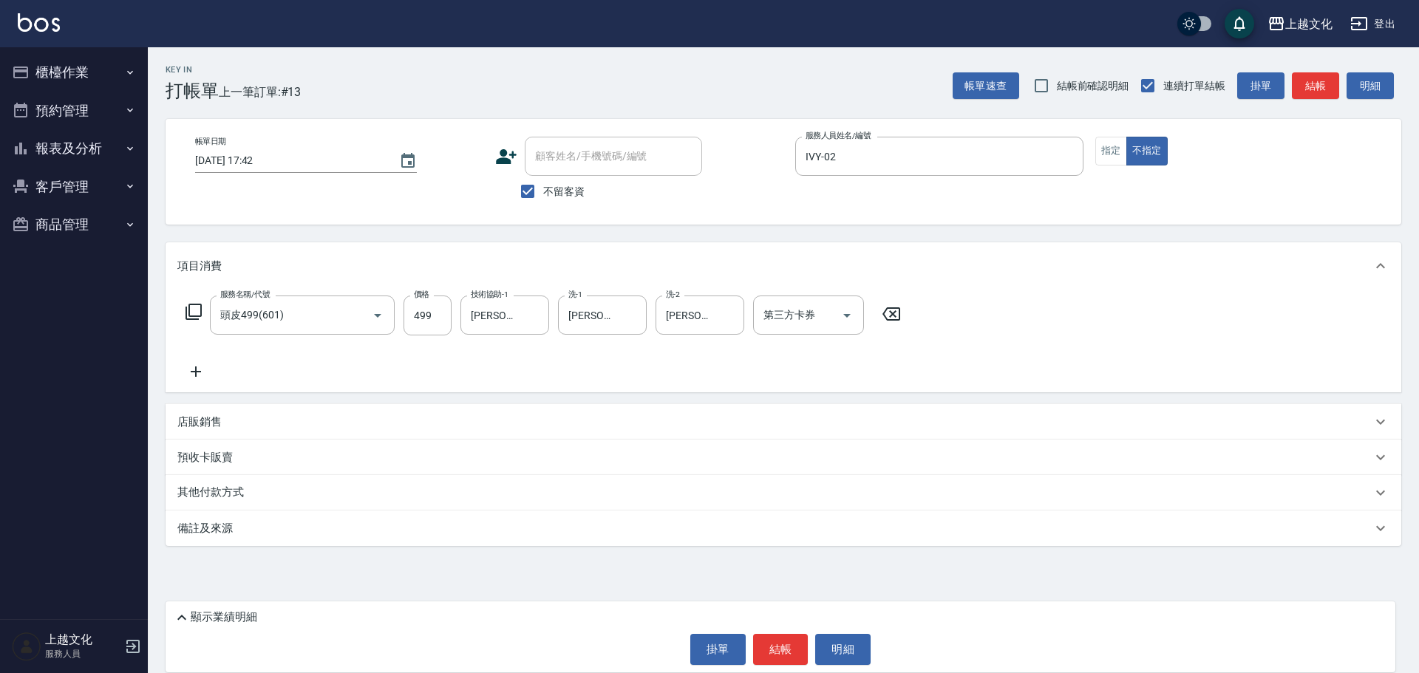
click at [253, 611] on p "顯示業績明細" at bounding box center [224, 618] width 67 height 16
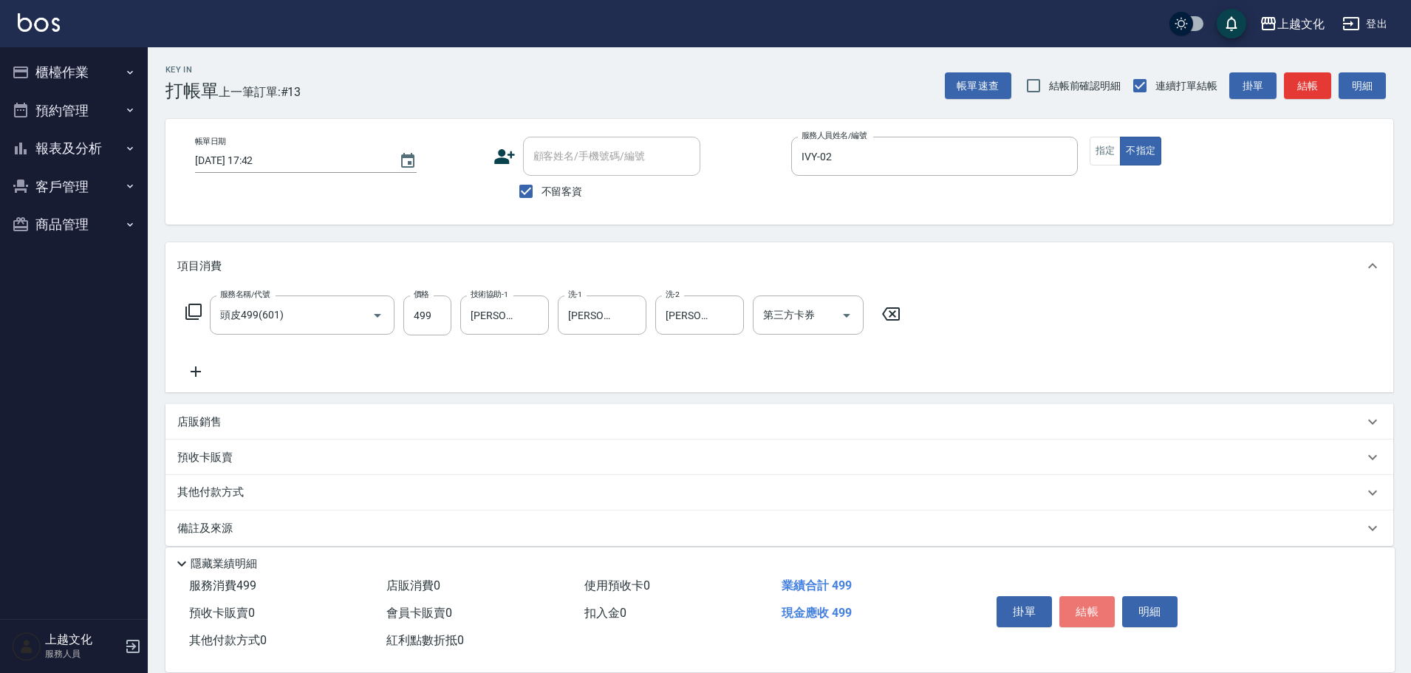
click at [1083, 610] on button "結帳" at bounding box center [1087, 611] width 55 height 31
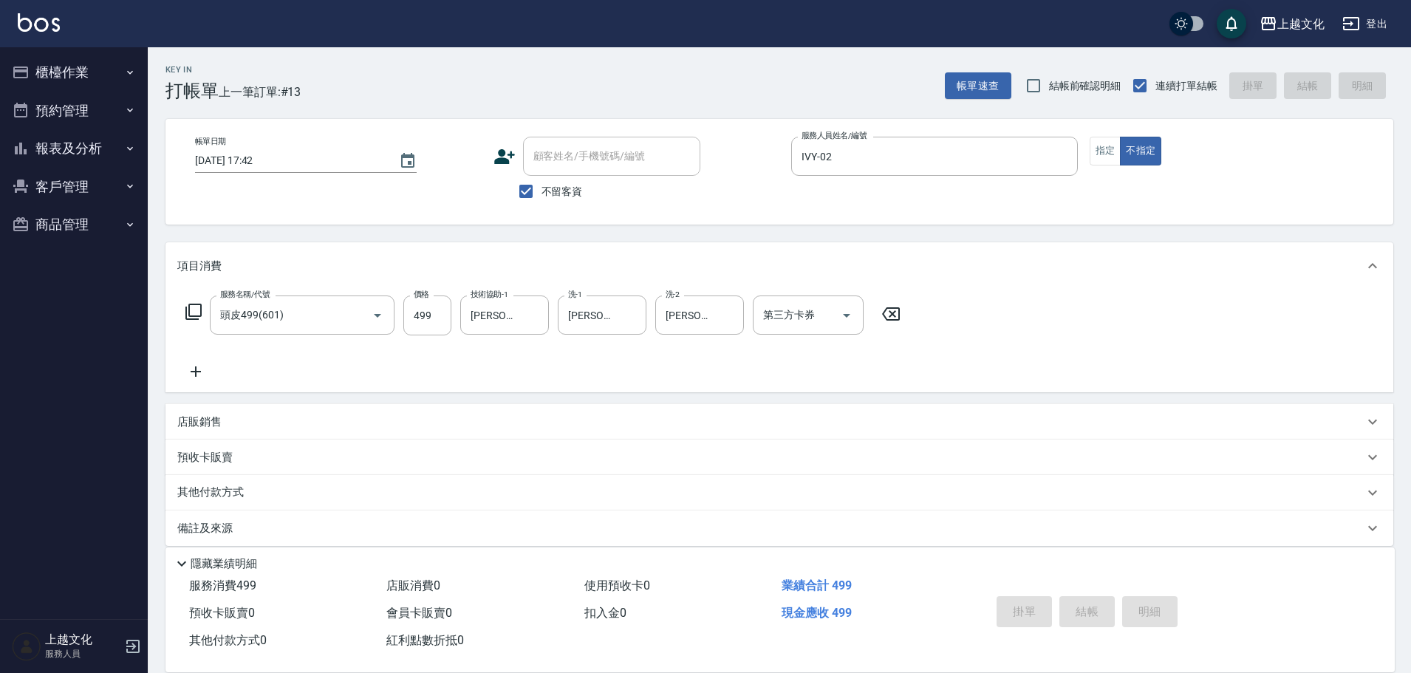
type input "[DATE] 17:44"
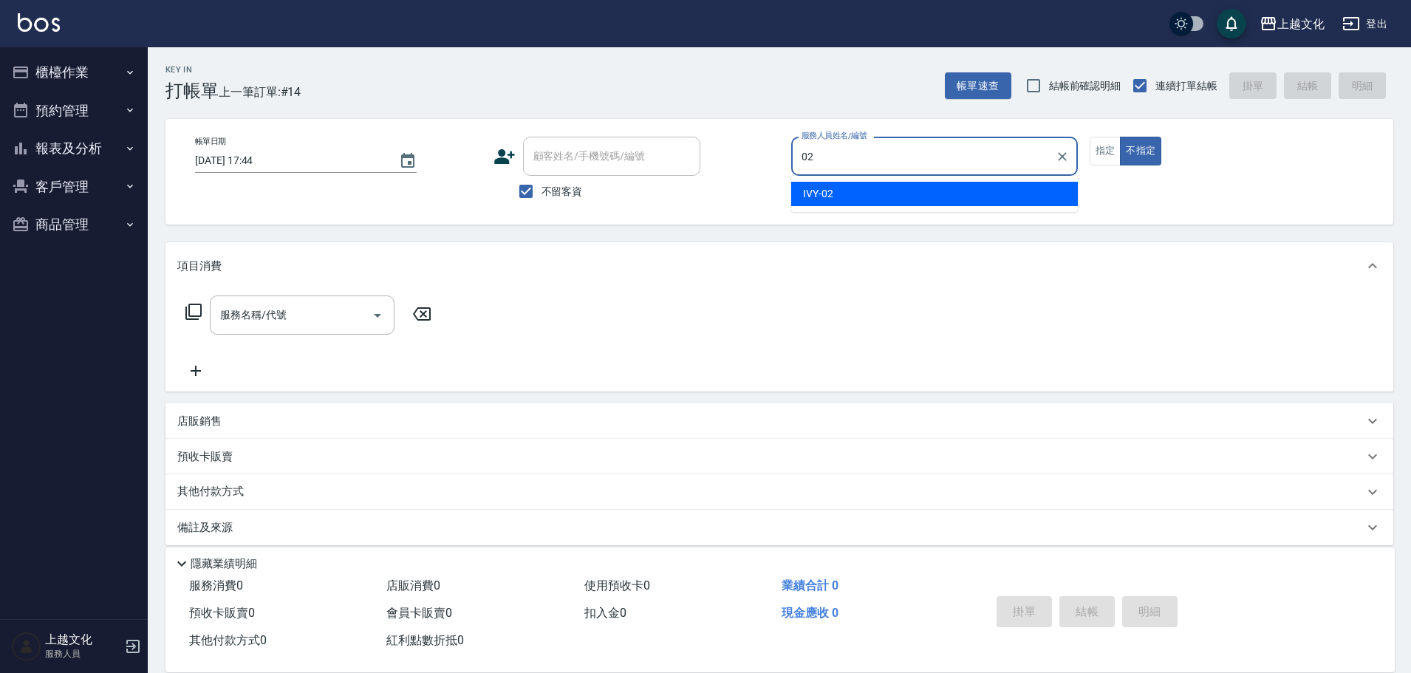
type input "IVY-02"
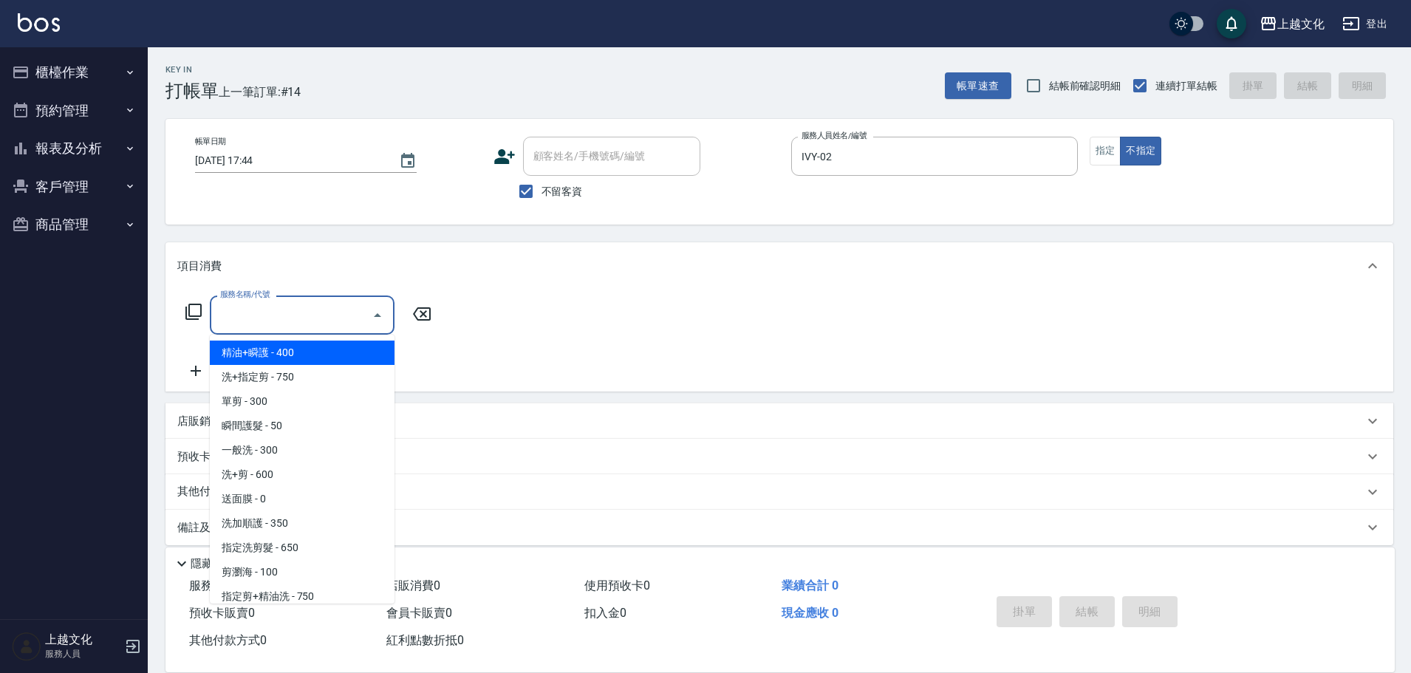
click at [253, 315] on input "服務名稱/代號" at bounding box center [290, 315] width 149 height 26
click at [253, 313] on input "服務名稱/代號" at bounding box center [290, 315] width 149 height 26
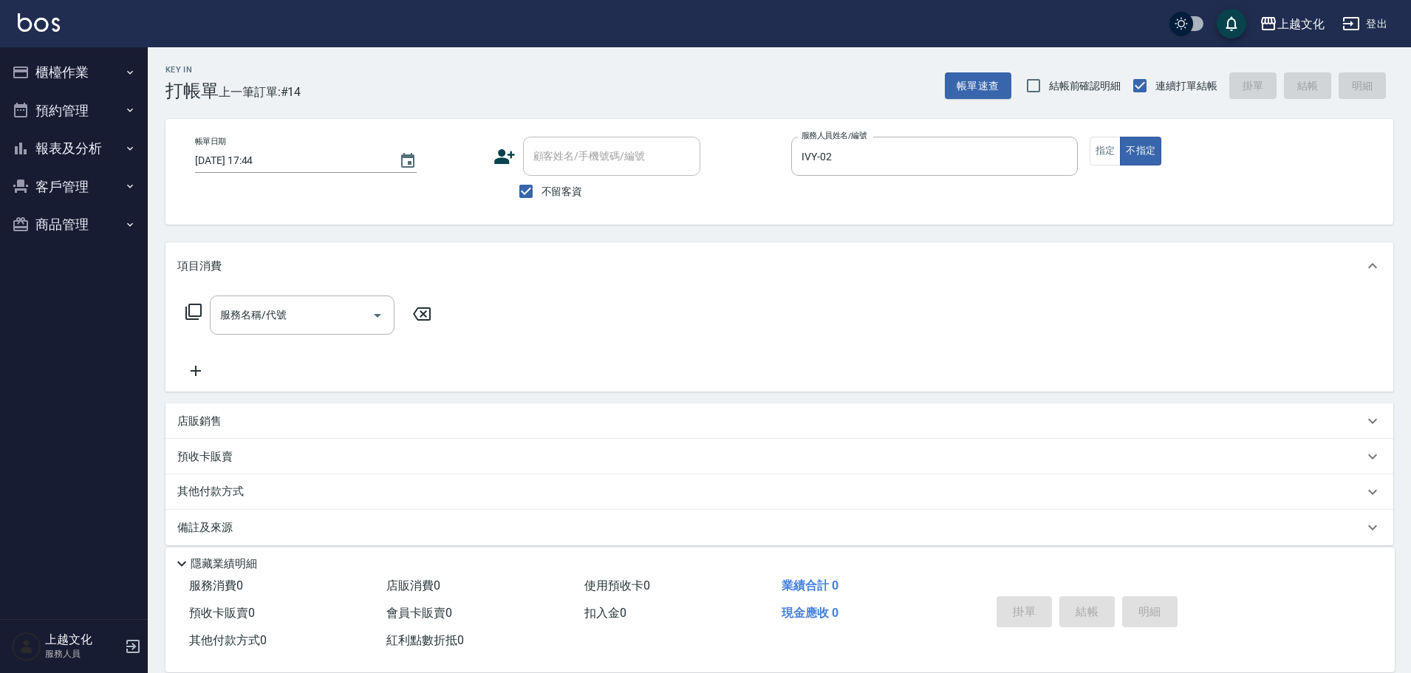
click at [197, 321] on div "服務名稱/代號 服務名稱/代號" at bounding box center [308, 315] width 263 height 39
click at [196, 314] on icon at bounding box center [194, 312] width 18 height 18
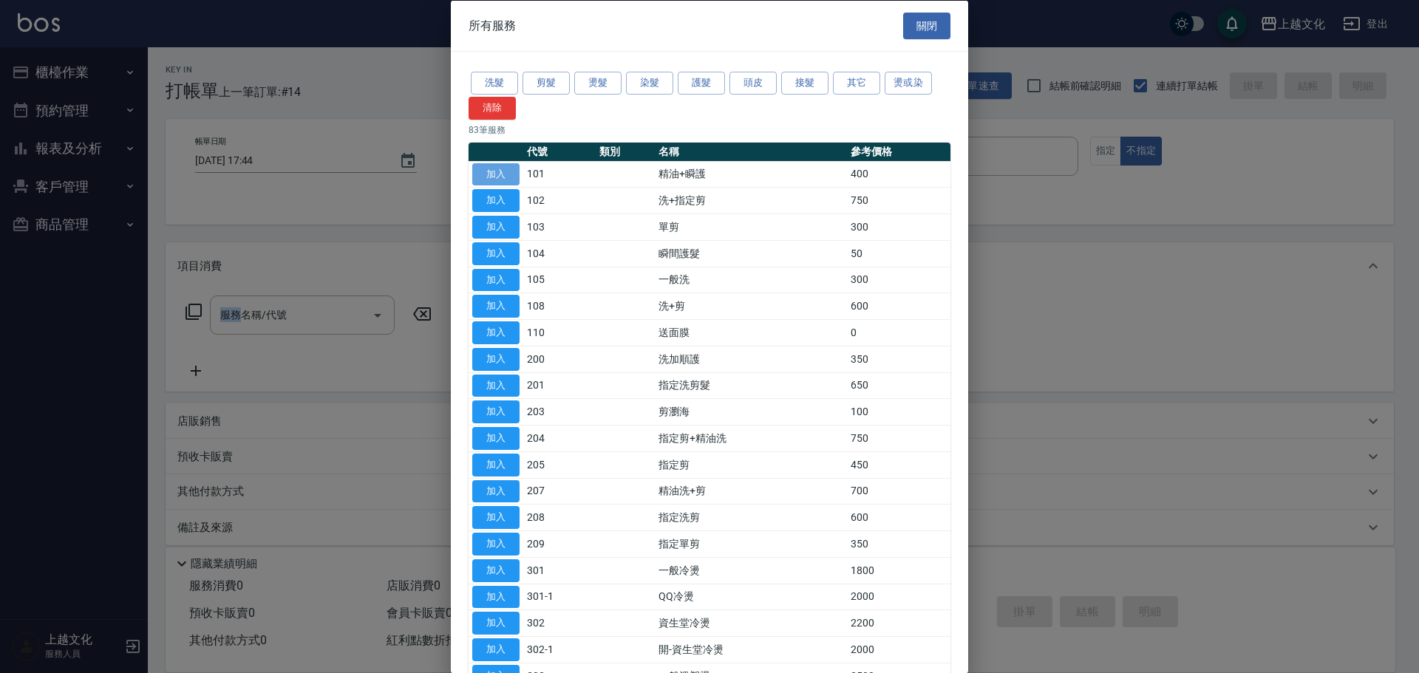
click at [488, 175] on button "加入" at bounding box center [495, 174] width 47 height 23
type input "精油+瞬護(101)"
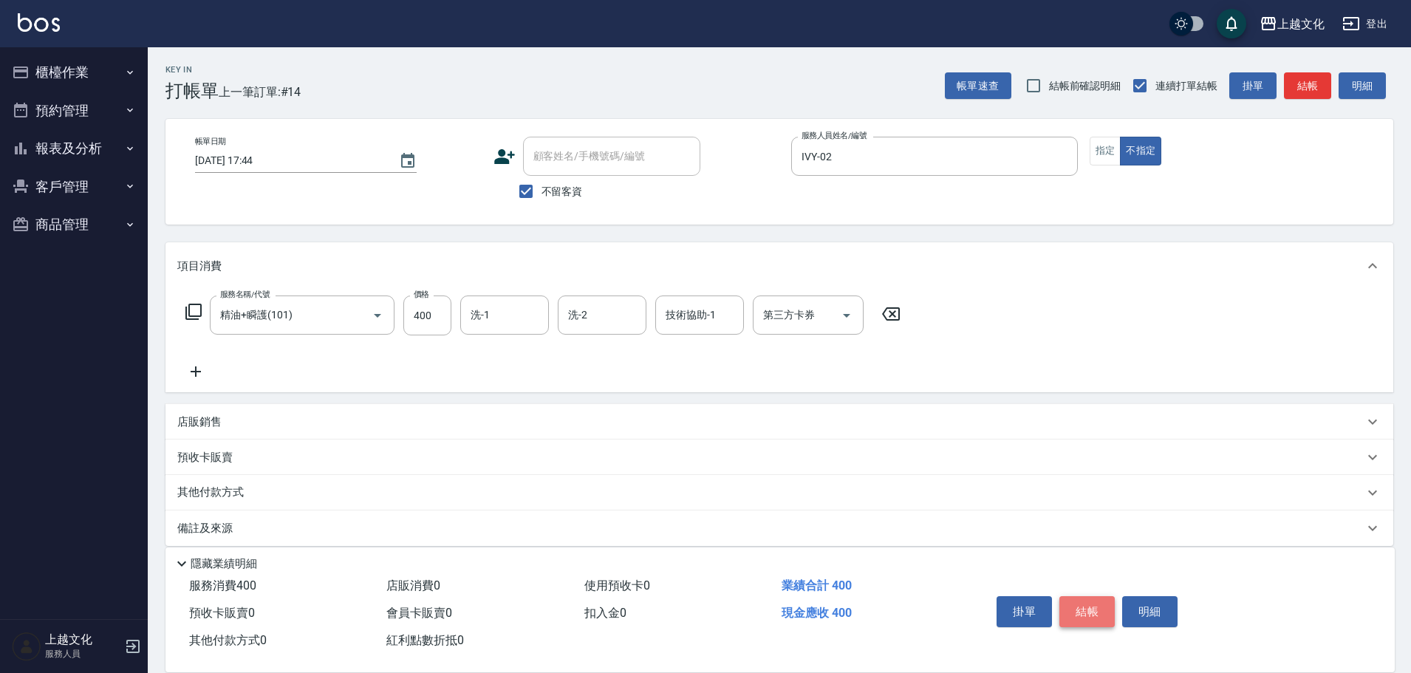
click at [1086, 607] on button "結帳" at bounding box center [1087, 611] width 55 height 31
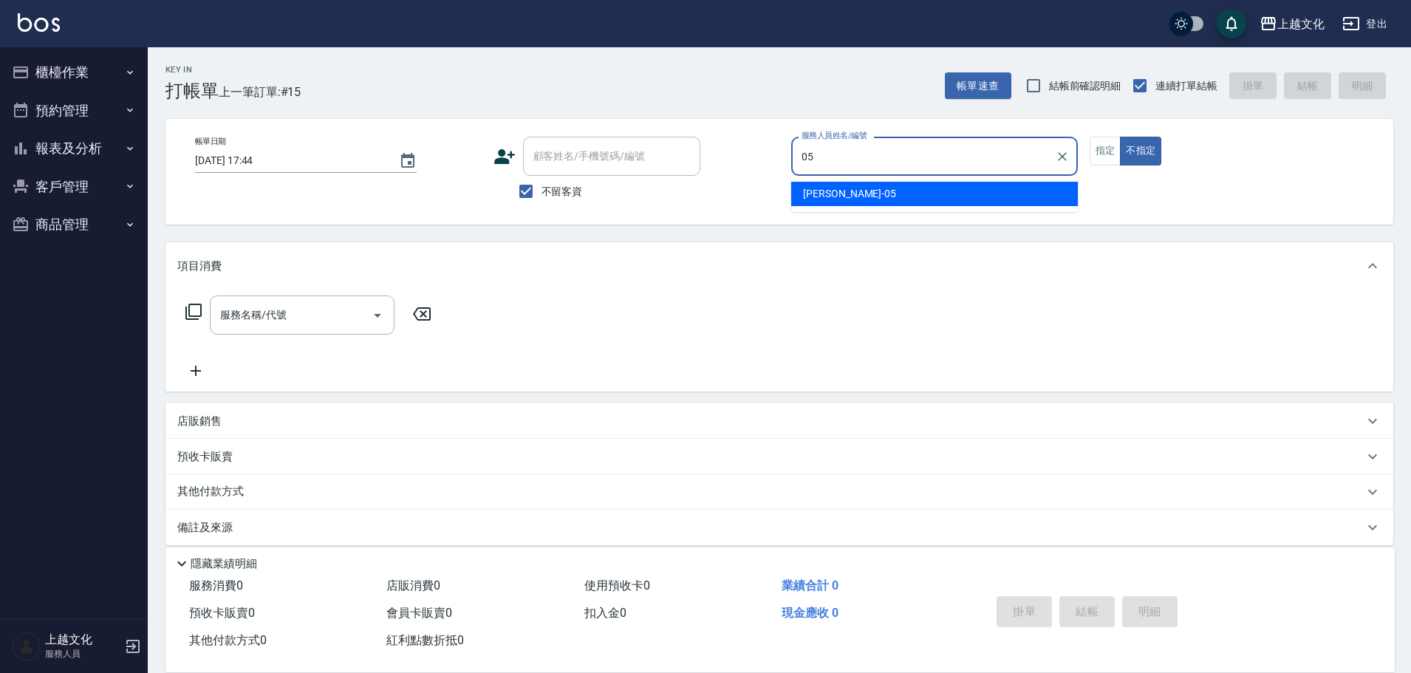
type input "[PERSON_NAME]-05"
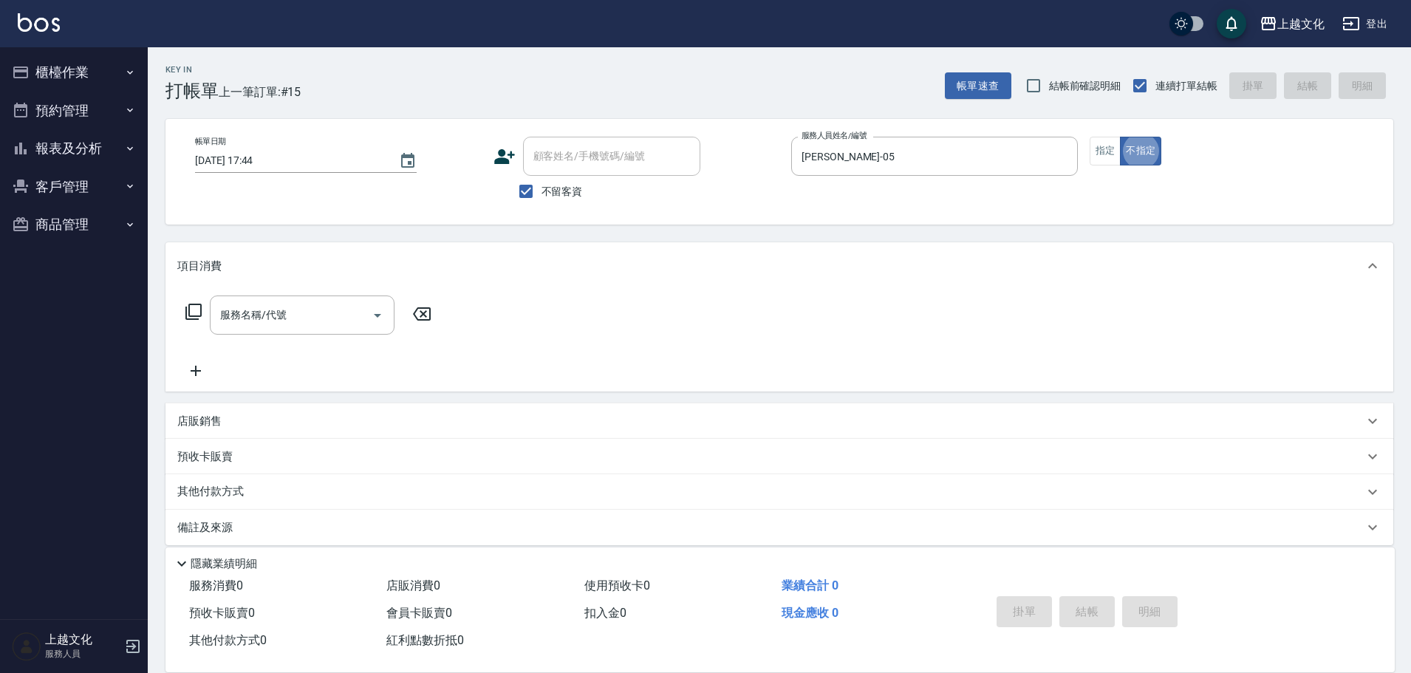
click at [989, 216] on div "帳單日期 [DATE] 17:44 顧客姓名/手機號碼/編號 顧客姓名/手機號碼/編號 不留客資 服務人員姓名/編號 [PERSON_NAME]-05 服務人…" at bounding box center [780, 172] width 1228 height 106
click at [1101, 151] on button "指定" at bounding box center [1106, 151] width 32 height 29
click at [197, 311] on icon at bounding box center [194, 312] width 18 height 18
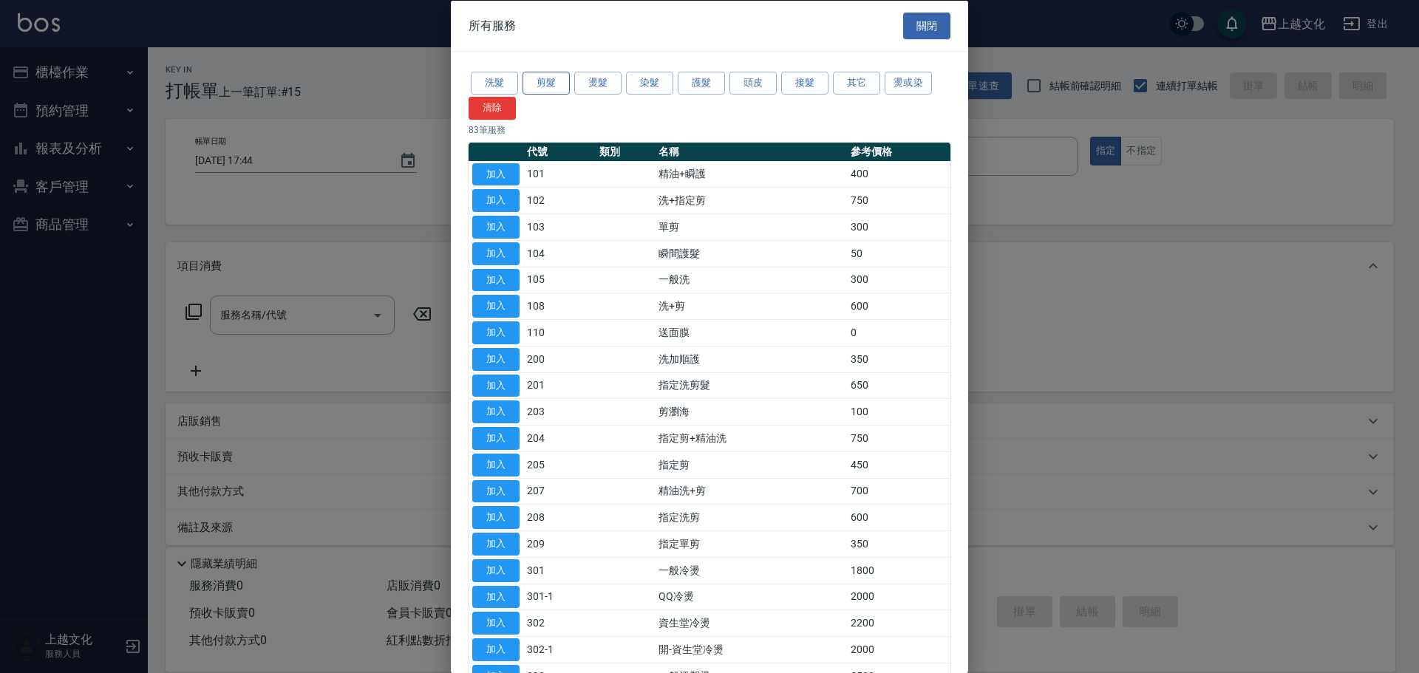
click at [562, 91] on button "剪髮" at bounding box center [545, 83] width 47 height 23
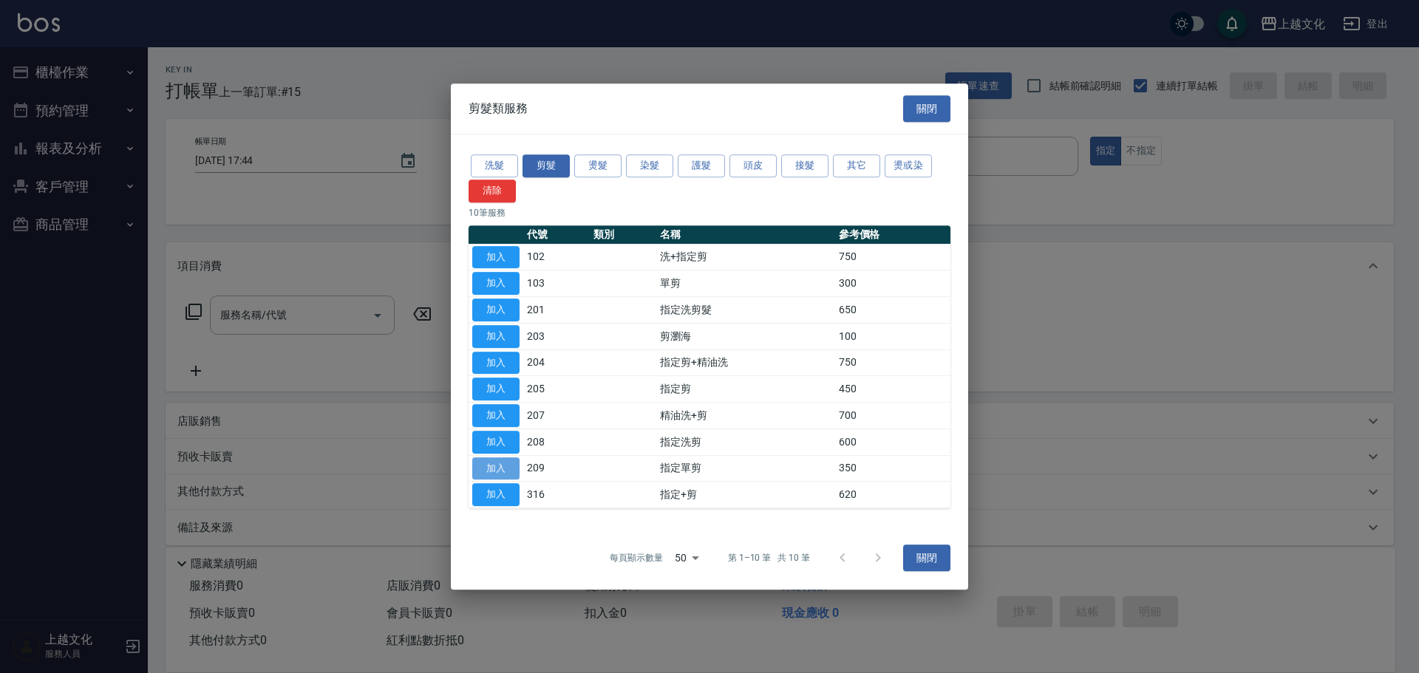
click at [510, 460] on button "加入" at bounding box center [495, 468] width 47 height 23
type input "指定單剪(209)"
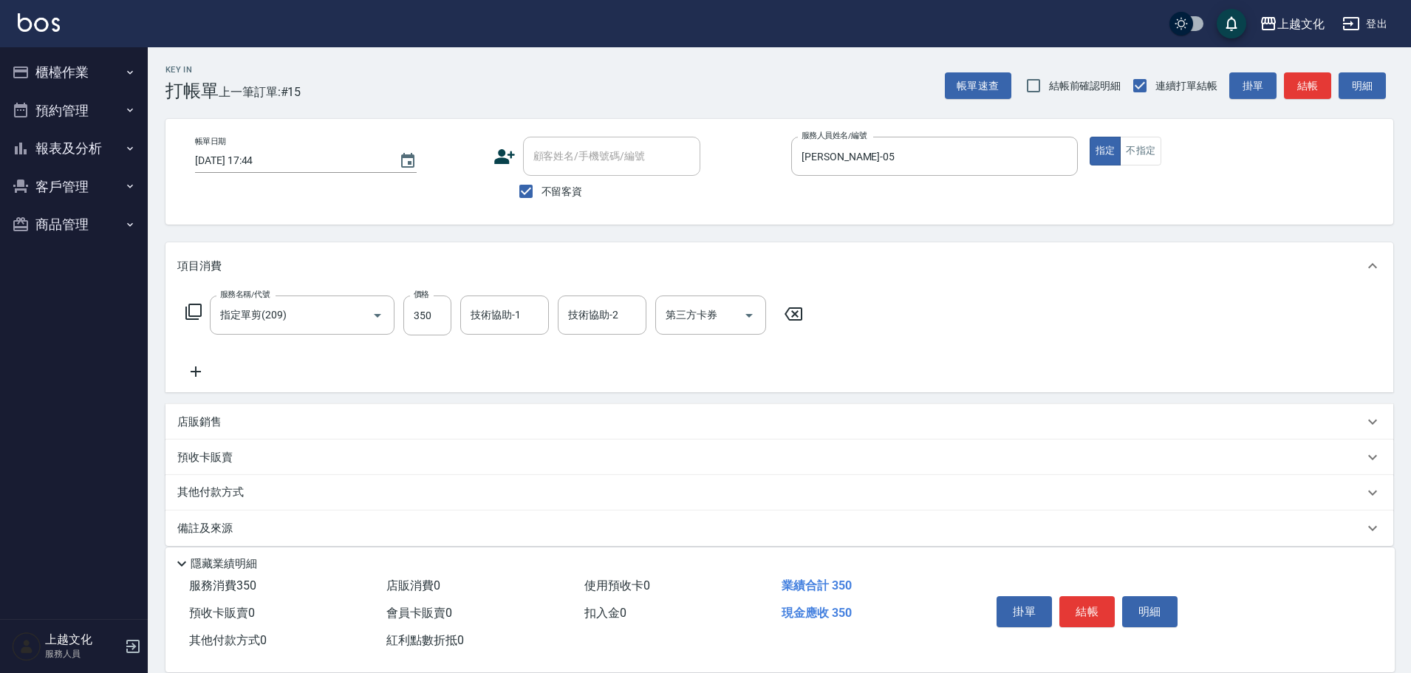
click at [197, 370] on icon at bounding box center [196, 371] width 10 height 10
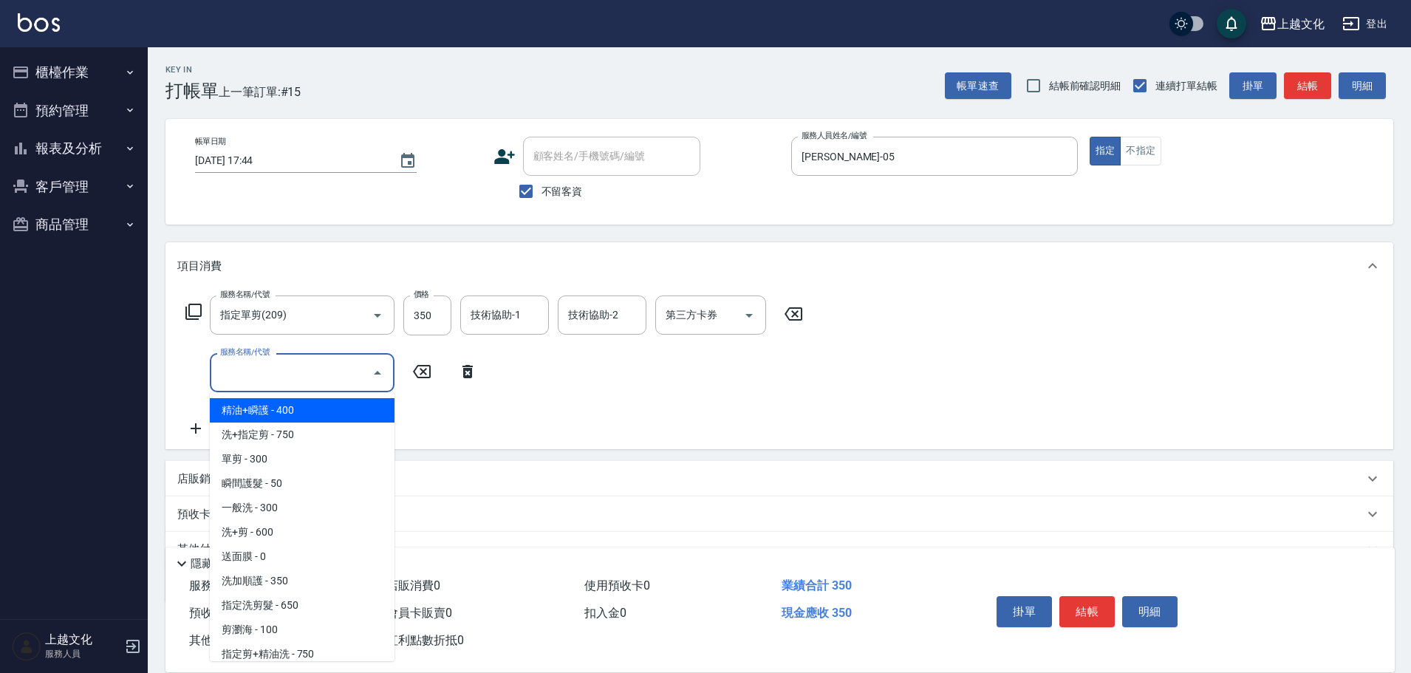
click at [244, 382] on input "服務名稱/代號" at bounding box center [290, 373] width 149 height 26
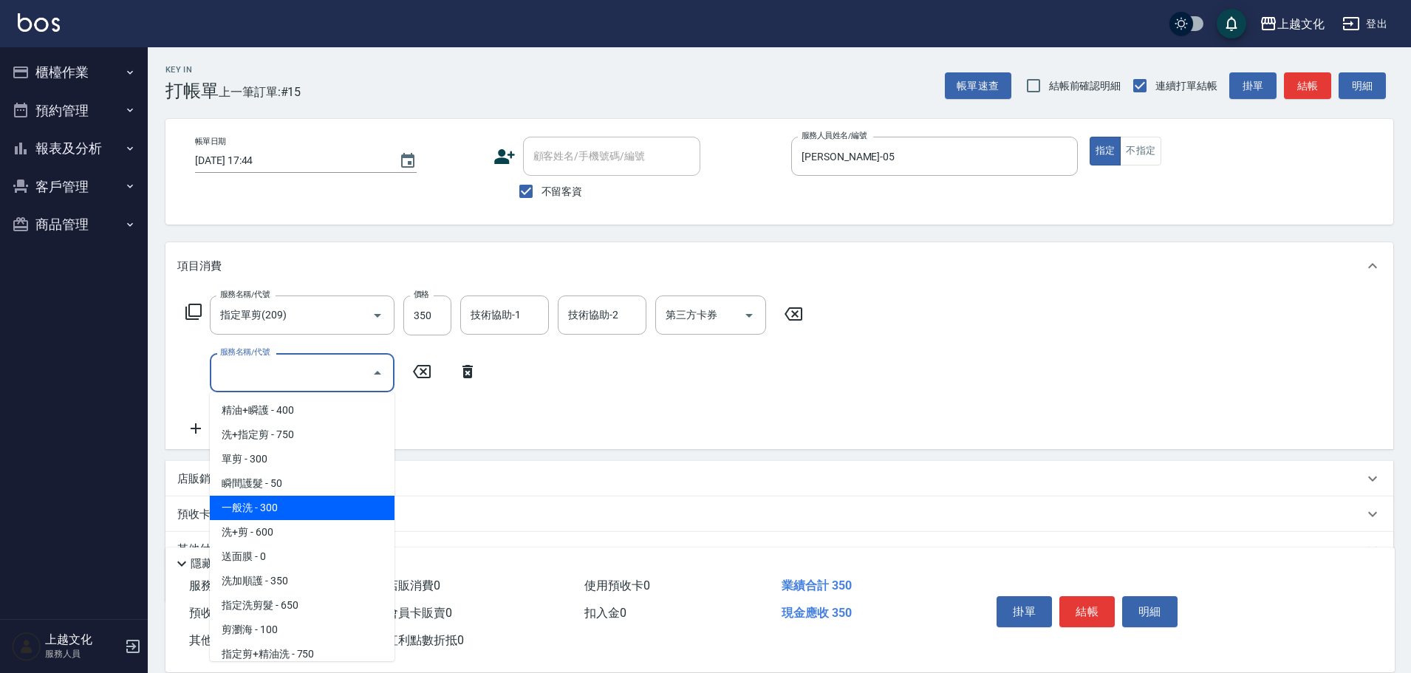
click at [312, 508] on span "一般洗 - 300" at bounding box center [302, 508] width 185 height 24
type input "一般洗(105)"
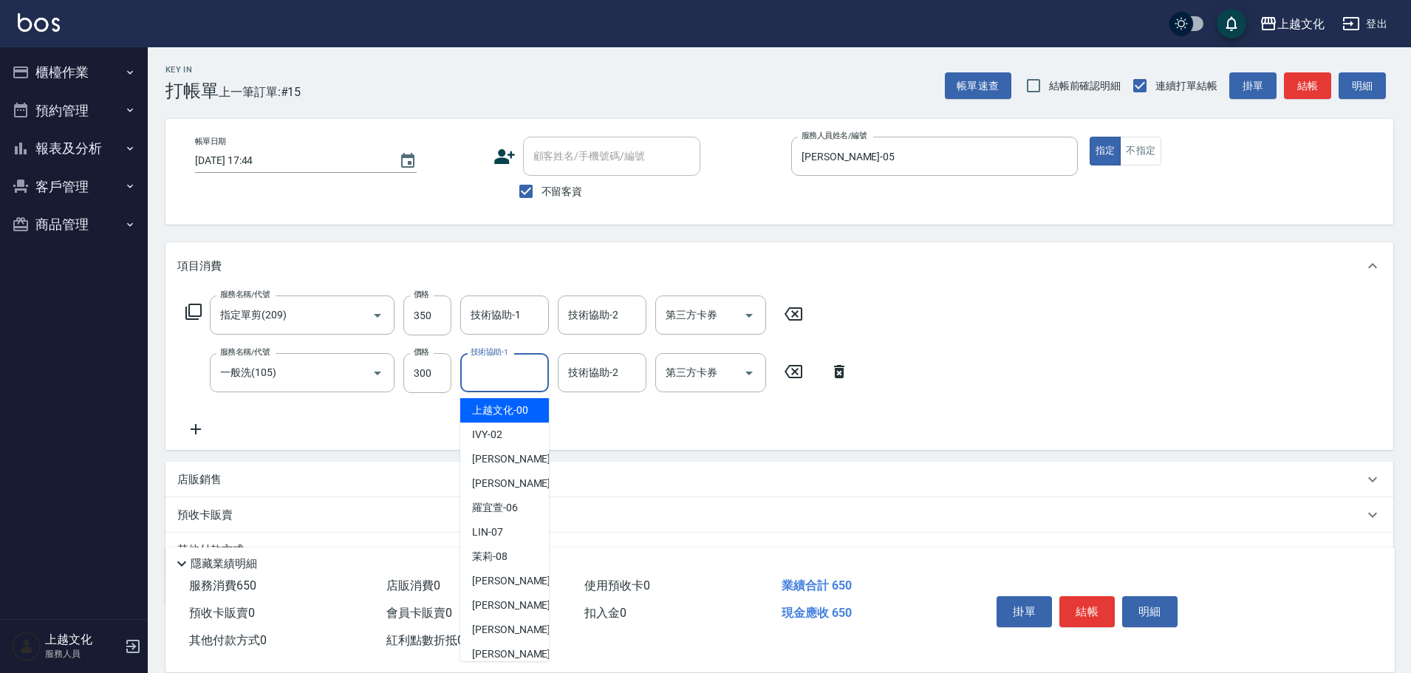
click at [500, 369] on input "技術協助-1" at bounding box center [504, 373] width 75 height 26
drag, startPoint x: 499, startPoint y: 628, endPoint x: 576, endPoint y: 473, distance: 173.2
click at [499, 627] on span "[PERSON_NAME] -11" at bounding box center [518, 630] width 93 height 16
type input "[PERSON_NAME]-11"
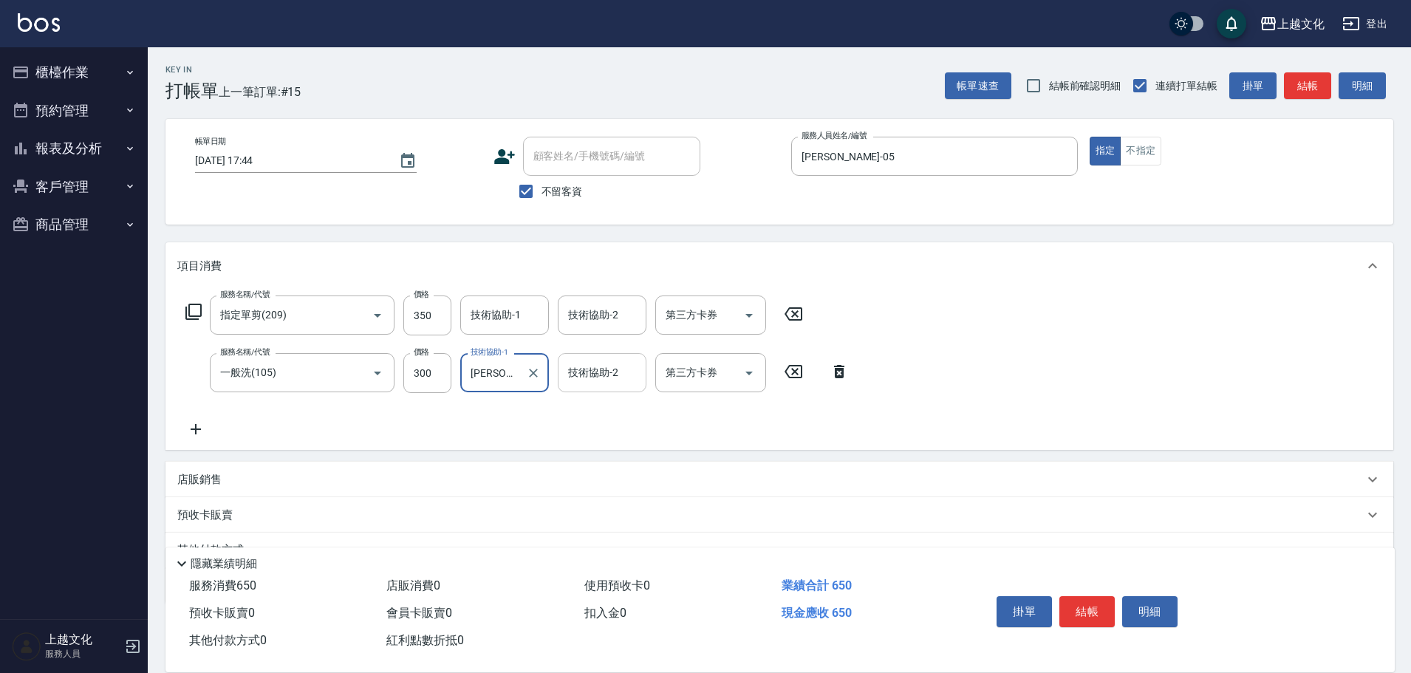
click at [597, 370] on input "技術協助-2" at bounding box center [602, 373] width 75 height 26
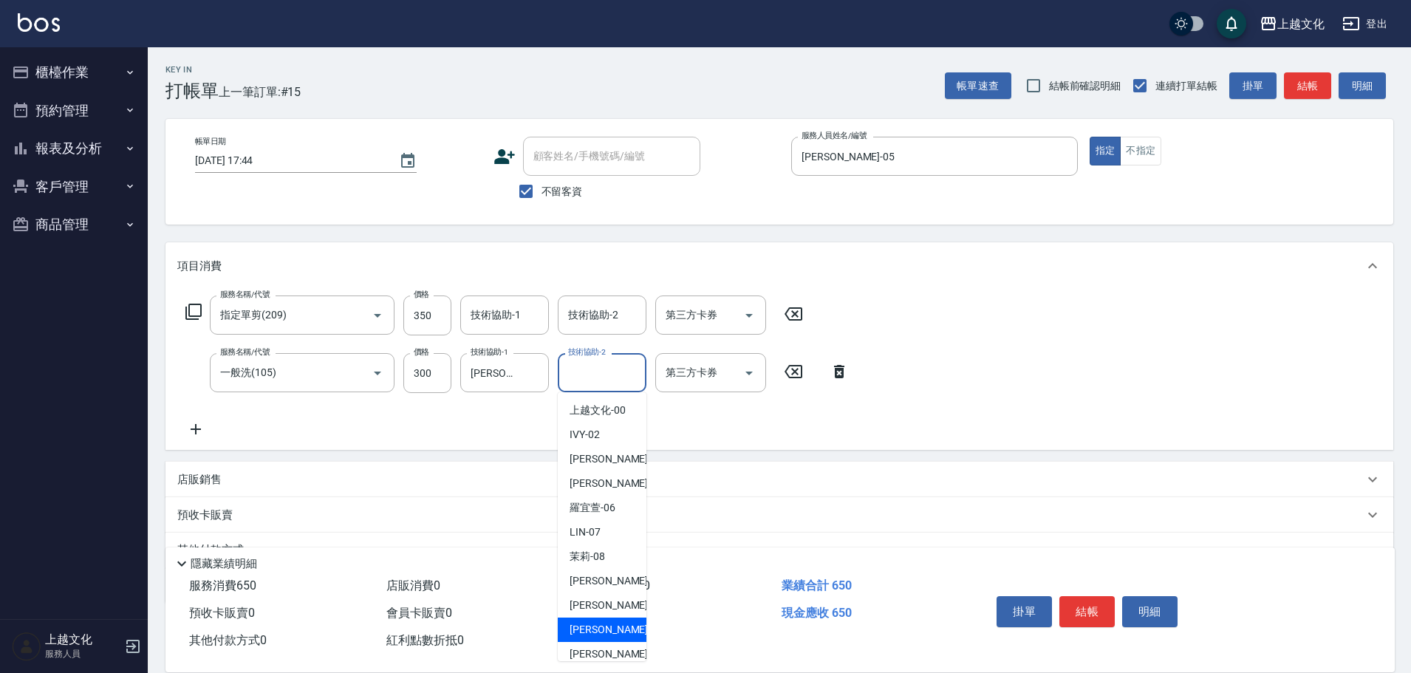
click at [597, 621] on div "[PERSON_NAME] -11" at bounding box center [602, 630] width 89 height 24
type input "[PERSON_NAME]-11"
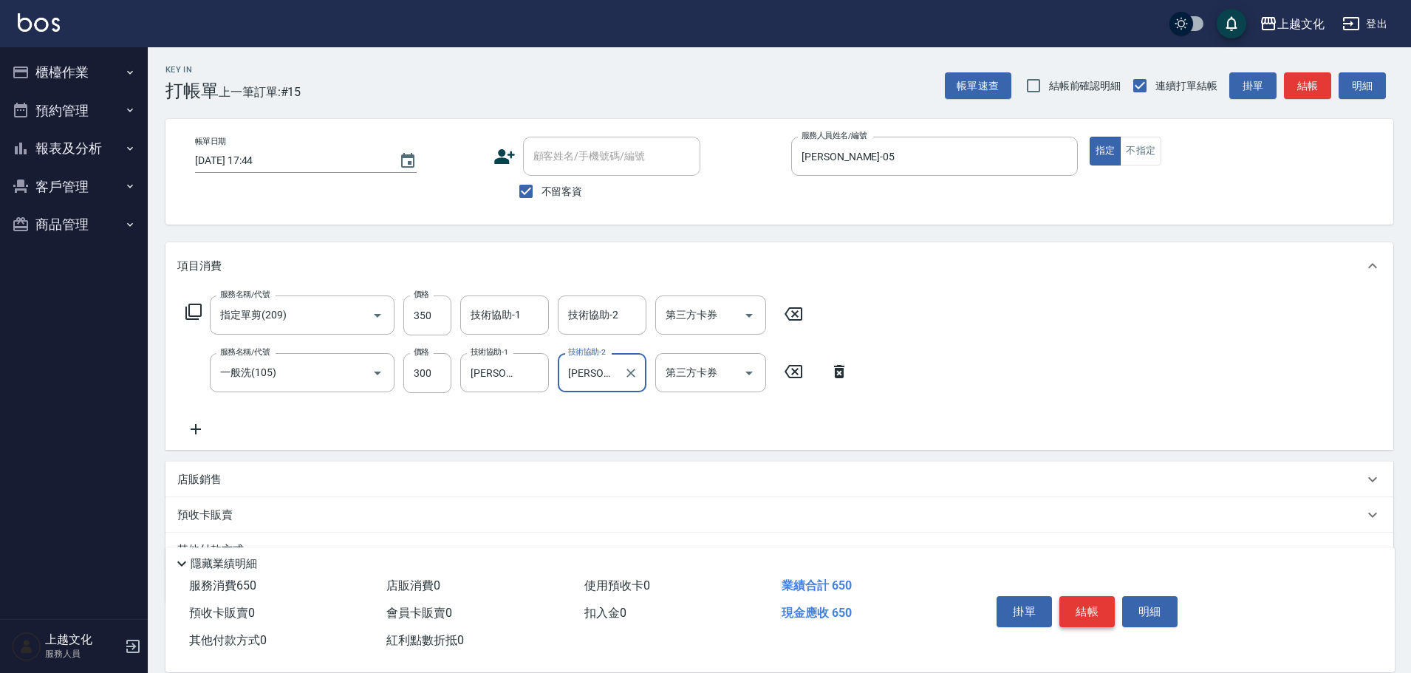
click at [1094, 596] on button "結帳" at bounding box center [1087, 611] width 55 height 31
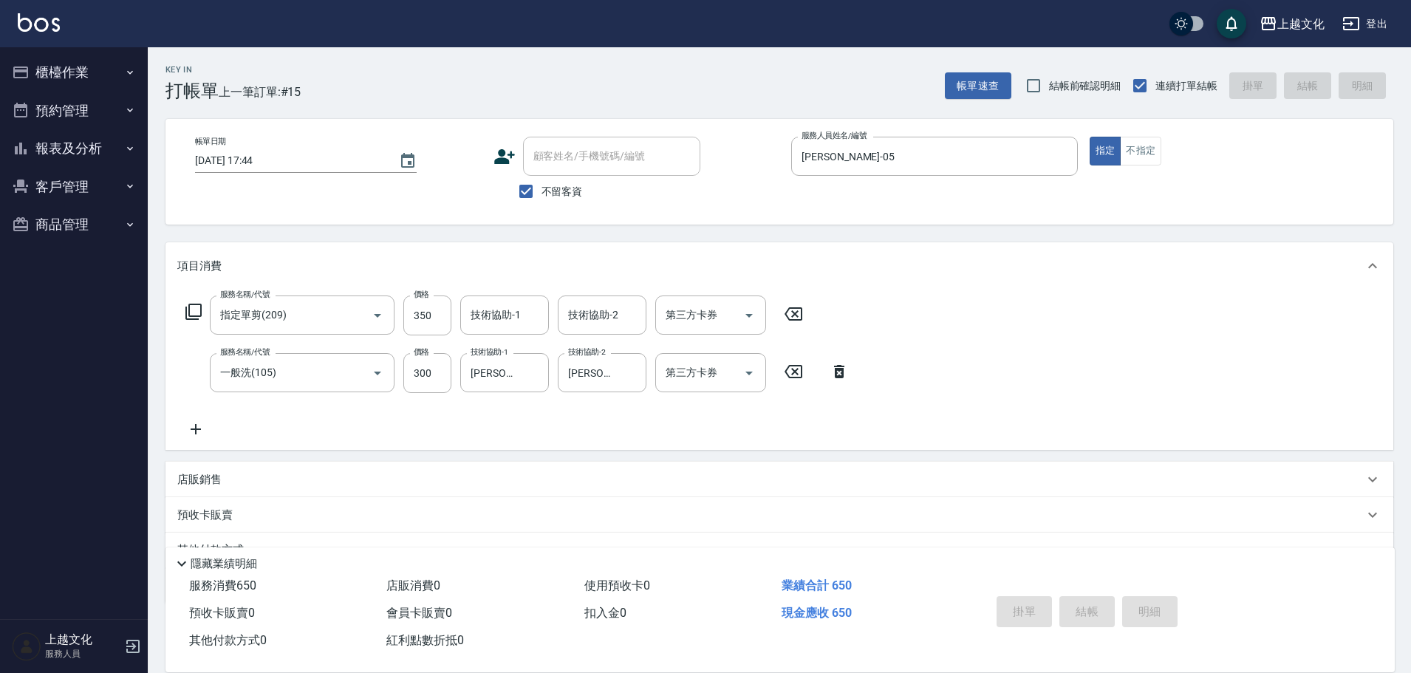
type input "[DATE] 17:45"
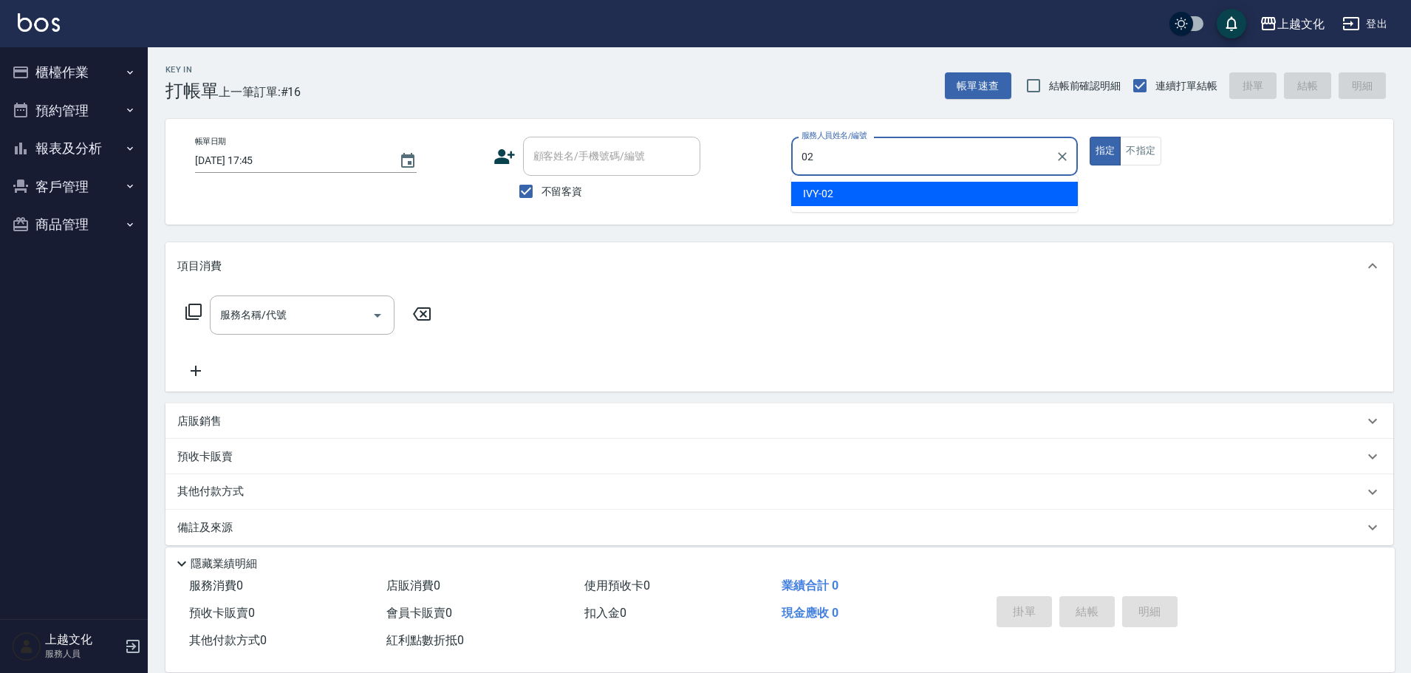
type input "IVY-02"
type button "true"
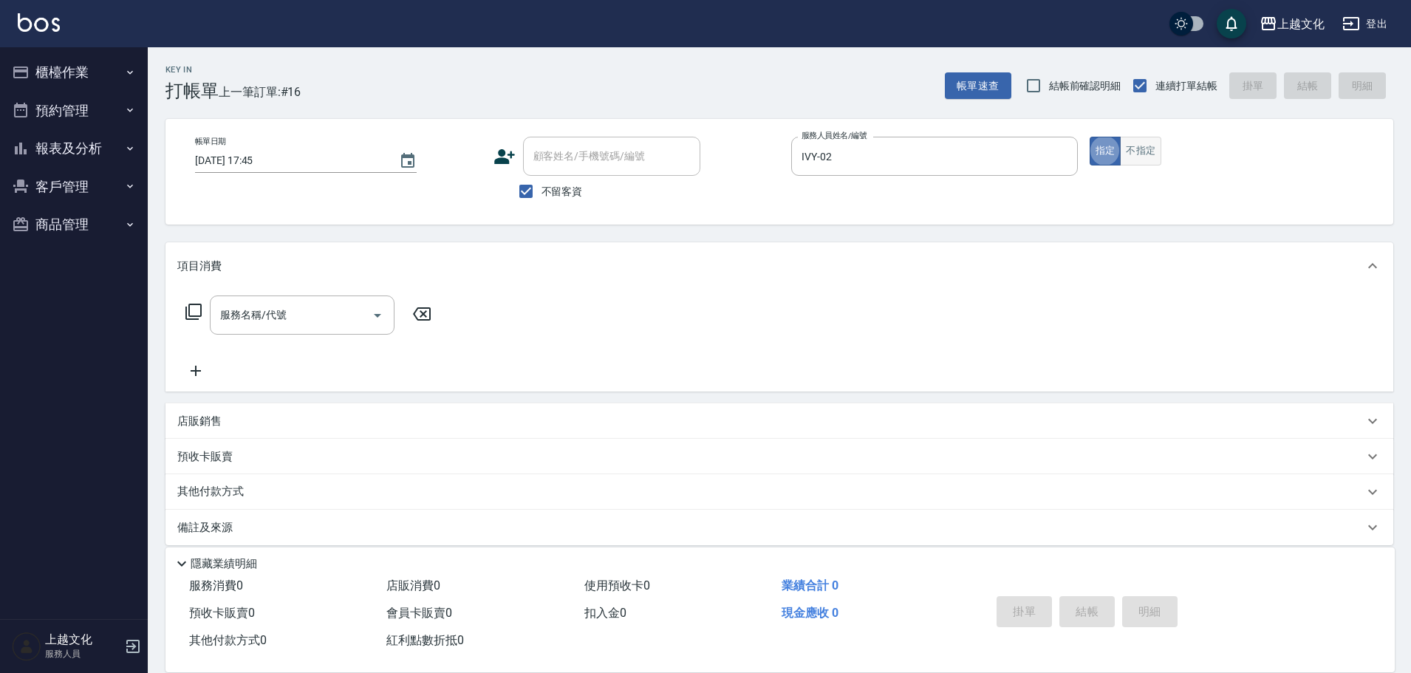
click at [1151, 149] on button "不指定" at bounding box center [1140, 151] width 41 height 29
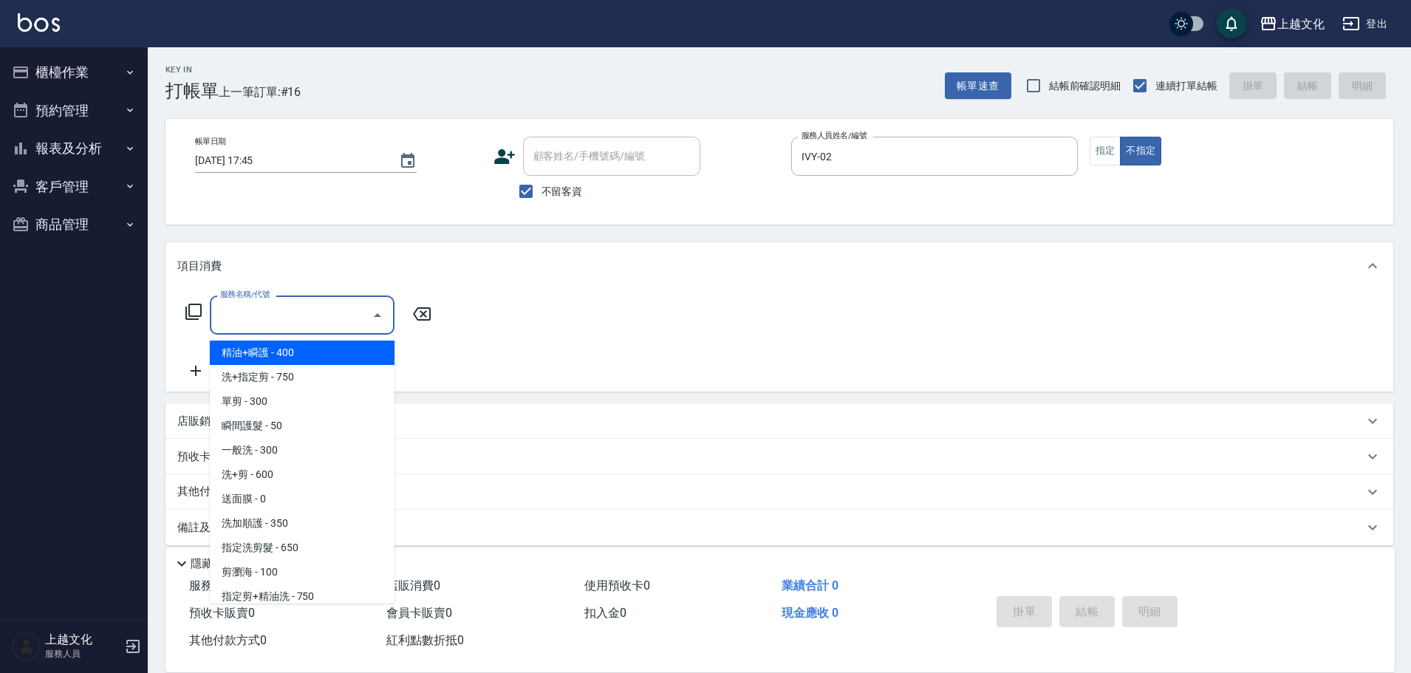
click at [257, 316] on input "服務名稱/代號" at bounding box center [290, 315] width 149 height 26
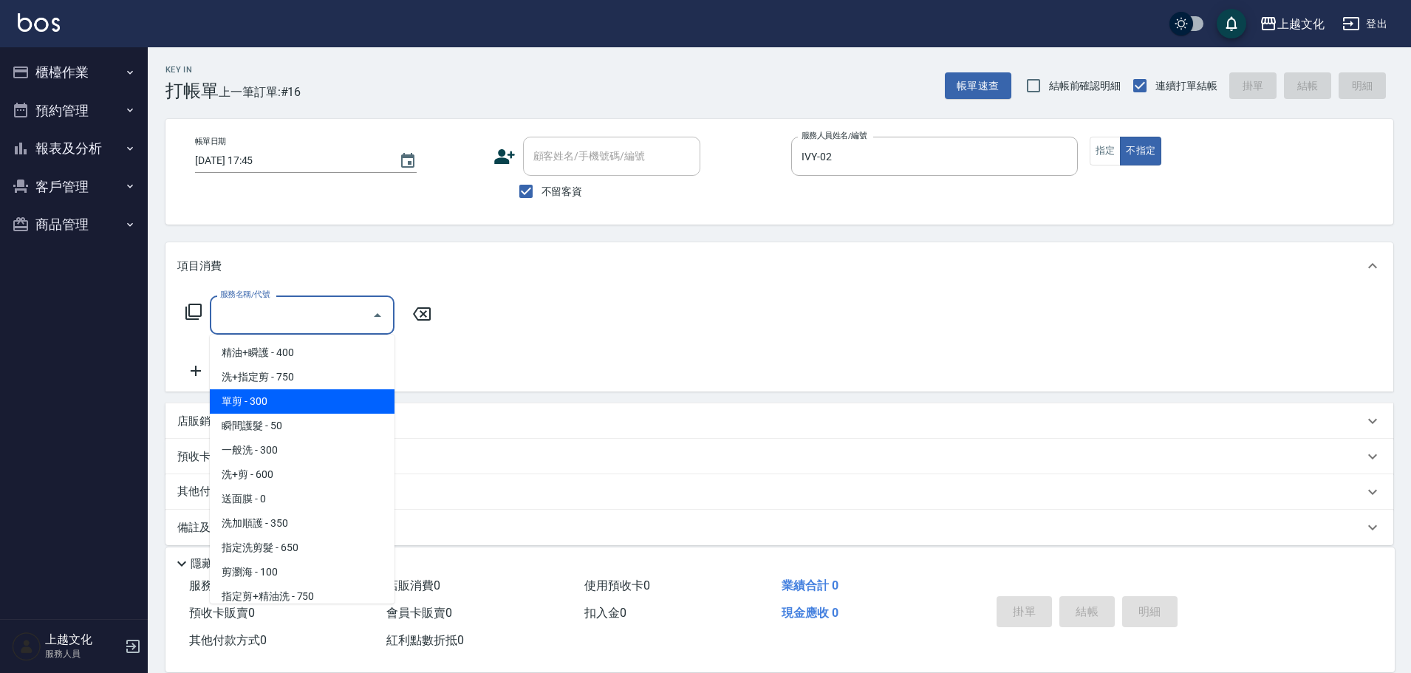
click at [253, 403] on span "單剪 - 300" at bounding box center [302, 401] width 185 height 24
type input "單剪(103)"
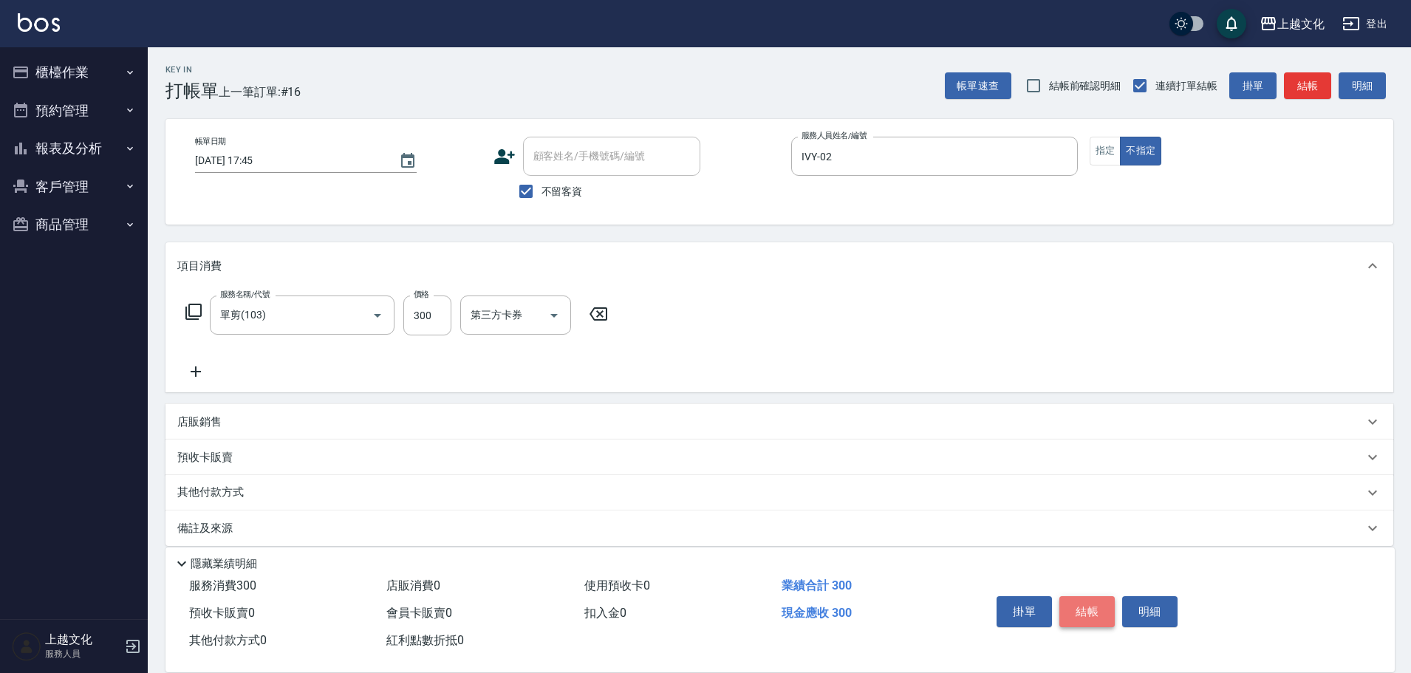
click at [1094, 604] on button "結帳" at bounding box center [1087, 611] width 55 height 31
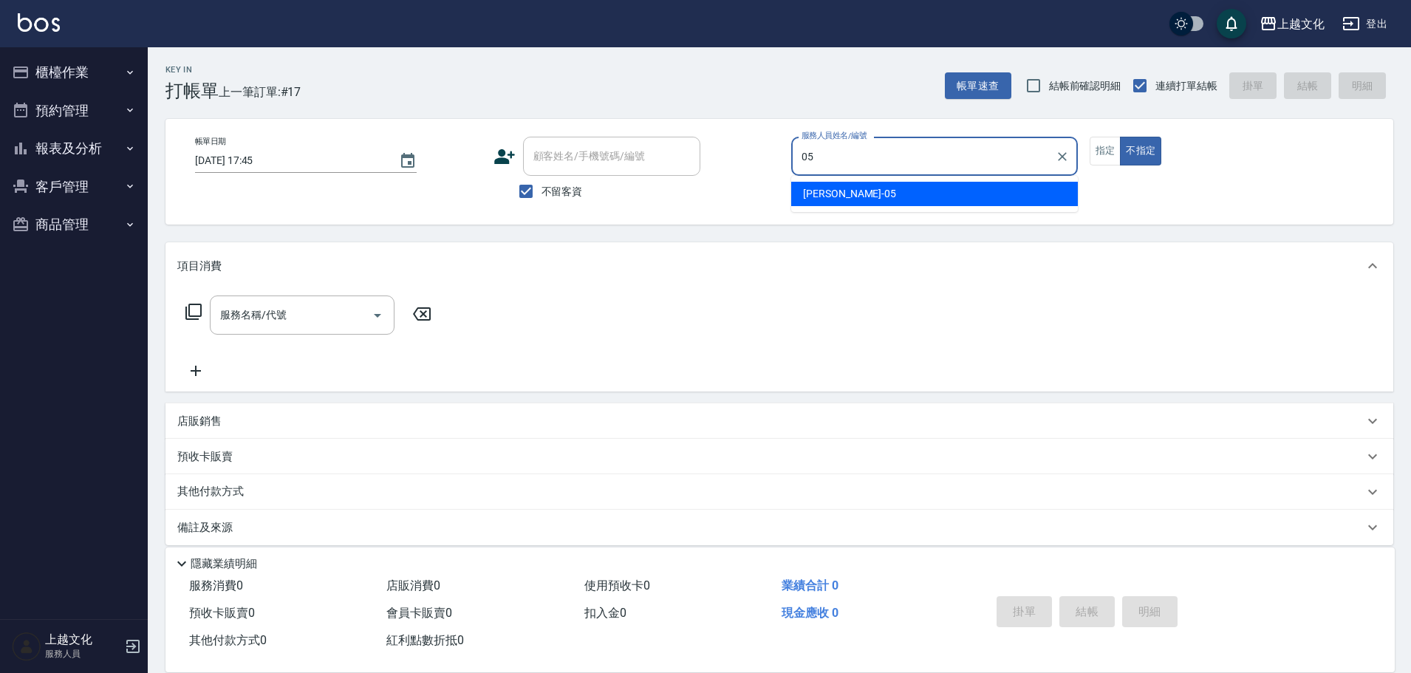
type input "[PERSON_NAME]-05"
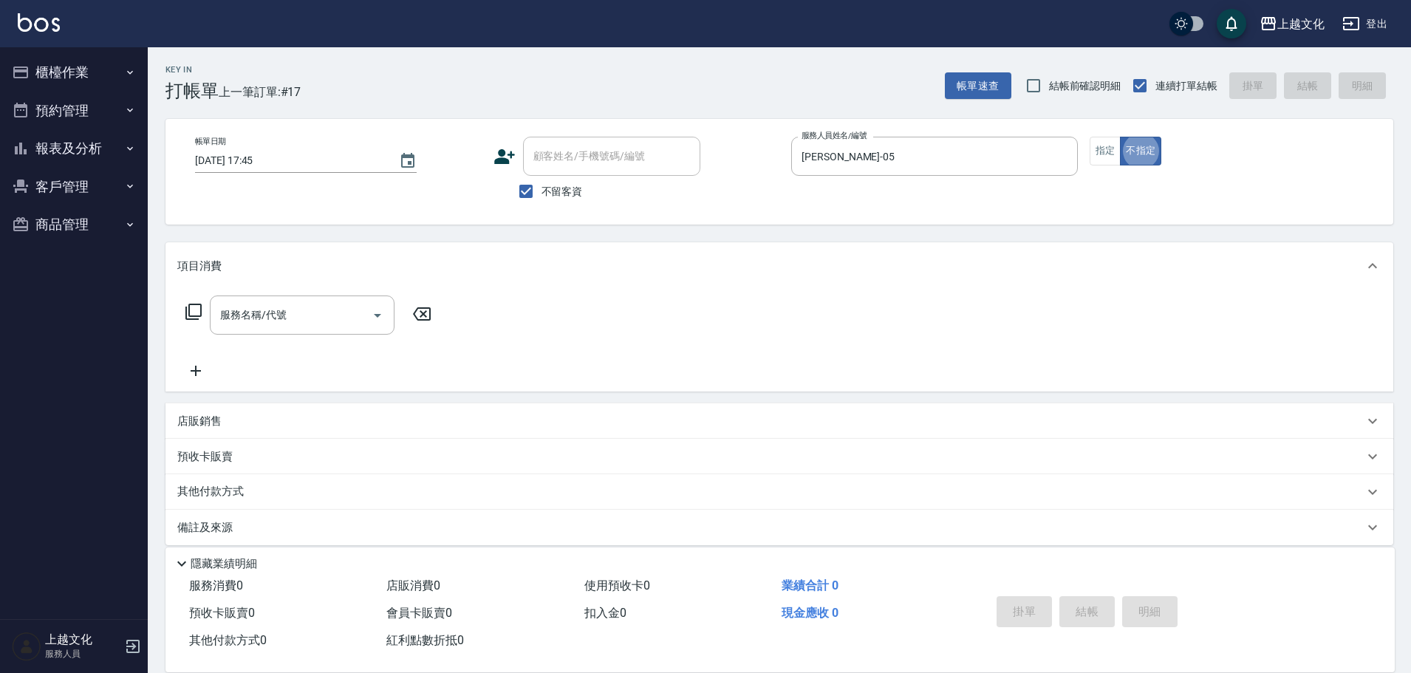
click at [205, 368] on icon at bounding box center [195, 371] width 37 height 18
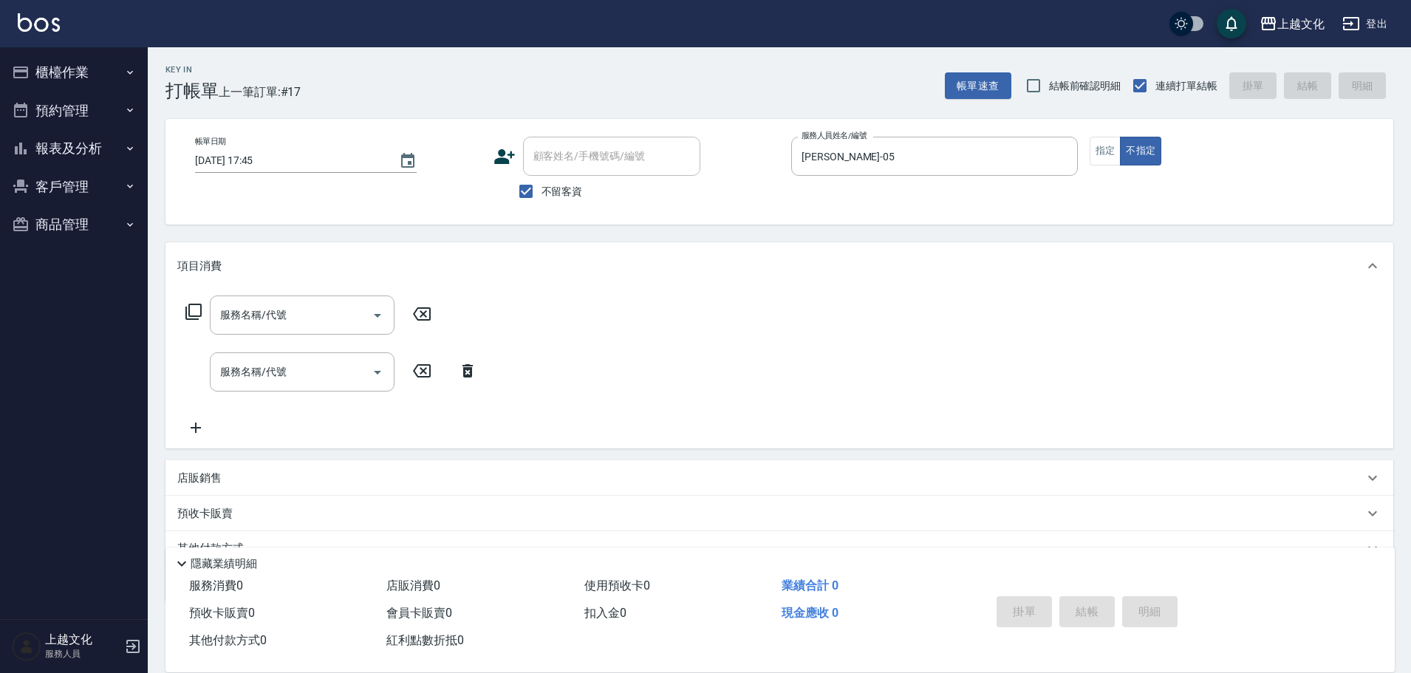
click at [199, 310] on icon at bounding box center [194, 312] width 18 height 18
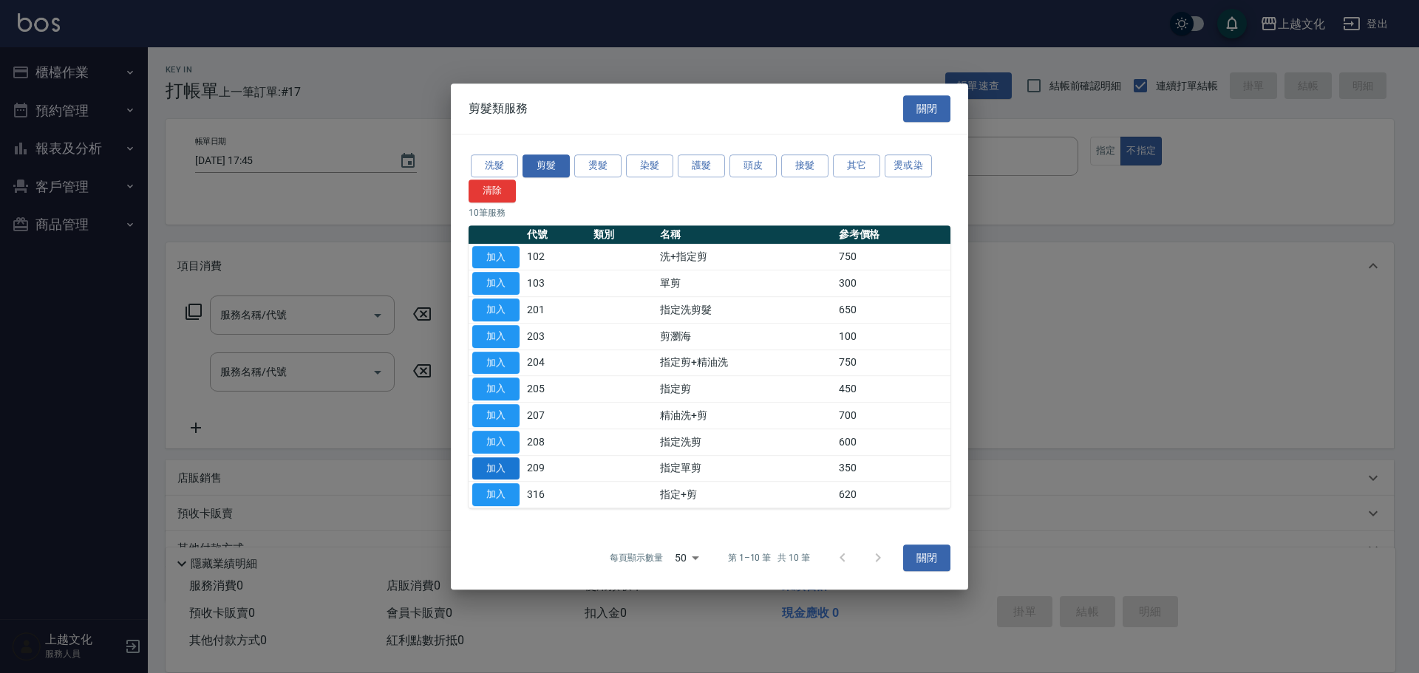
click at [497, 468] on button "加入" at bounding box center [495, 468] width 47 height 23
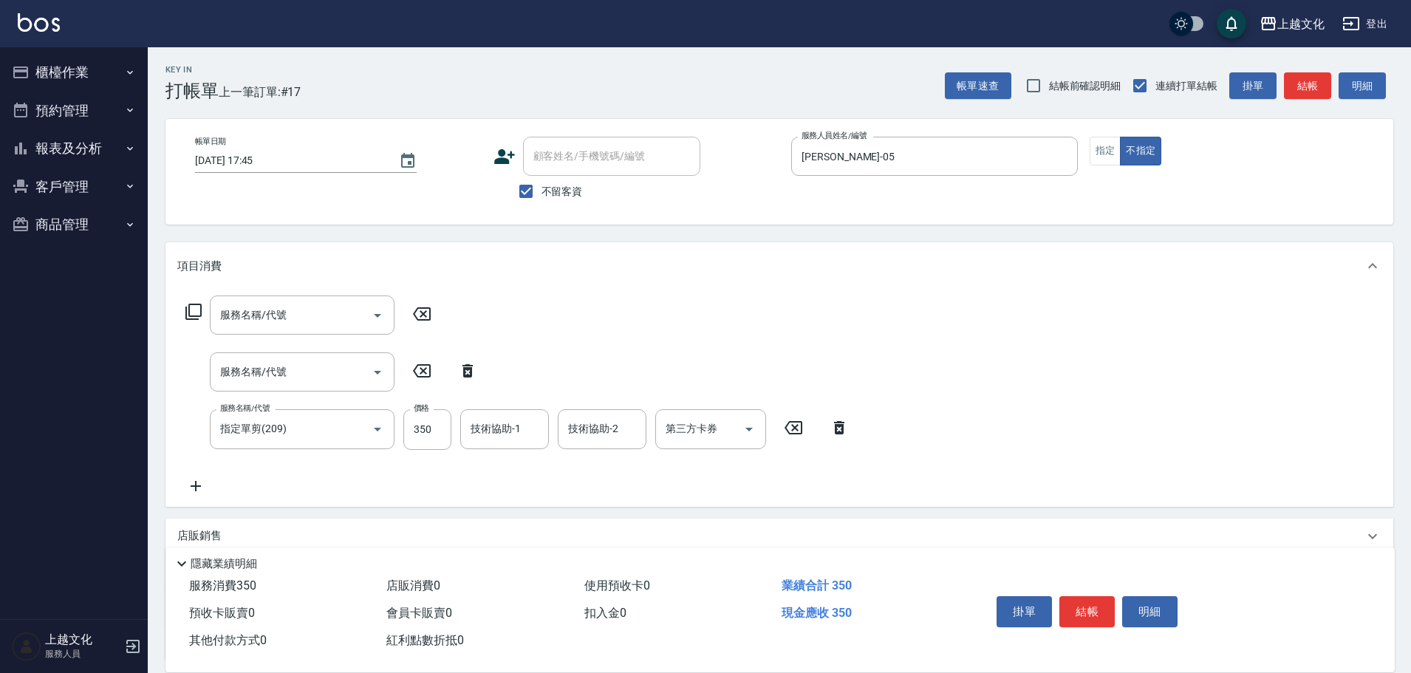
click at [421, 373] on icon at bounding box center [422, 370] width 18 height 13
click at [423, 366] on icon at bounding box center [421, 371] width 37 height 18
click at [466, 366] on icon at bounding box center [468, 370] width 10 height 13
type input "指定單剪(209)"
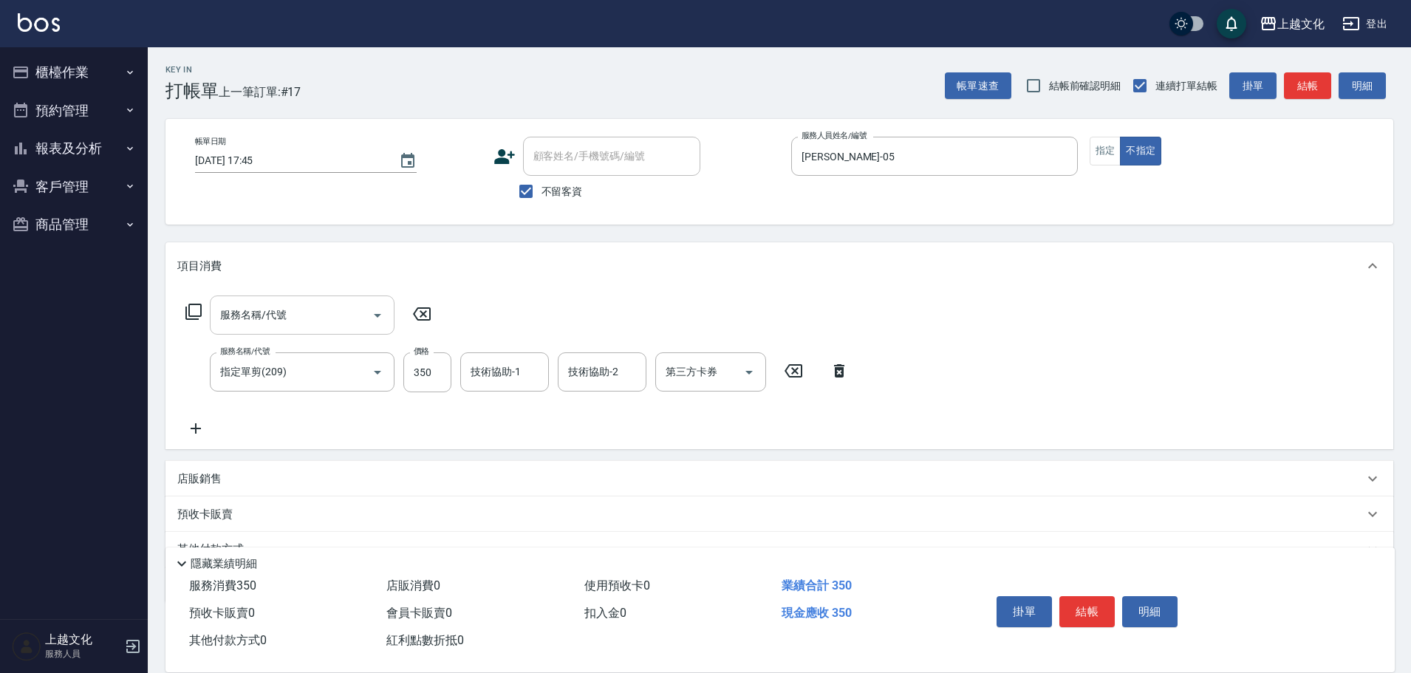
click at [305, 315] on input "服務名稱/代號" at bounding box center [290, 315] width 149 height 26
type input "精油+瞬護(101)"
click at [1104, 156] on button "指定" at bounding box center [1106, 151] width 32 height 29
click at [1084, 603] on button "結帳" at bounding box center [1087, 611] width 55 height 31
type input "[DATE] 17:46"
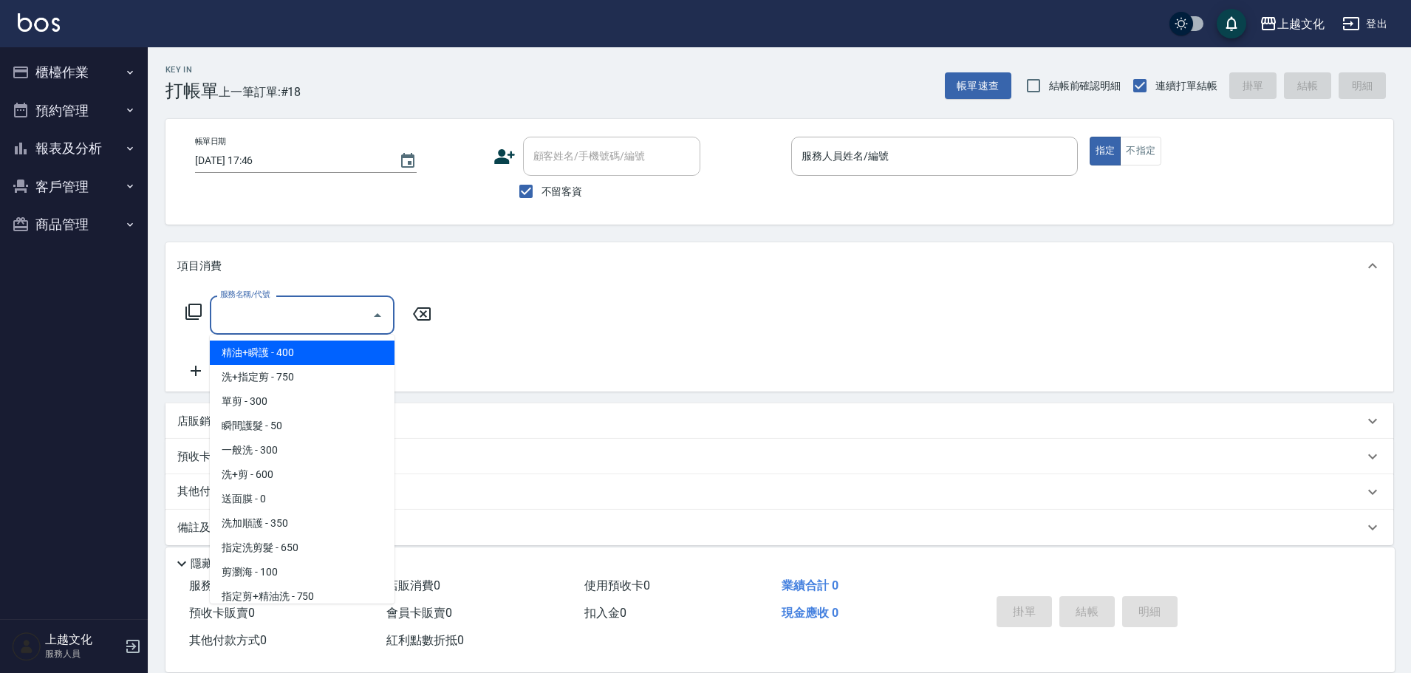
click at [239, 310] on input "服務名稱/代號" at bounding box center [290, 315] width 149 height 26
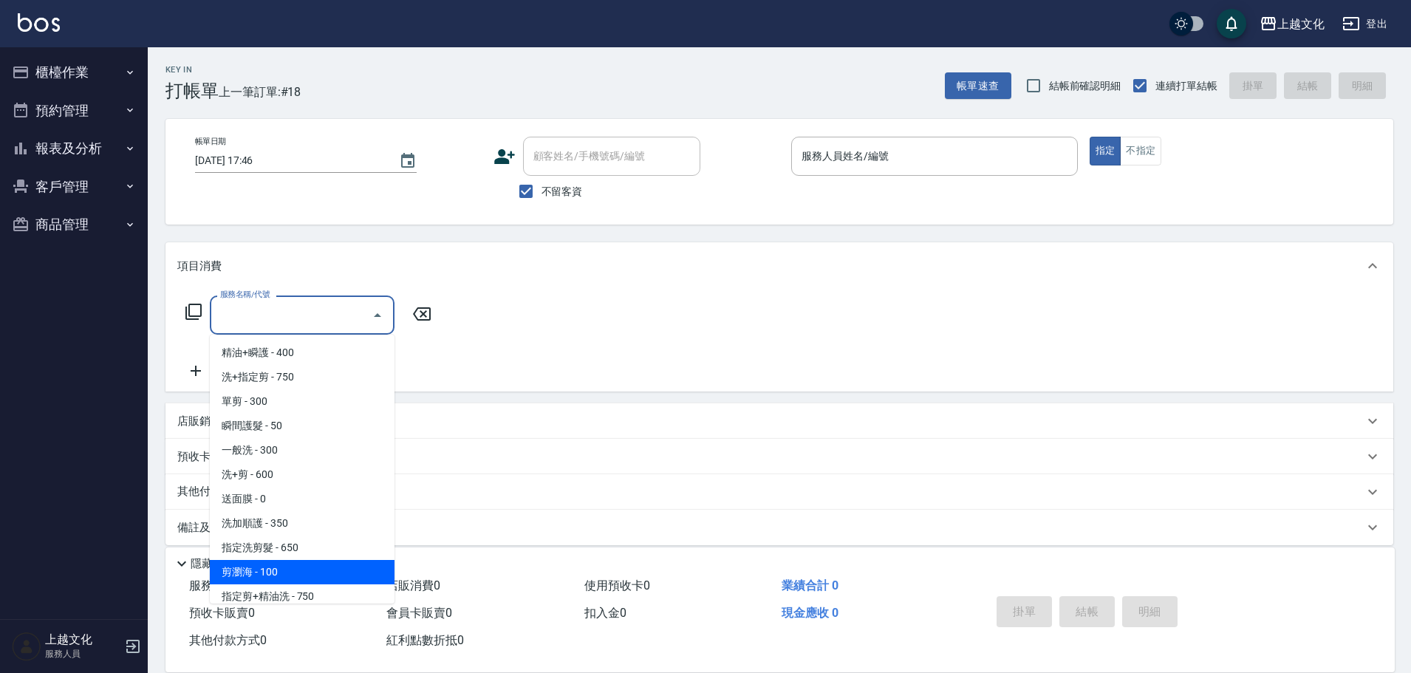
click at [284, 576] on span "剪瀏海 - 100" at bounding box center [302, 572] width 185 height 24
type input "剪瀏海(203)"
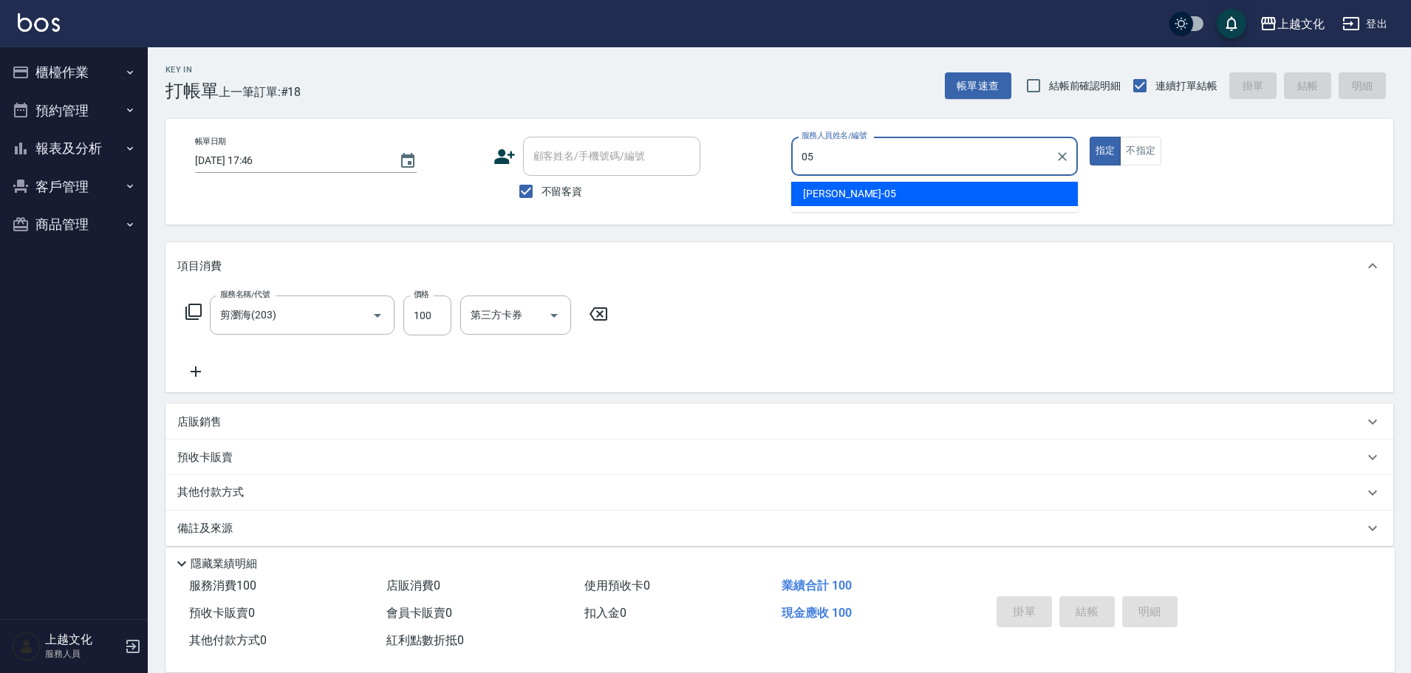
type input "[PERSON_NAME]-05"
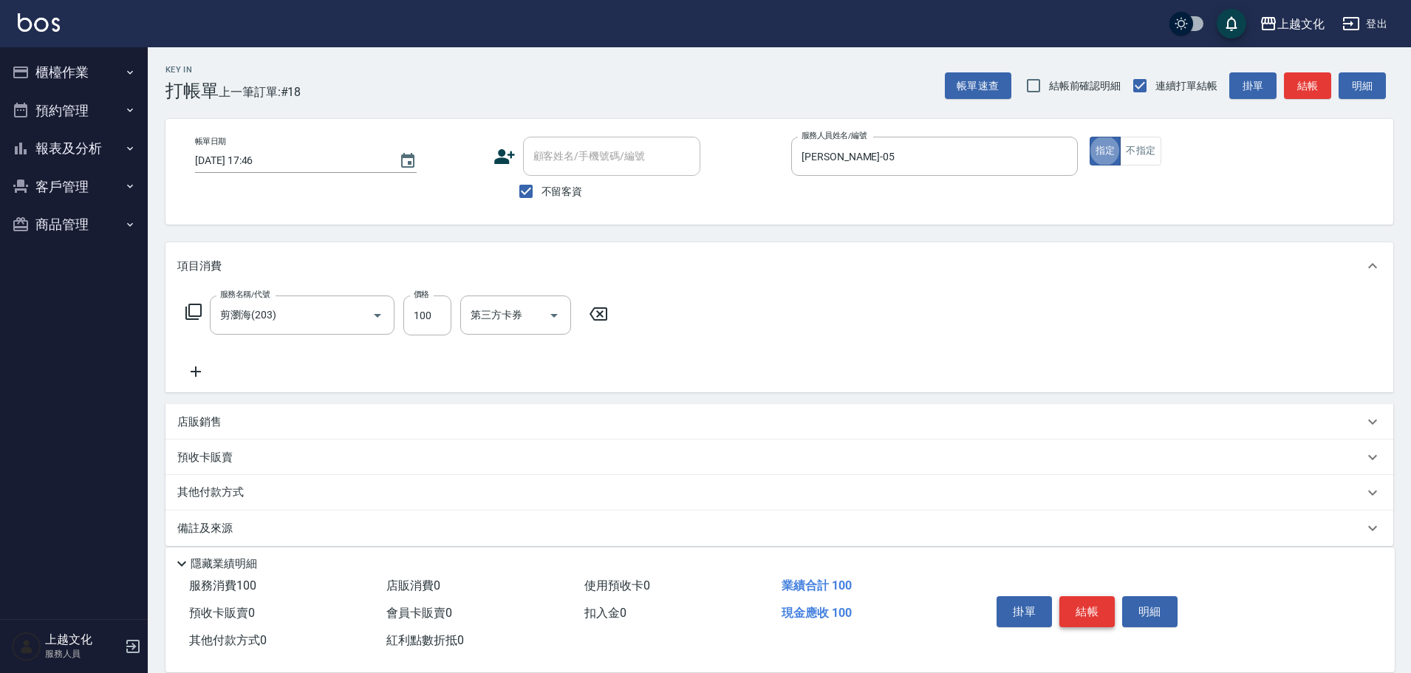
click at [1097, 615] on button "結帳" at bounding box center [1087, 611] width 55 height 31
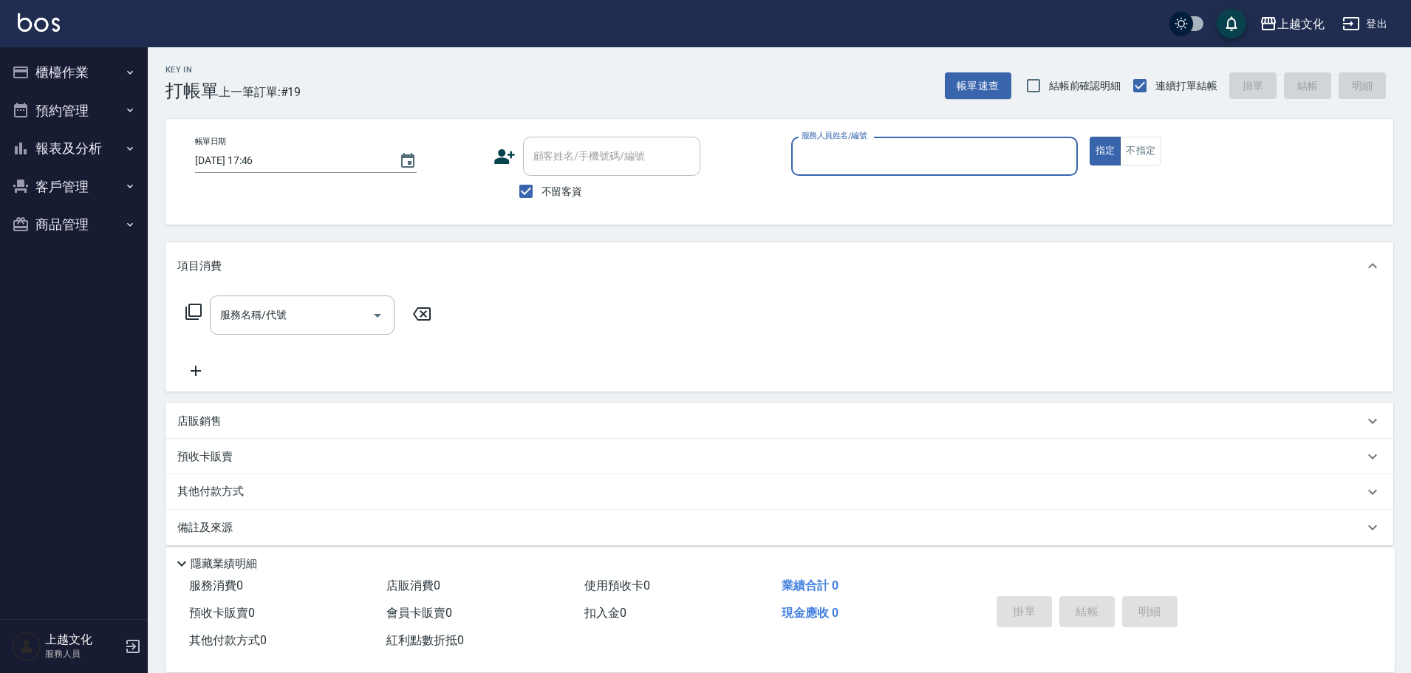
click at [193, 307] on icon at bounding box center [194, 312] width 18 height 18
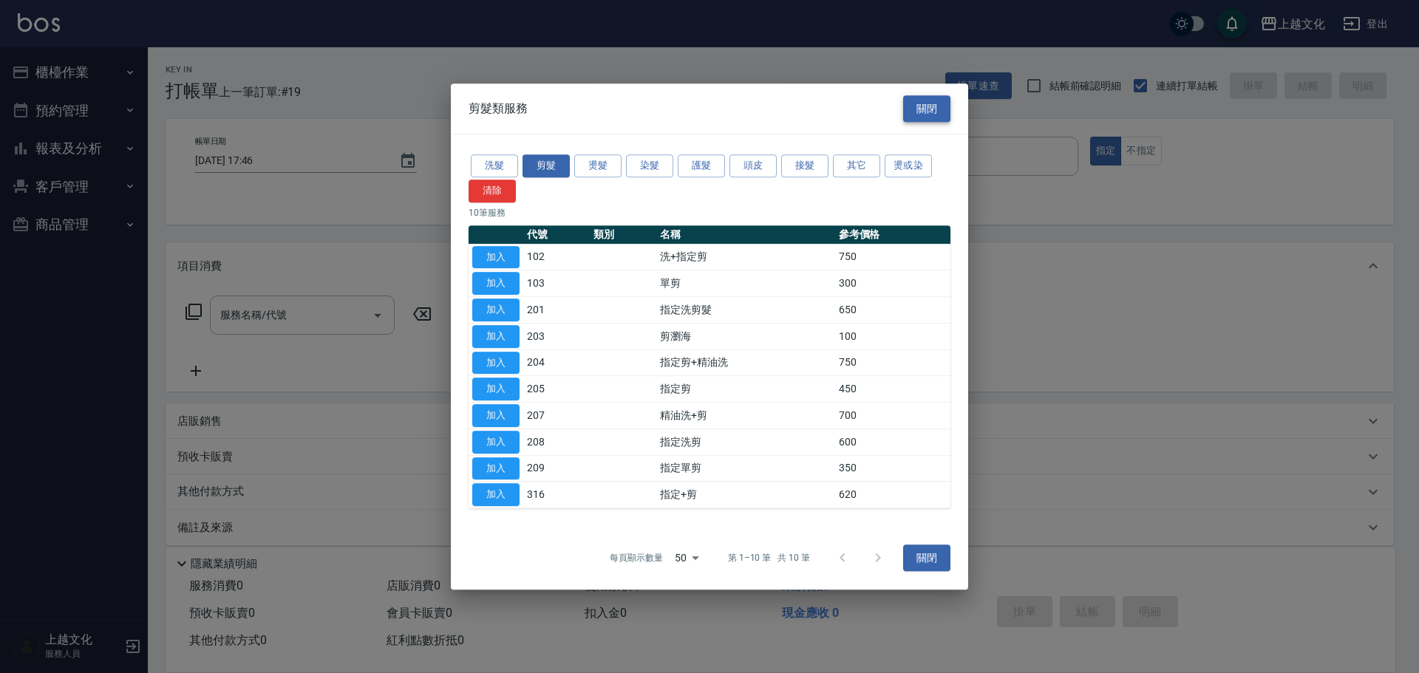
click at [936, 110] on button "關閉" at bounding box center [926, 108] width 47 height 27
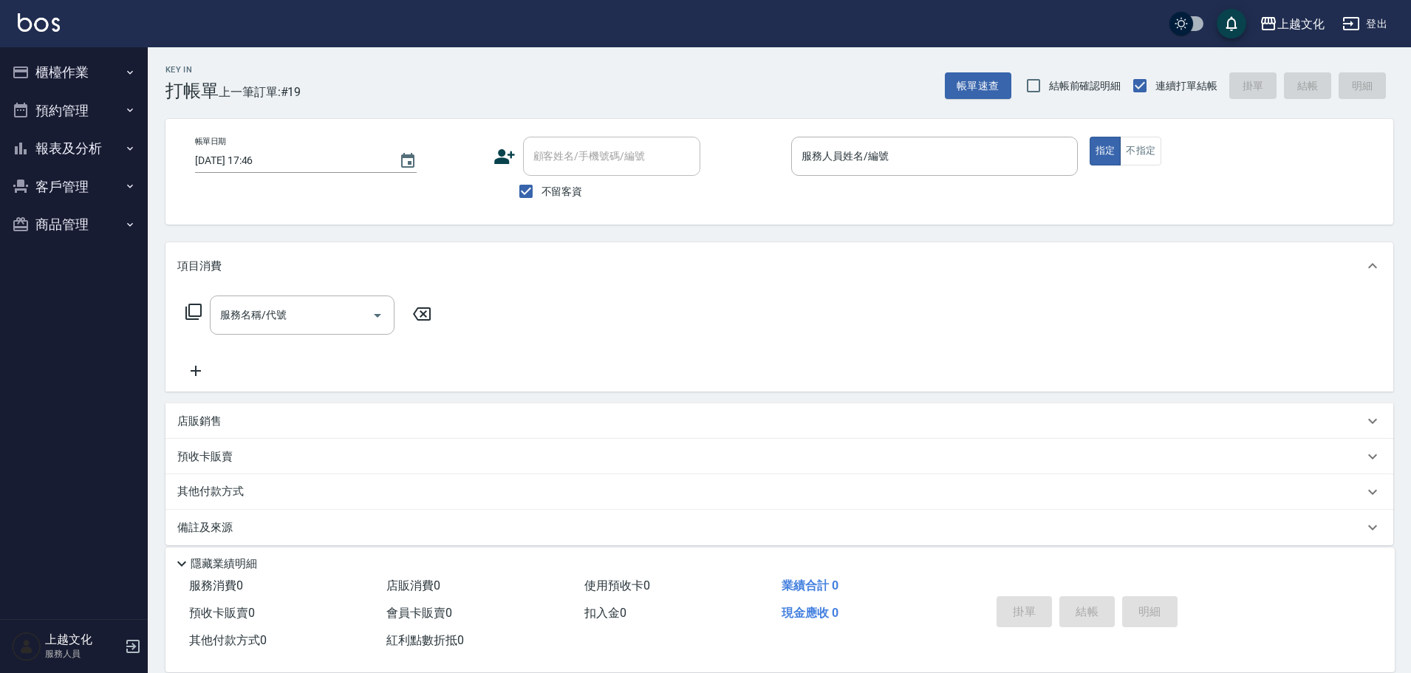
drag, startPoint x: 198, startPoint y: 374, endPoint x: 252, endPoint y: 314, distance: 80.6
click at [198, 373] on icon at bounding box center [195, 371] width 37 height 18
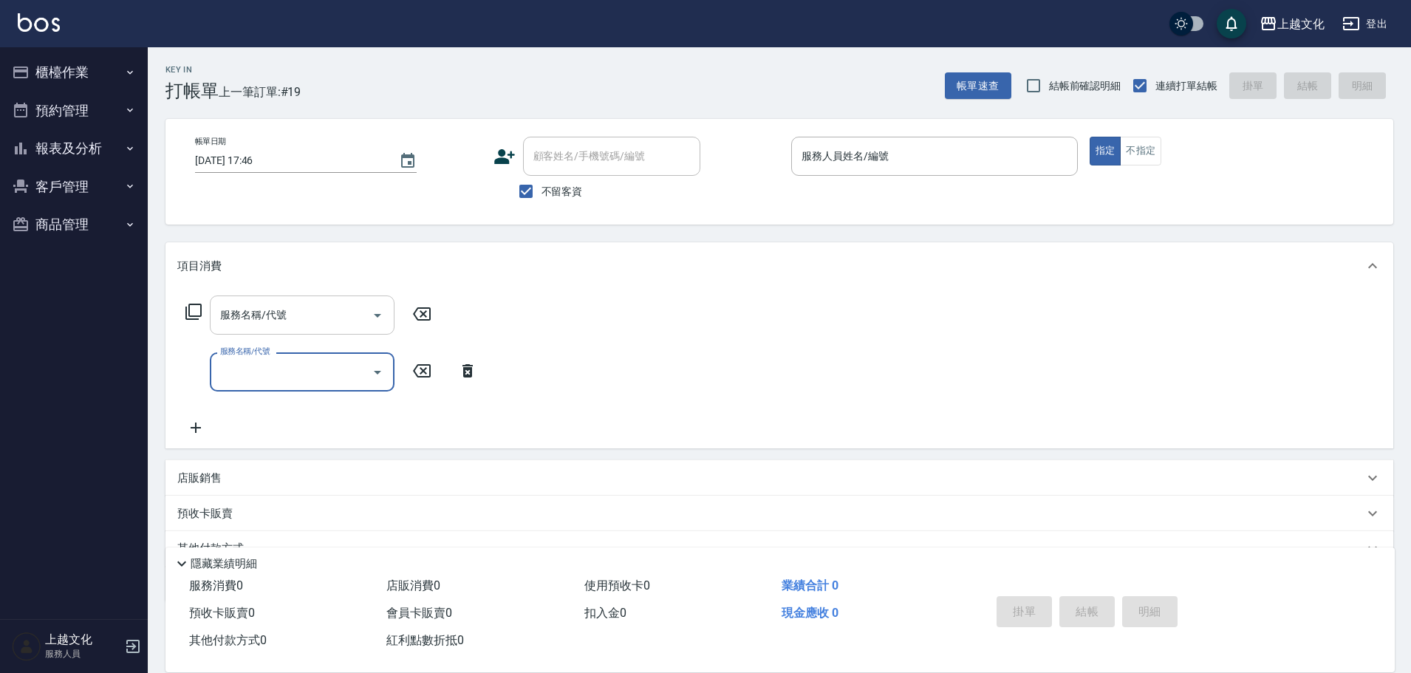
click at [256, 309] on input "服務名稱/代號" at bounding box center [290, 315] width 149 height 26
type input "1"
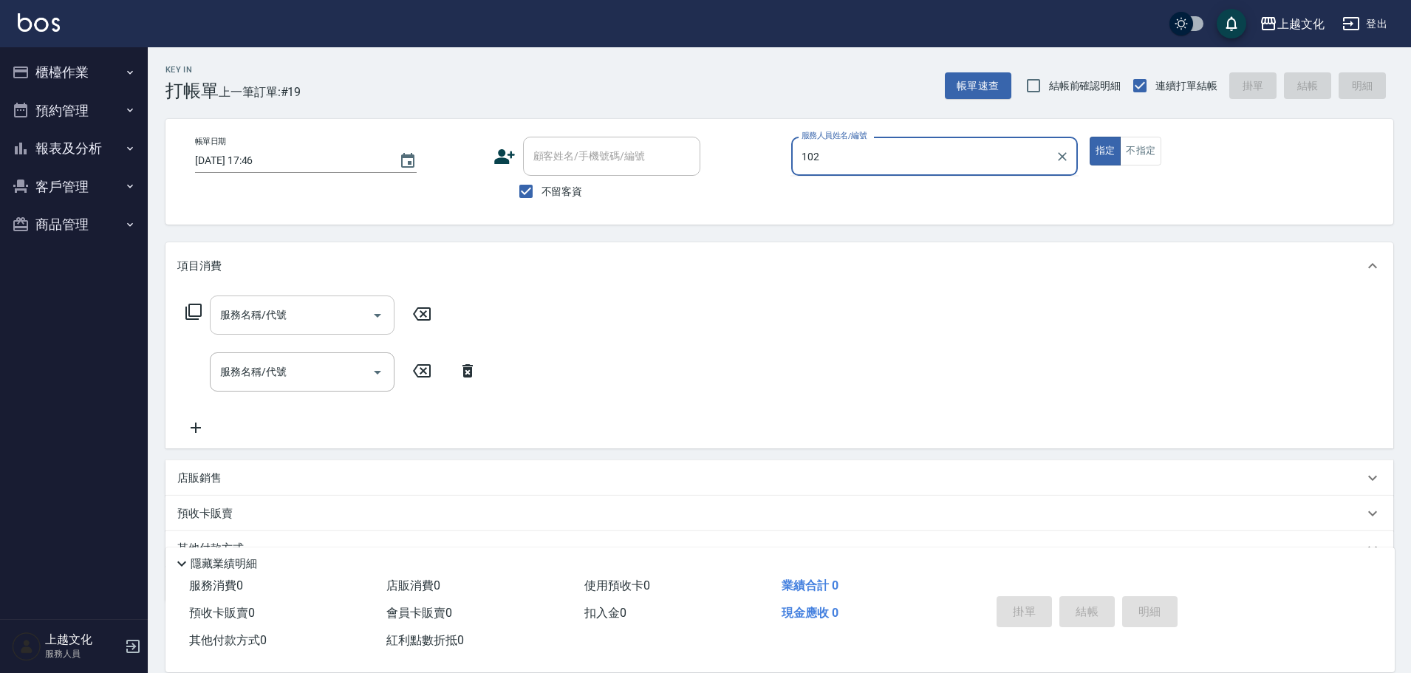
type input "102"
click at [1090, 137] on button "指定" at bounding box center [1106, 151] width 32 height 29
drag, startPoint x: 924, startPoint y: 166, endPoint x: 920, endPoint y: 155, distance: 11.0
click at [924, 160] on input "服務人員姓名/編號" at bounding box center [934, 156] width 273 height 26
type input "IVY-02"
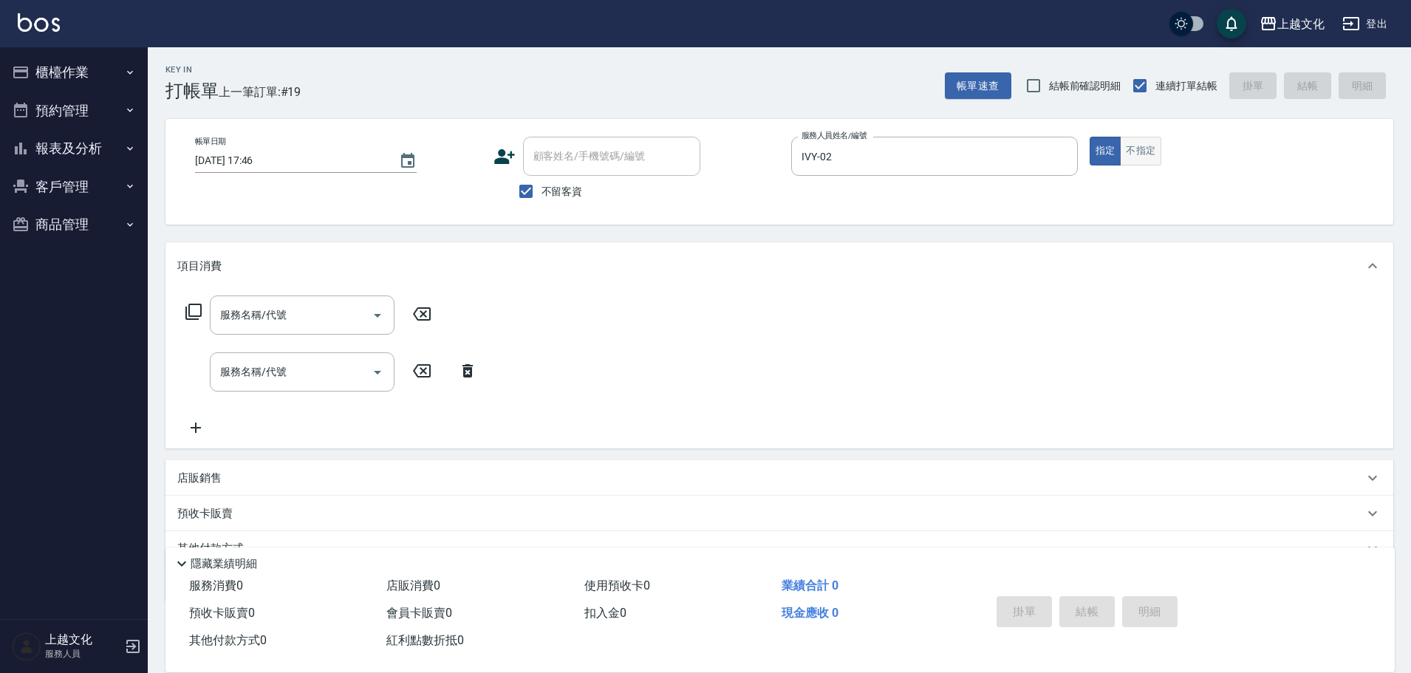
click at [1138, 150] on button "不指定" at bounding box center [1140, 151] width 41 height 29
click at [253, 317] on input "服務名稱/代號" at bounding box center [290, 315] width 149 height 26
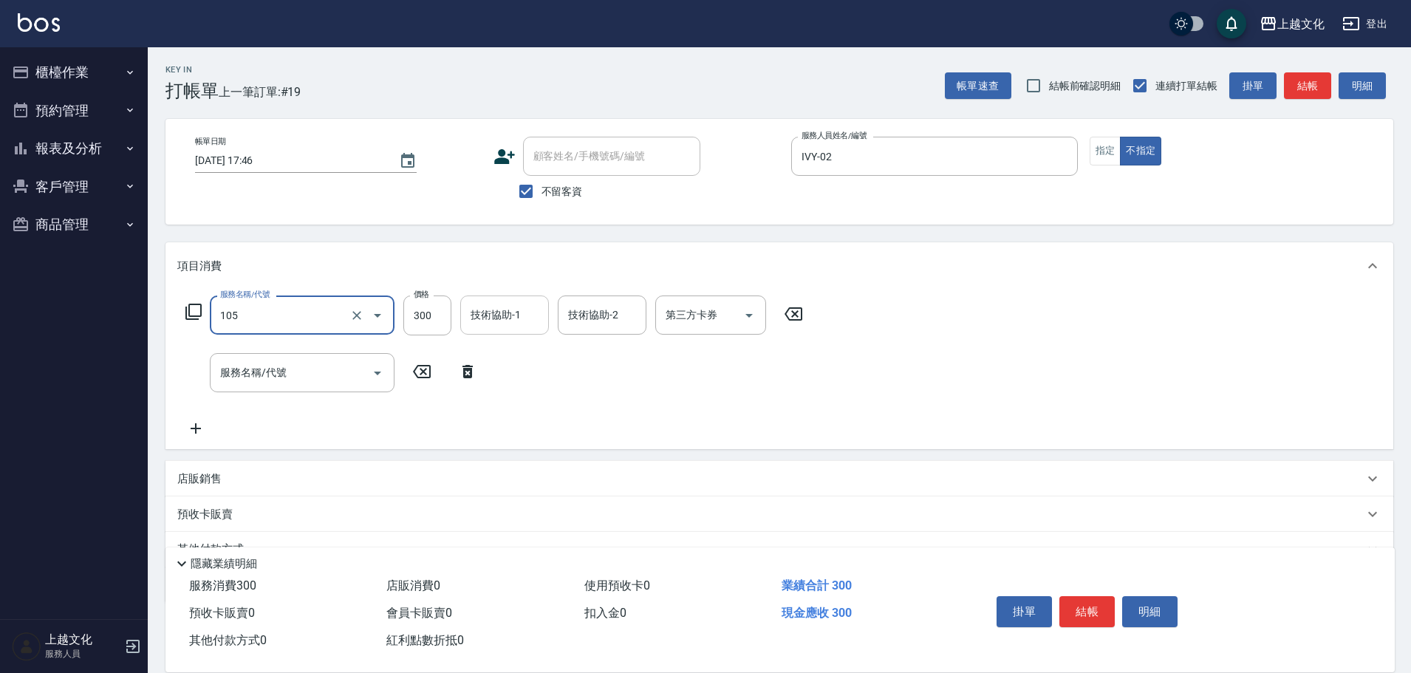
type input "一般洗(105)"
click at [519, 311] on input "技術協助-1" at bounding box center [504, 315] width 75 height 26
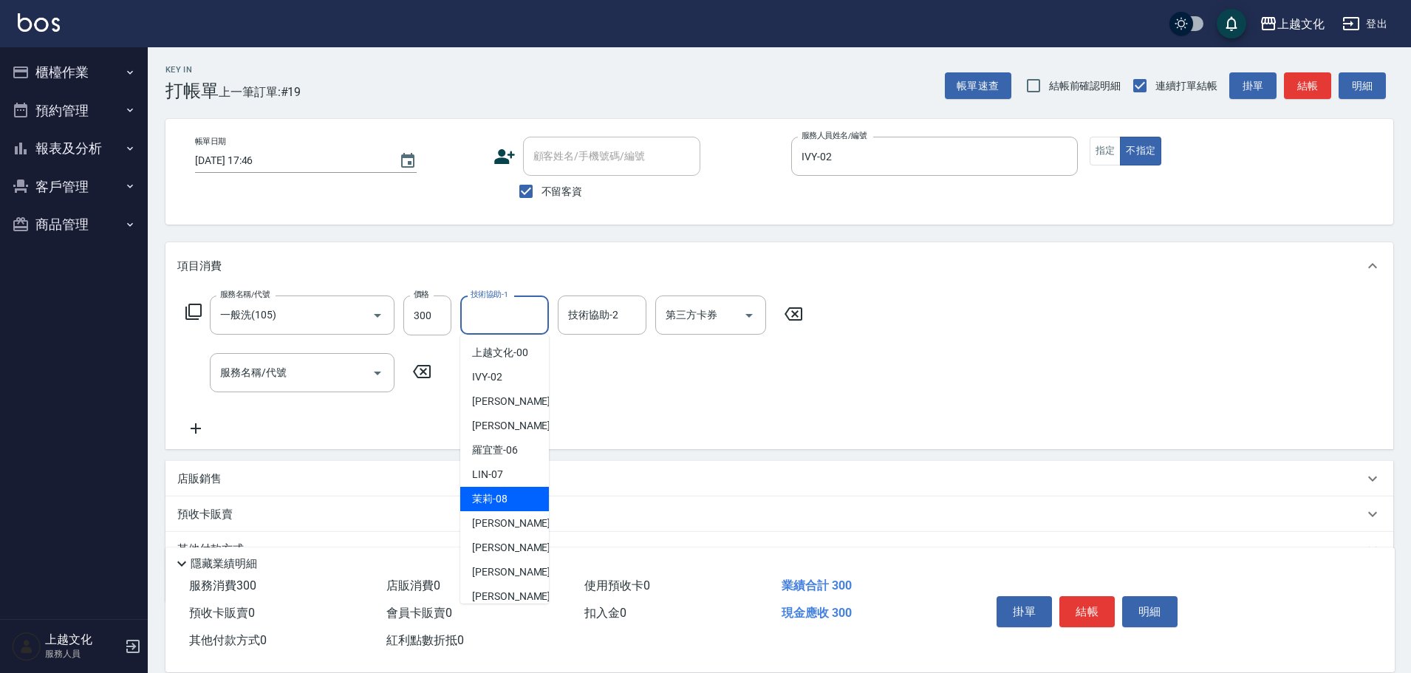
drag, startPoint x: 507, startPoint y: 498, endPoint x: 521, endPoint y: 475, distance: 26.9
click at [508, 497] on div "茉莉 -08" at bounding box center [504, 499] width 89 height 24
type input "茉莉-08"
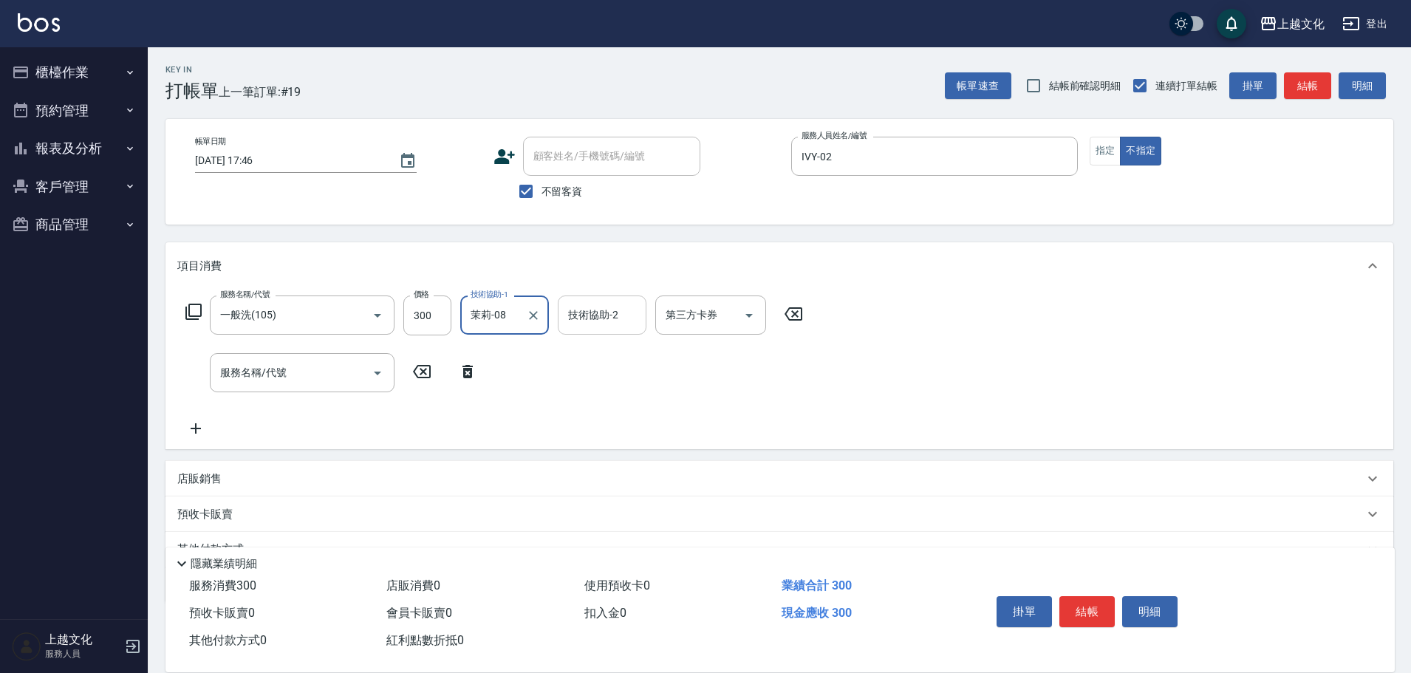
click at [587, 318] on input "技術協助-2" at bounding box center [602, 315] width 75 height 26
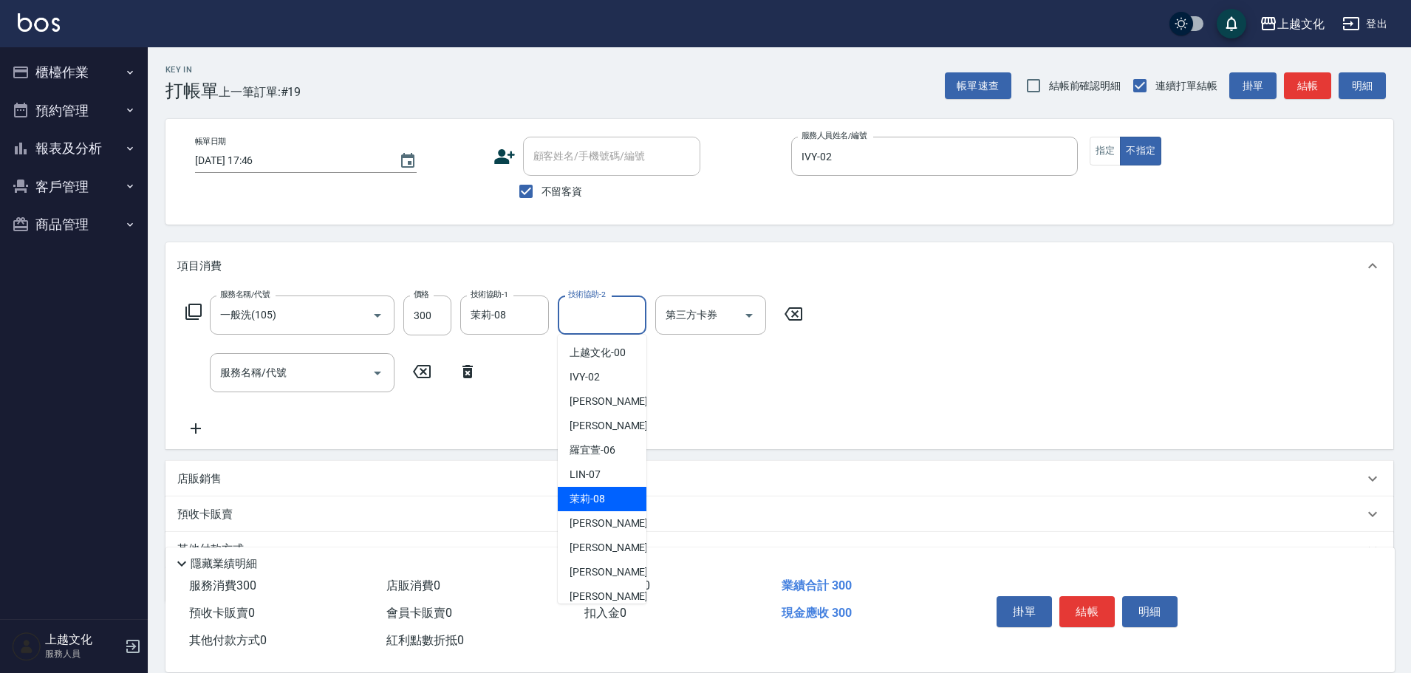
click at [600, 498] on span "茉莉 -08" at bounding box center [587, 499] width 35 height 16
type input "茉莉-08"
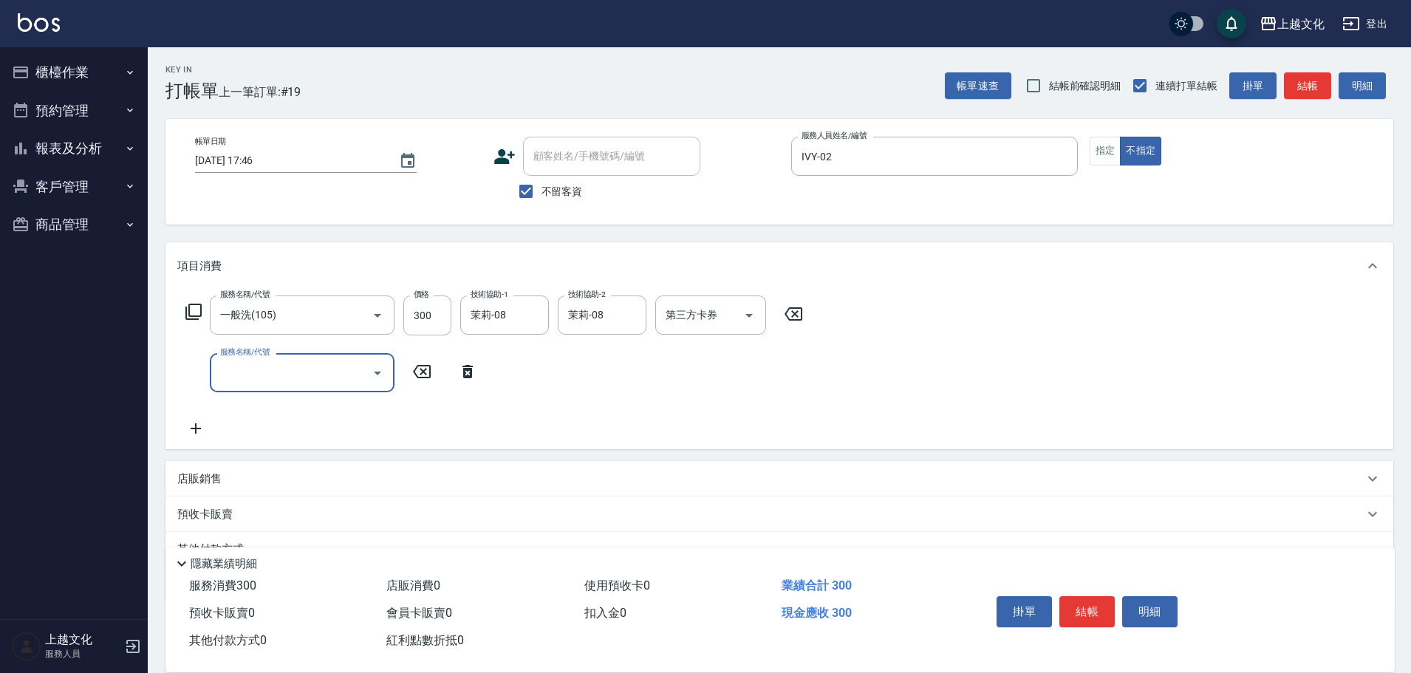
click at [284, 367] on input "服務名稱/代號" at bounding box center [290, 373] width 149 height 26
type input "單剪(103)"
click at [907, 373] on div "服務名稱/代號 一般洗(105) 服務名稱/代號 價格 300 價格 技術協助-1 茉莉-08 技術協助-1 技術協助-2 茉莉-08 技術協助-2 第三方卡…" at bounding box center [780, 370] width 1228 height 160
click at [1083, 601] on button "結帳" at bounding box center [1087, 611] width 55 height 31
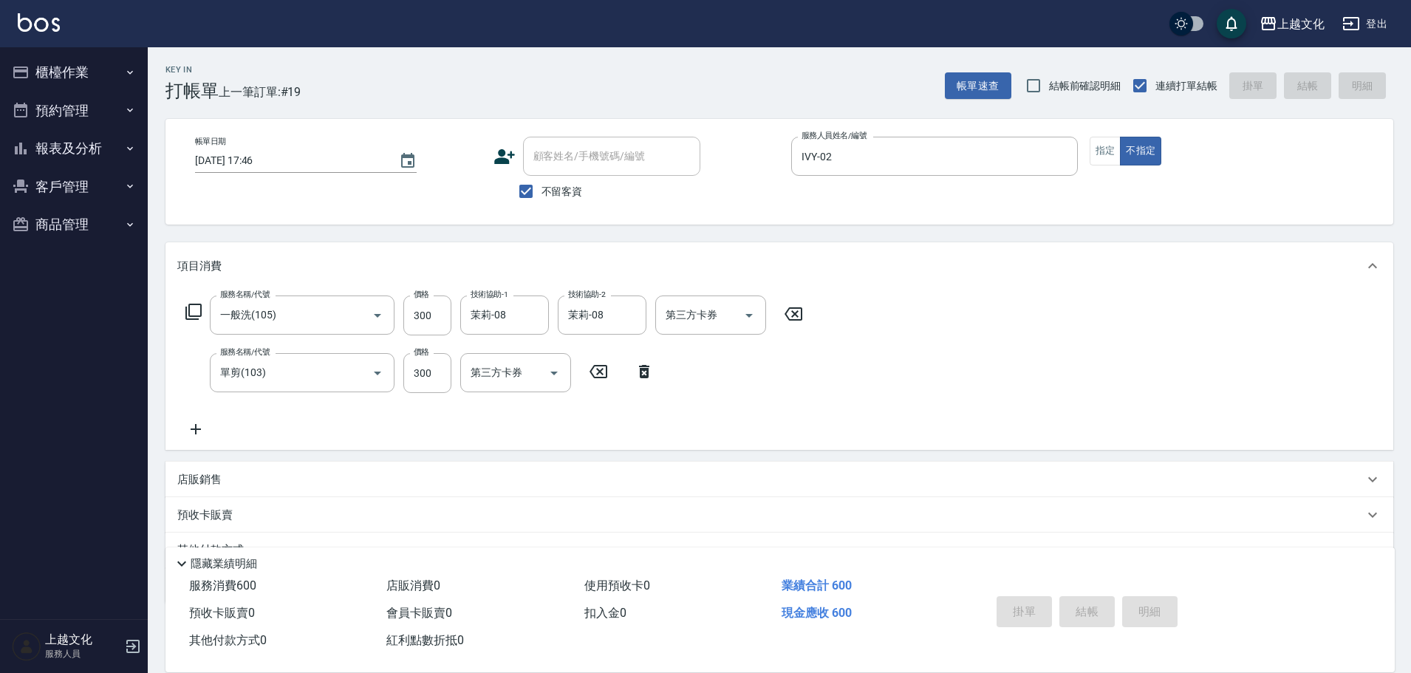
type input "[DATE] 17:48"
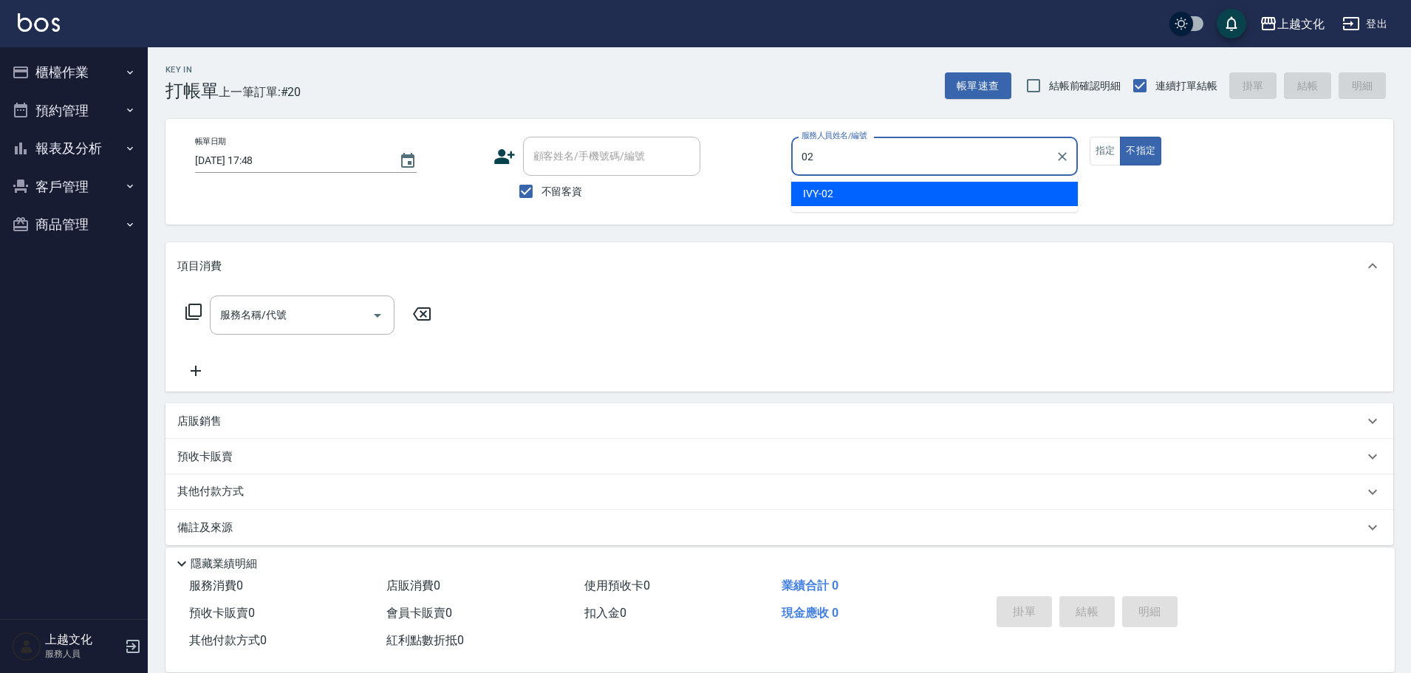
type input "IVY-02"
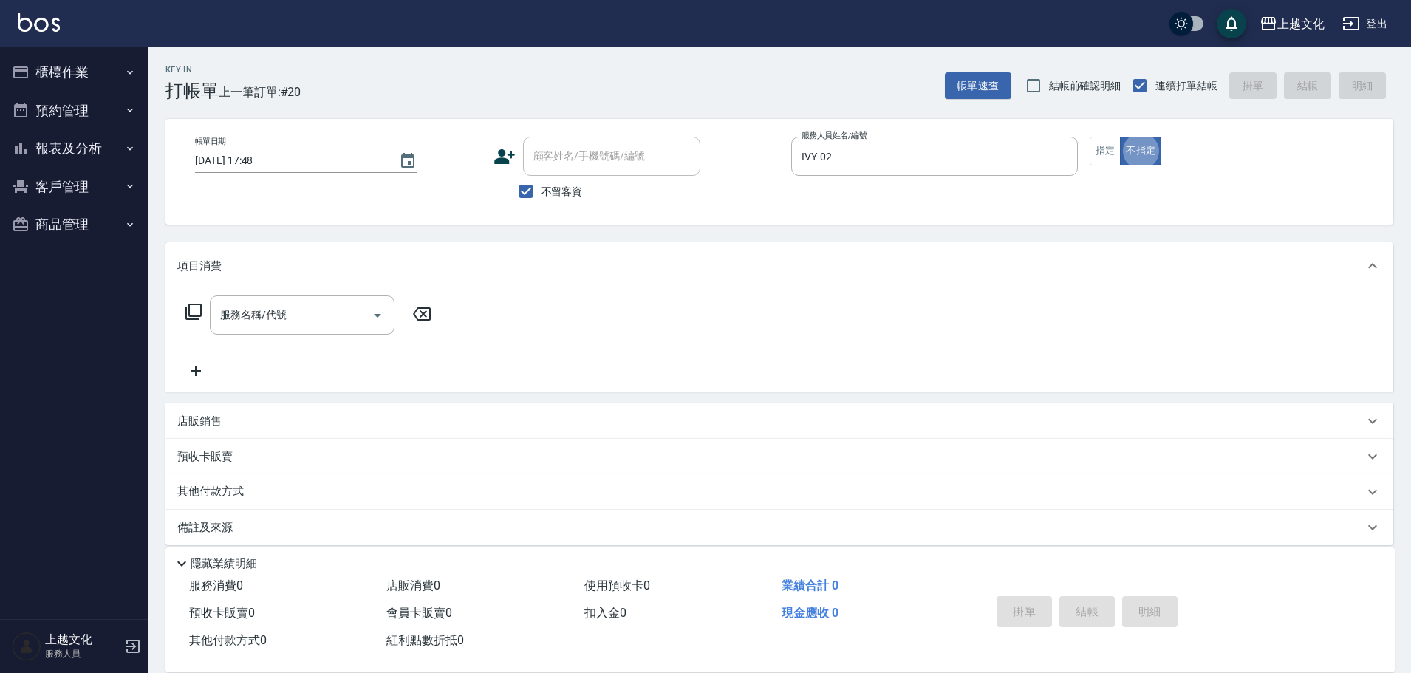
click at [189, 304] on icon at bounding box center [193, 312] width 16 height 16
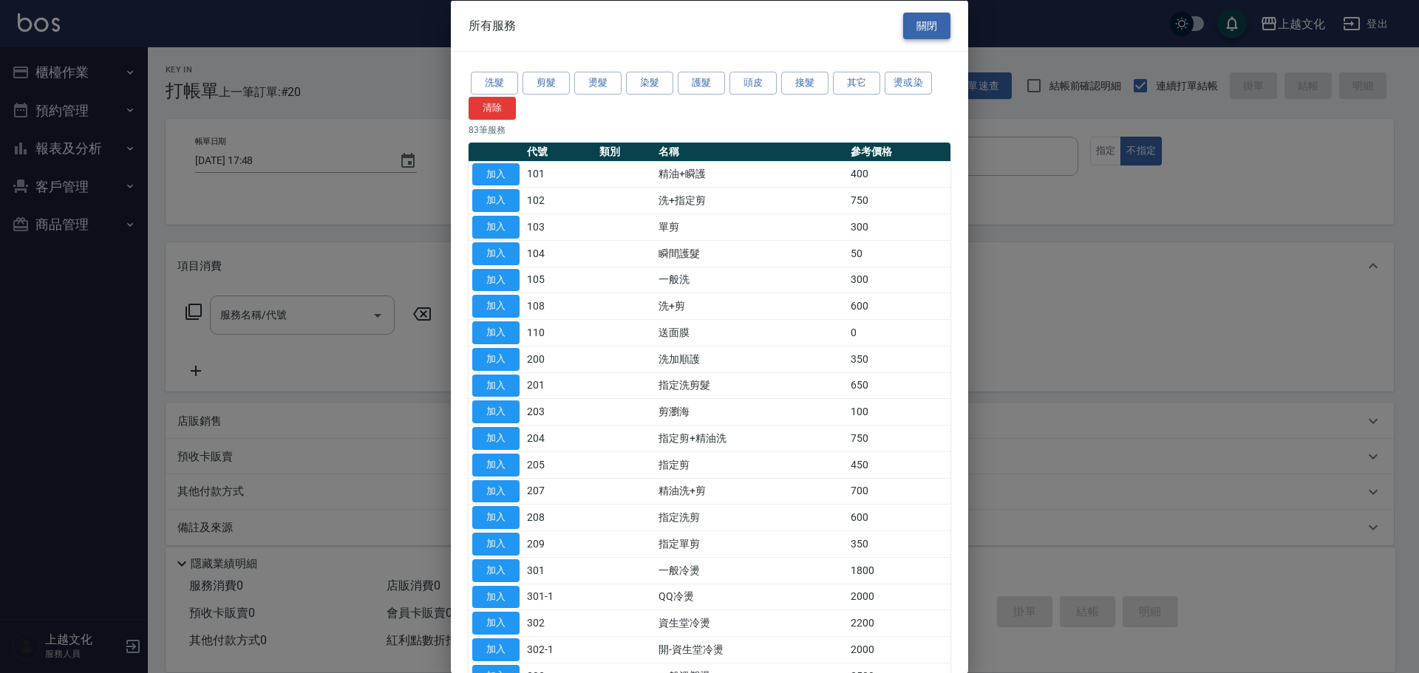
click at [918, 22] on button "關閉" at bounding box center [926, 25] width 47 height 27
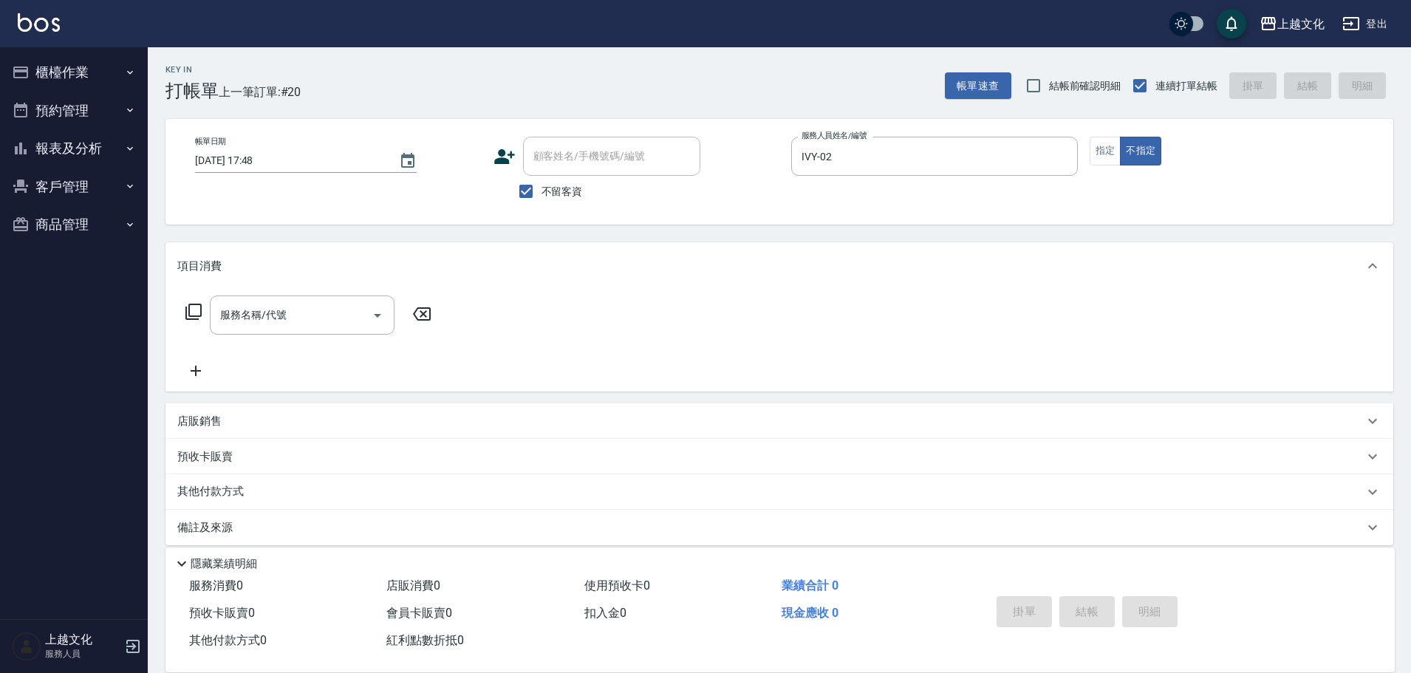
click at [195, 371] on icon at bounding box center [196, 371] width 10 height 10
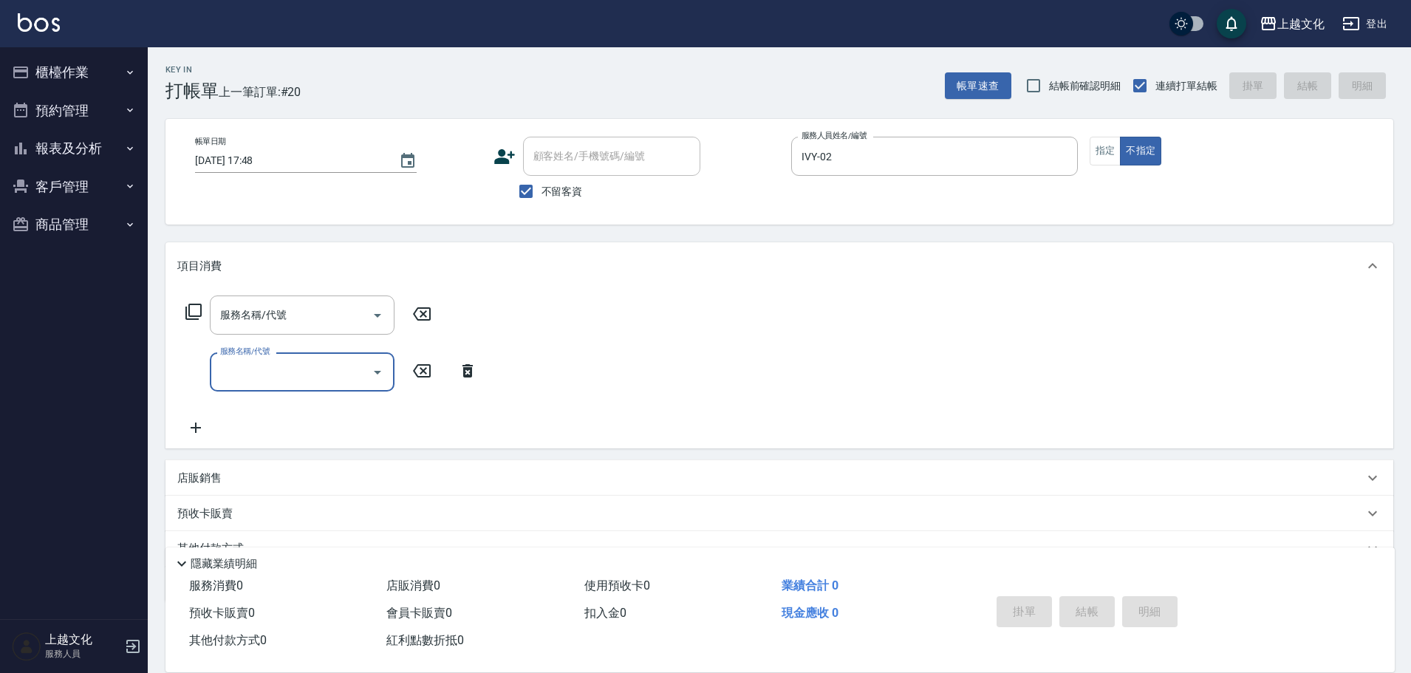
drag, startPoint x: 333, startPoint y: 307, endPoint x: 575, endPoint y: 260, distance: 246.9
click at [333, 308] on input "服務名稱/代號" at bounding box center [290, 315] width 149 height 26
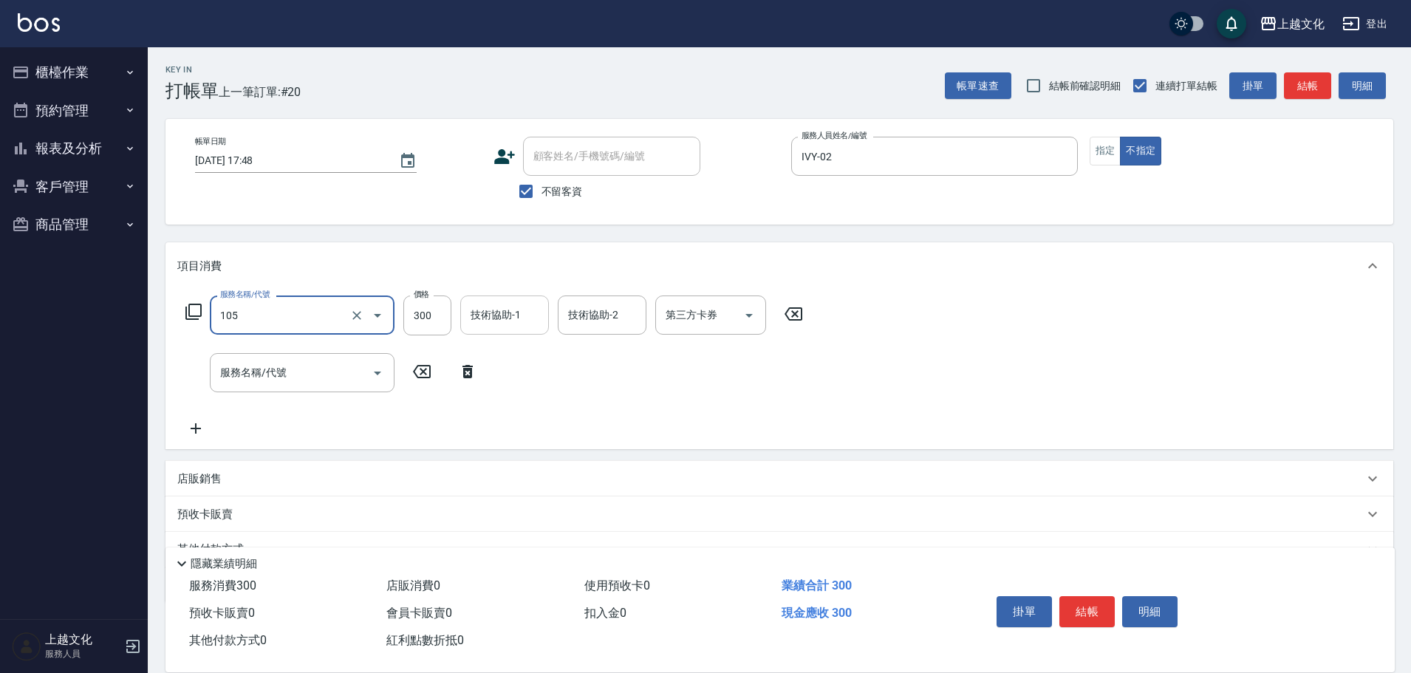
type input "一般洗(105)"
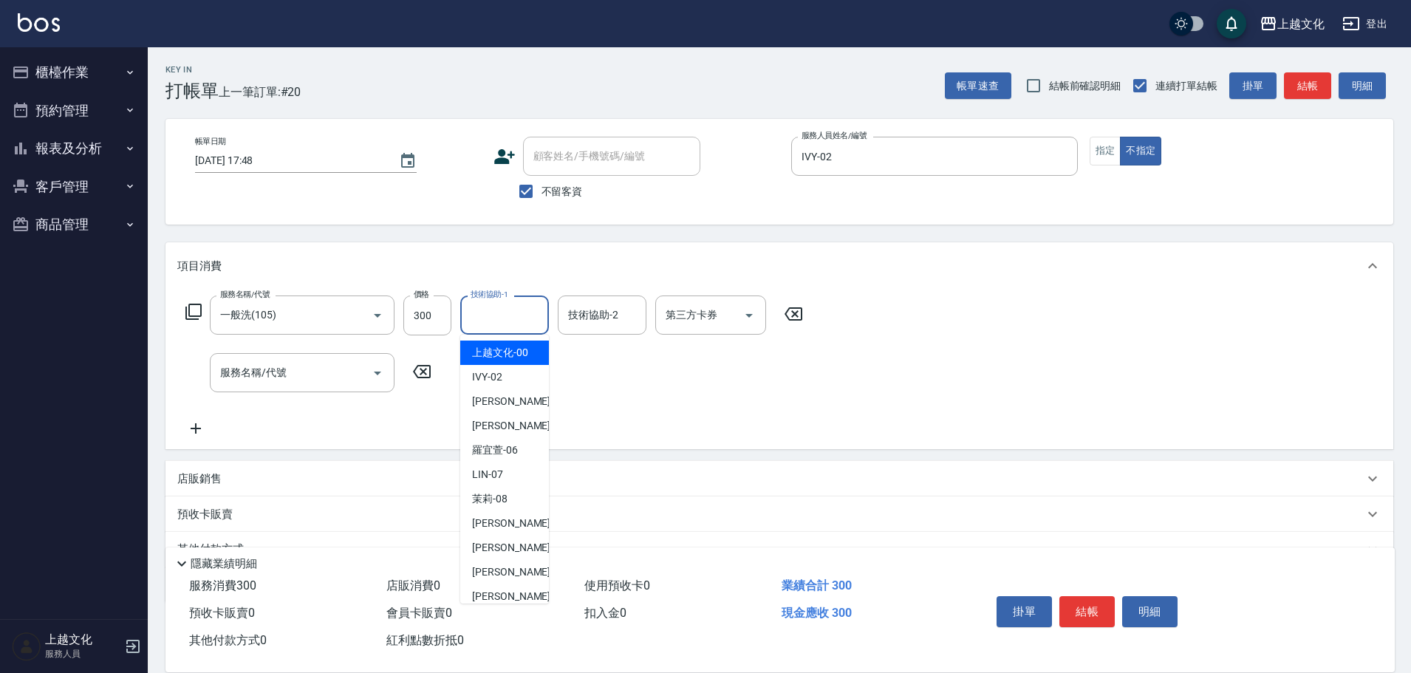
drag, startPoint x: 530, startPoint y: 317, endPoint x: 533, endPoint y: 336, distance: 19.6
click at [531, 318] on input "技術協助-1" at bounding box center [504, 315] width 75 height 26
click at [511, 573] on span "[PERSON_NAME] -11" at bounding box center [518, 573] width 93 height 16
type input "[PERSON_NAME]-11"
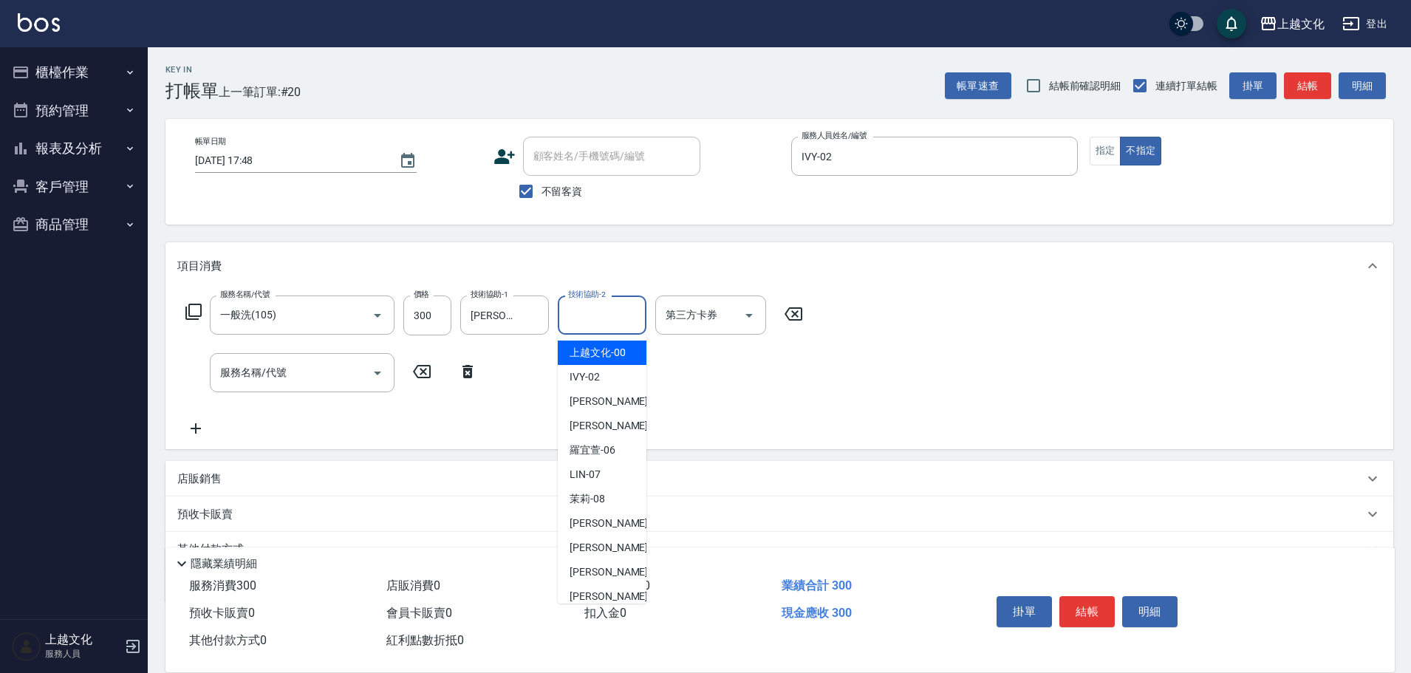
click at [567, 313] on input "技術協助-2" at bounding box center [602, 315] width 75 height 26
click at [621, 567] on div "[PERSON_NAME] -11" at bounding box center [602, 572] width 89 height 24
type input "[PERSON_NAME]-11"
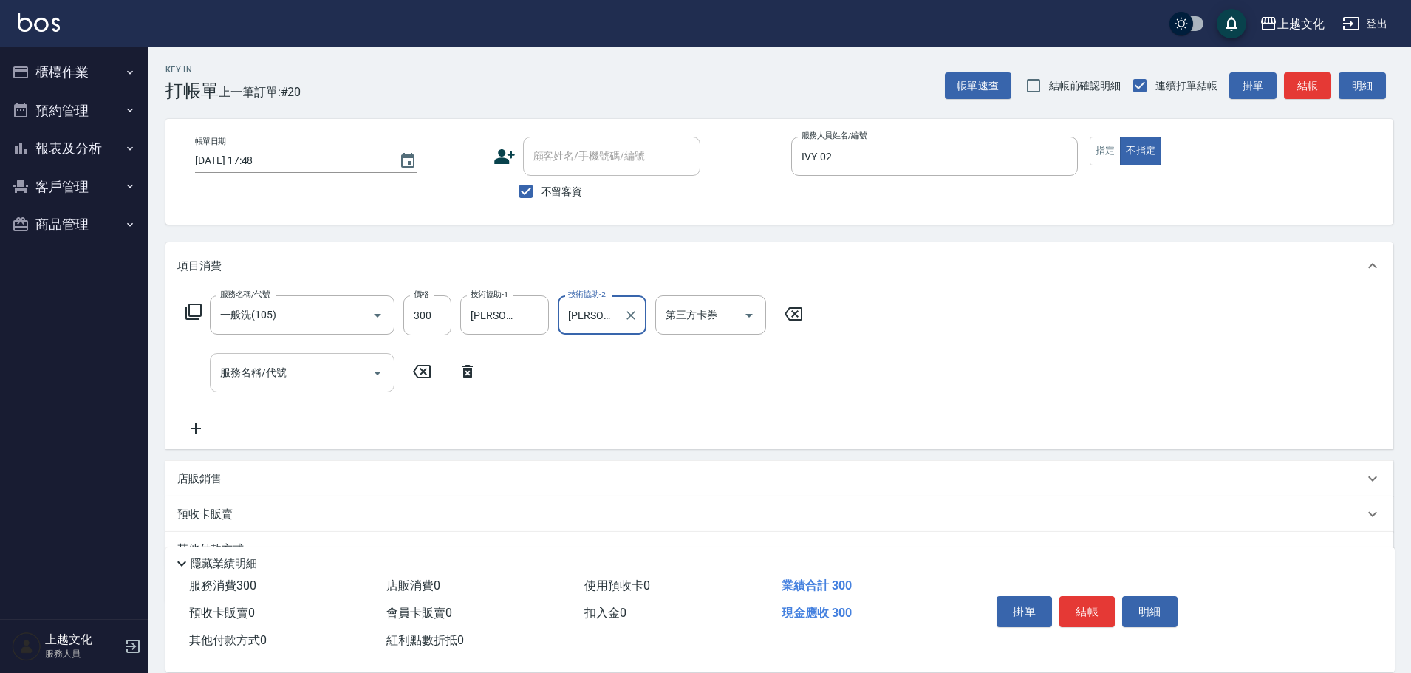
click at [284, 364] on input "服務名稱/代號" at bounding box center [290, 373] width 149 height 26
type input "單剪(103)"
click at [1088, 600] on button "結帳" at bounding box center [1087, 611] width 55 height 31
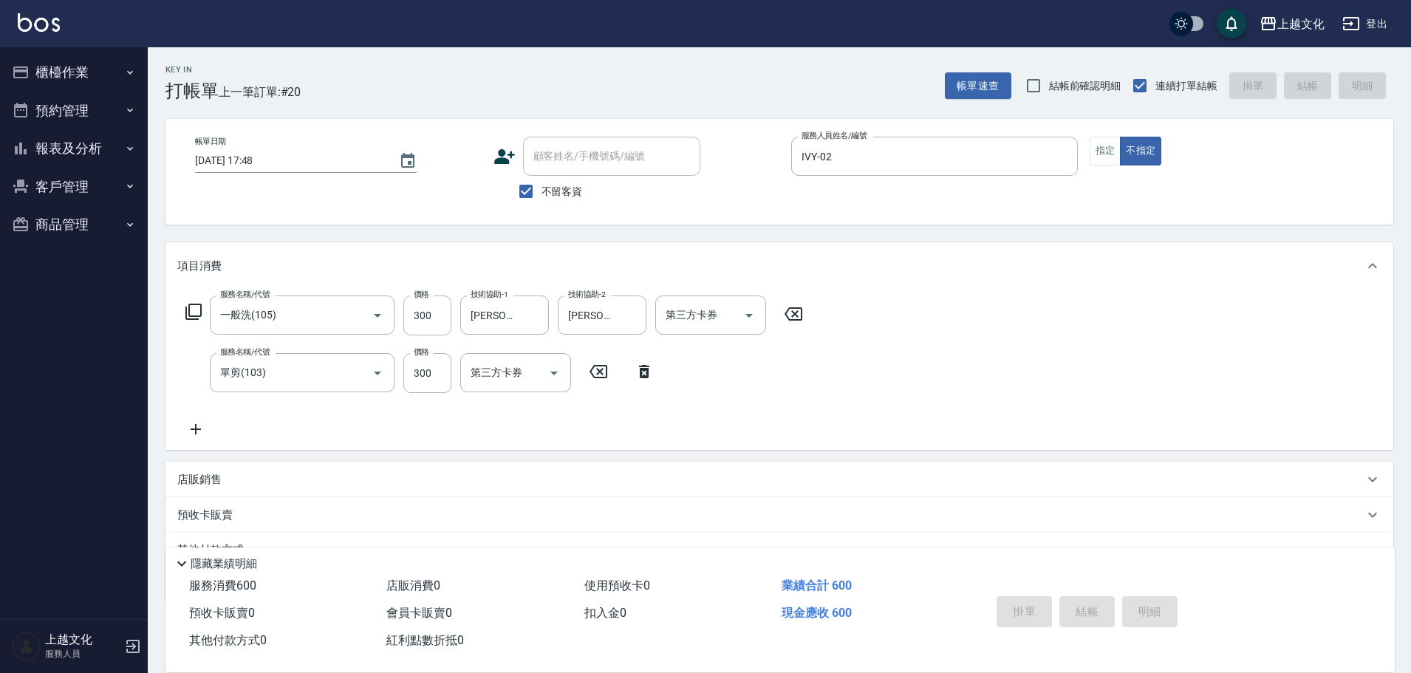
type input "[DATE] 17:51"
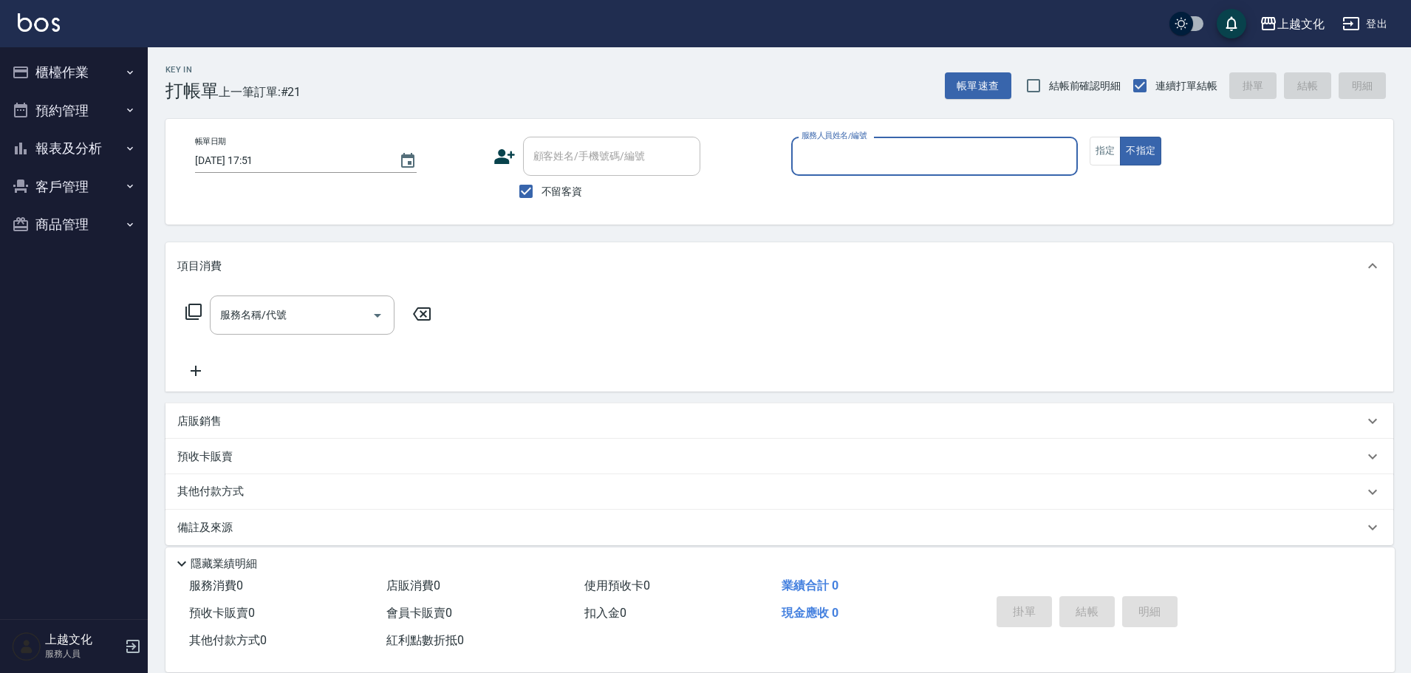
click at [100, 52] on ul "櫃檯作業 打帳單 帳單列表 現金收支登錄 高階收支登錄 材料自購登錄 每日結帳 排班表 現場電腦打卡 預約管理 預約管理 單日預約紀錄 單週預約紀錄 報表及分…" at bounding box center [74, 148] width 136 height 202
click at [105, 78] on button "櫃檯作業" at bounding box center [74, 72] width 136 height 38
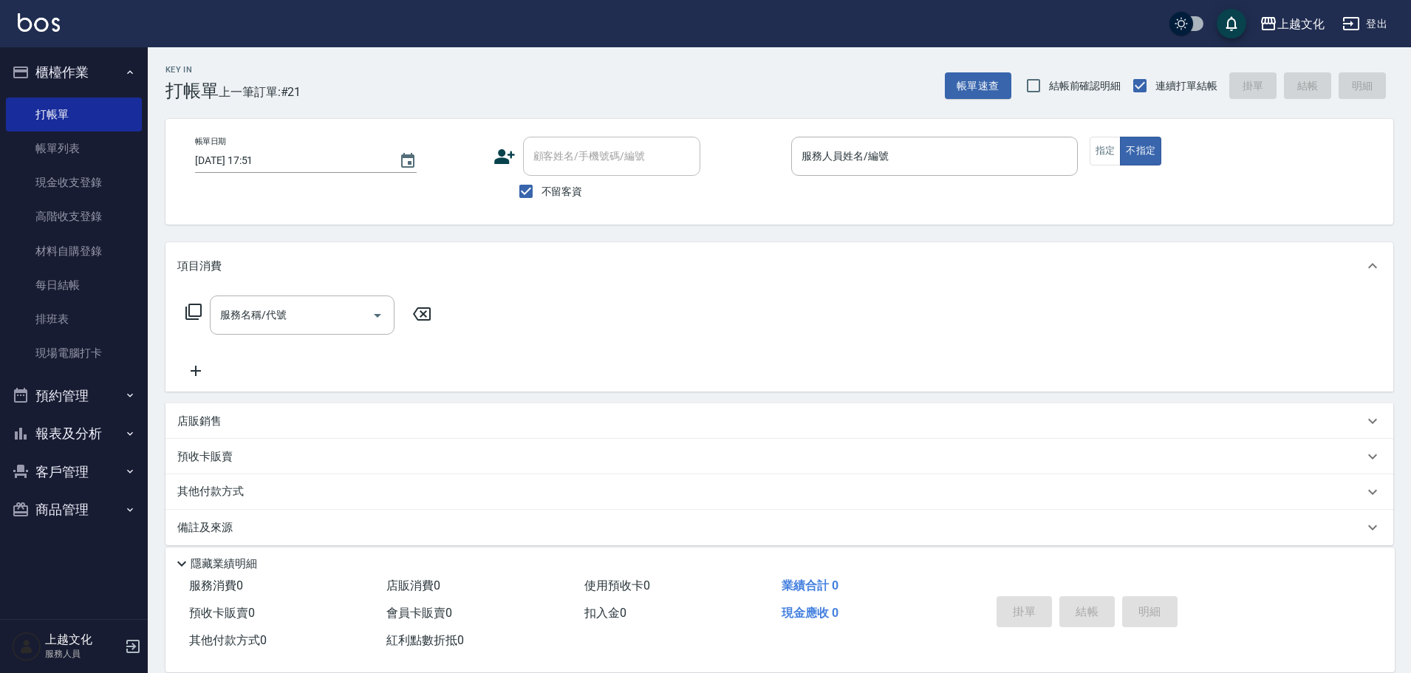
click at [44, 436] on button "報表及分析" at bounding box center [74, 434] width 136 height 38
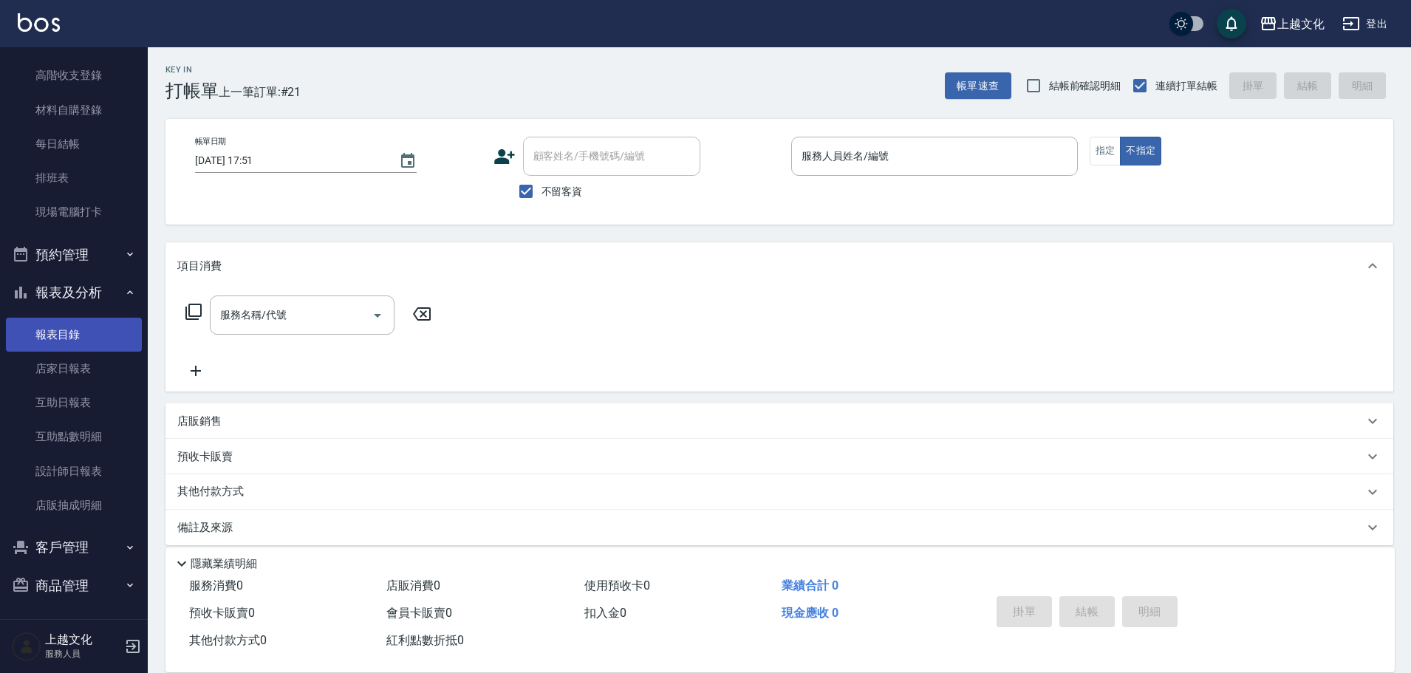
scroll to position [144, 0]
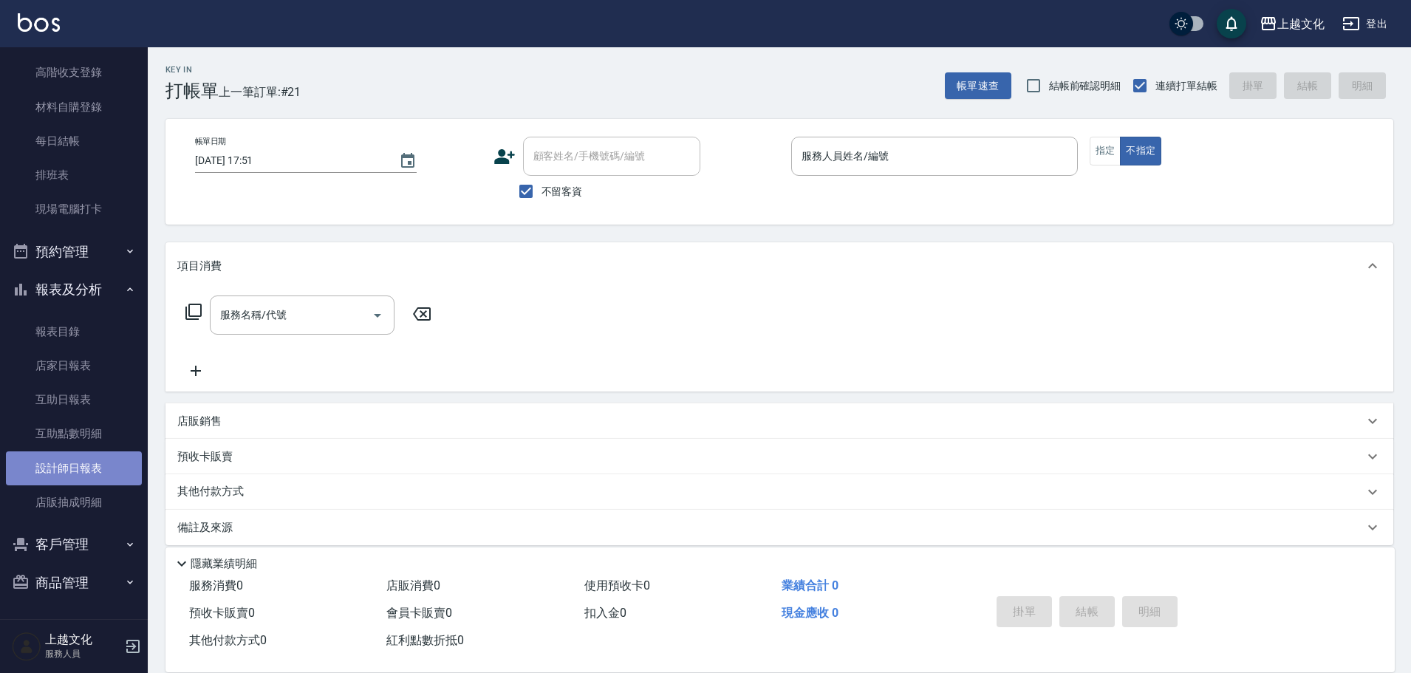
click at [98, 468] on link "設計師日報表" at bounding box center [74, 468] width 136 height 34
